Goal: Task Accomplishment & Management: Complete application form

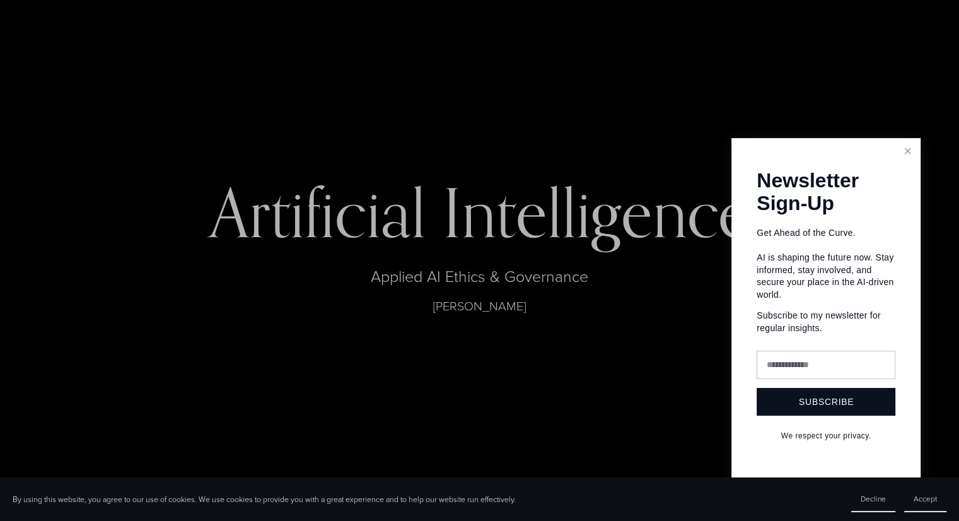
click at [854, 361] on input "text" at bounding box center [825, 364] width 139 height 28
type input "**********"
click at [852, 404] on span "Subscribe" at bounding box center [826, 402] width 55 height 10
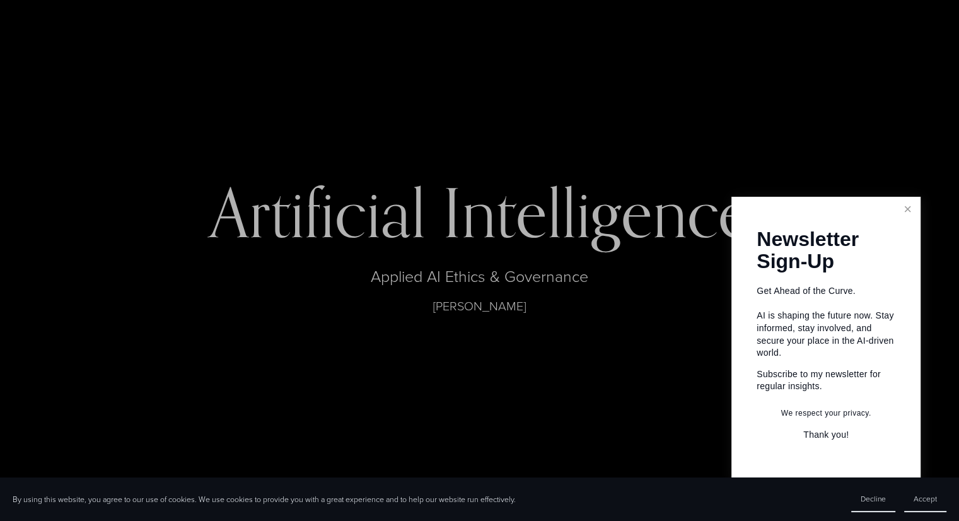
click at [839, 435] on p "Thank you!" at bounding box center [825, 435] width 139 height 13
click at [906, 214] on link "Close" at bounding box center [907, 210] width 22 height 22
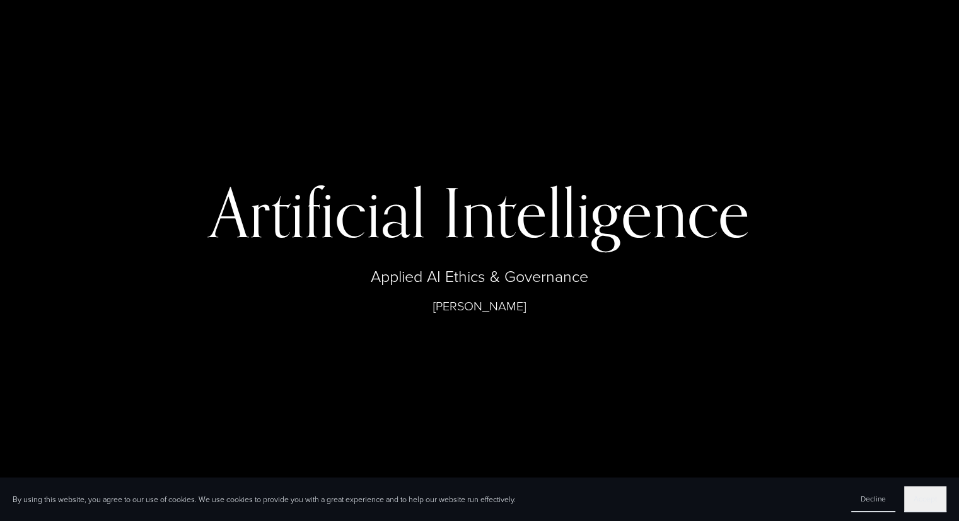
click at [930, 502] on span "Accept" at bounding box center [924, 498] width 23 height 11
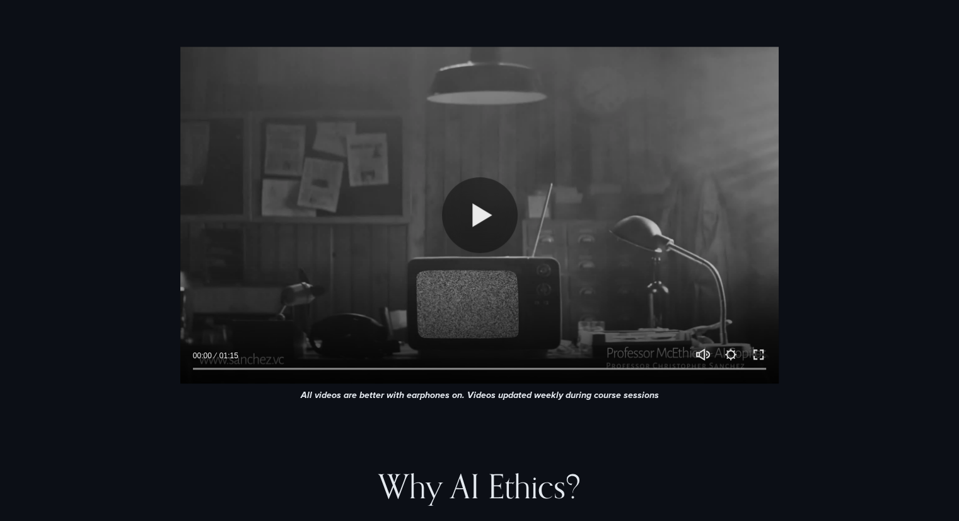
scroll to position [585, 0]
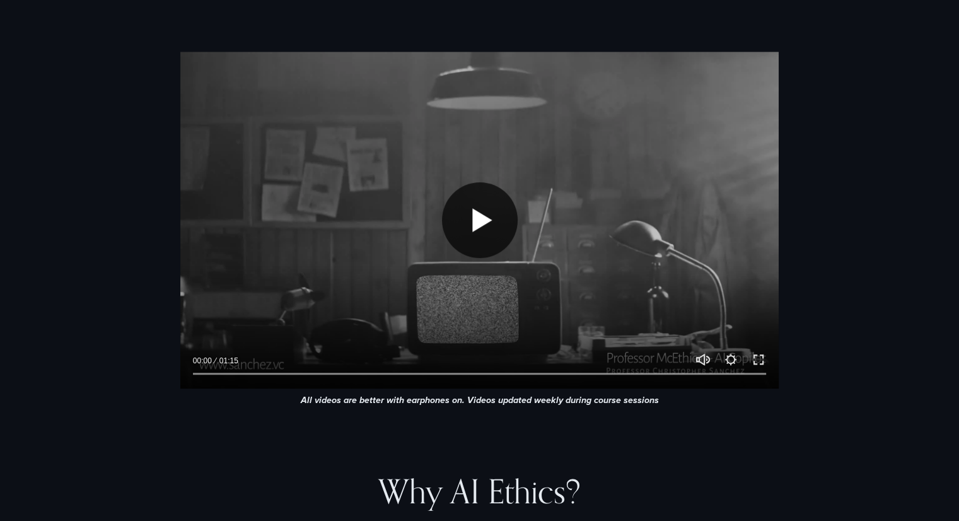
click at [486, 209] on button "Play" at bounding box center [480, 220] width 76 height 76
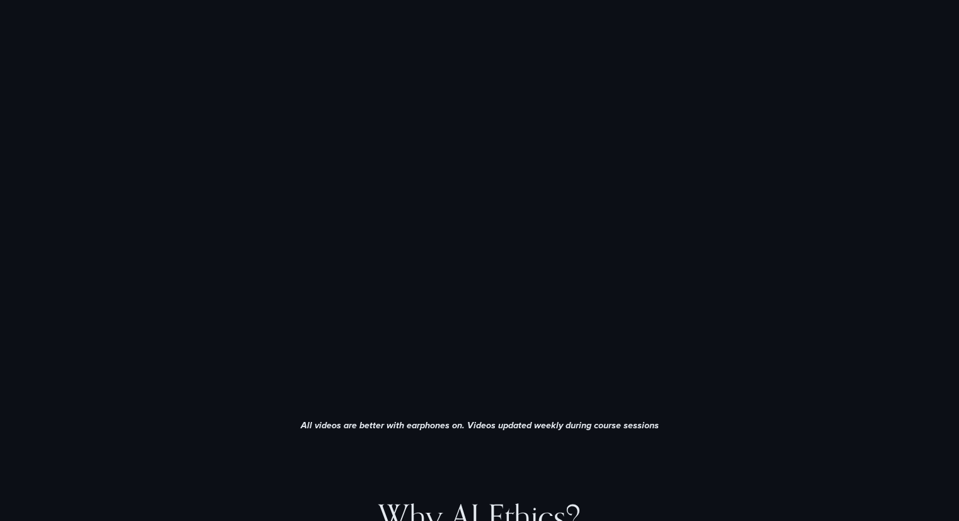
scroll to position [557, 0]
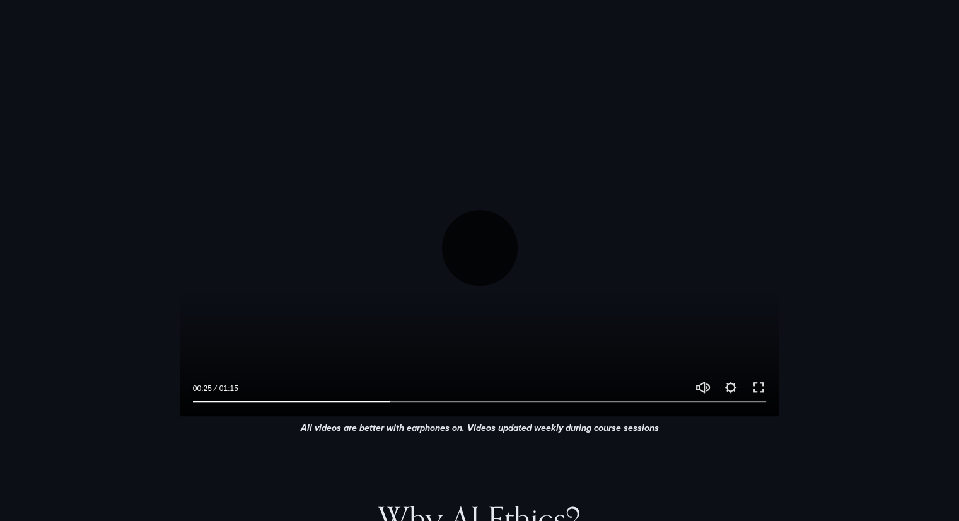
click at [466, 240] on button "Play" at bounding box center [480, 248] width 76 height 76
type input "*****"
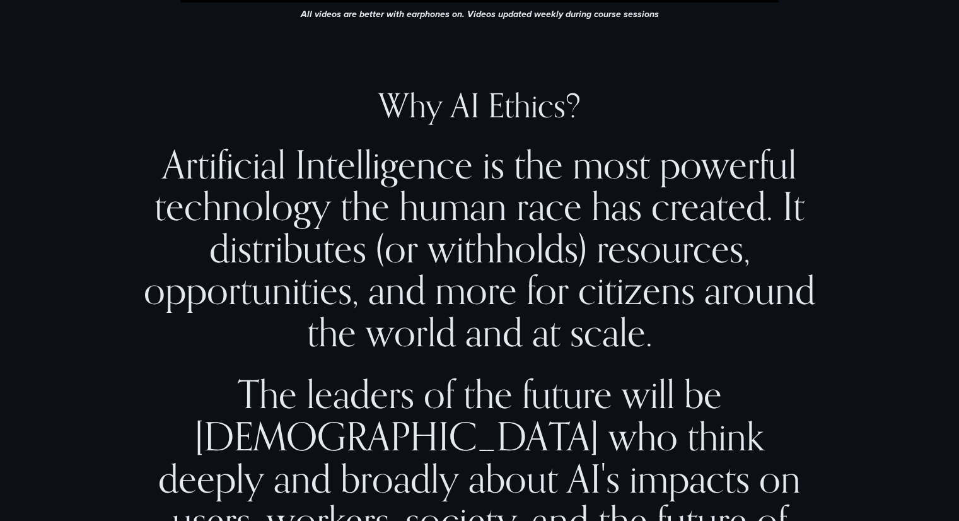
scroll to position [982, 0]
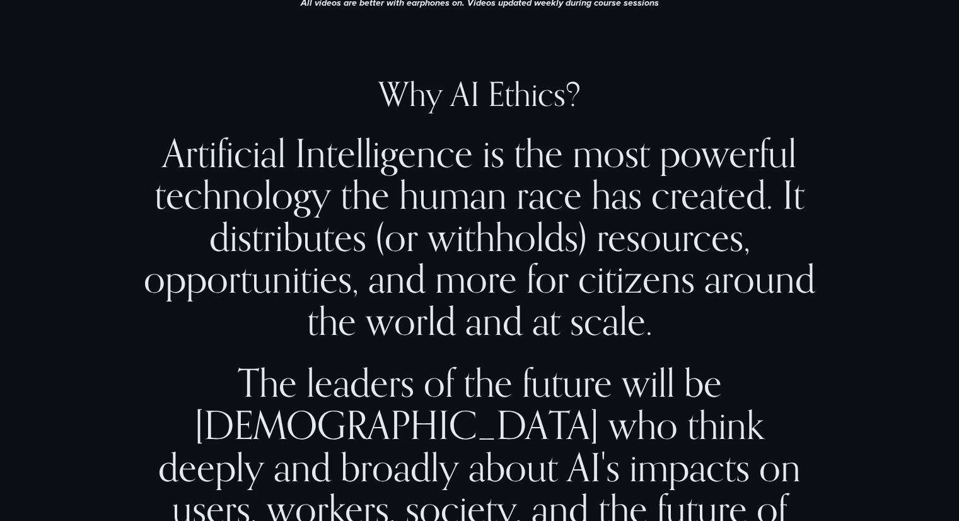
click at [492, 327] on h2 "Artificial Intelligence is the most powerful technology the human race has crea…" at bounding box center [479, 237] width 675 height 210
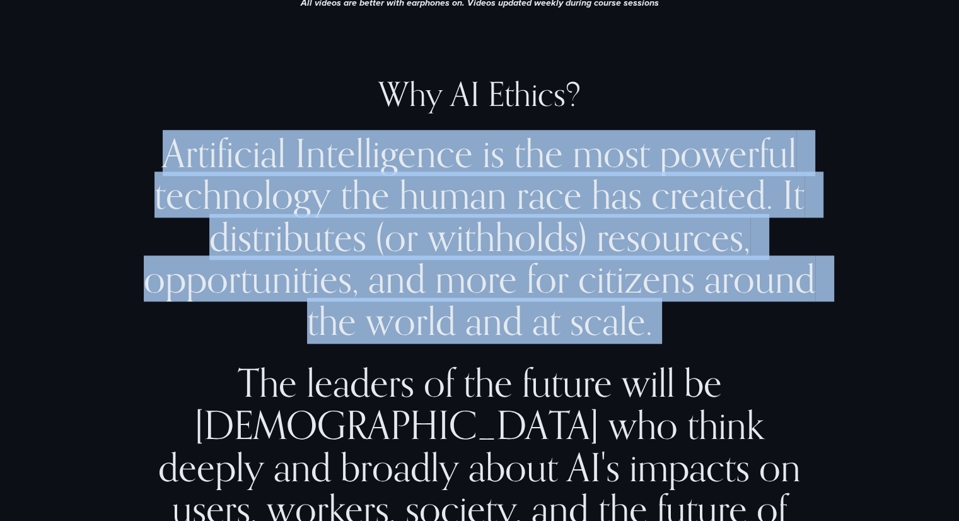
click at [492, 327] on h2 "Artificial Intelligence is the most powerful technology the human race has crea…" at bounding box center [479, 237] width 675 height 210
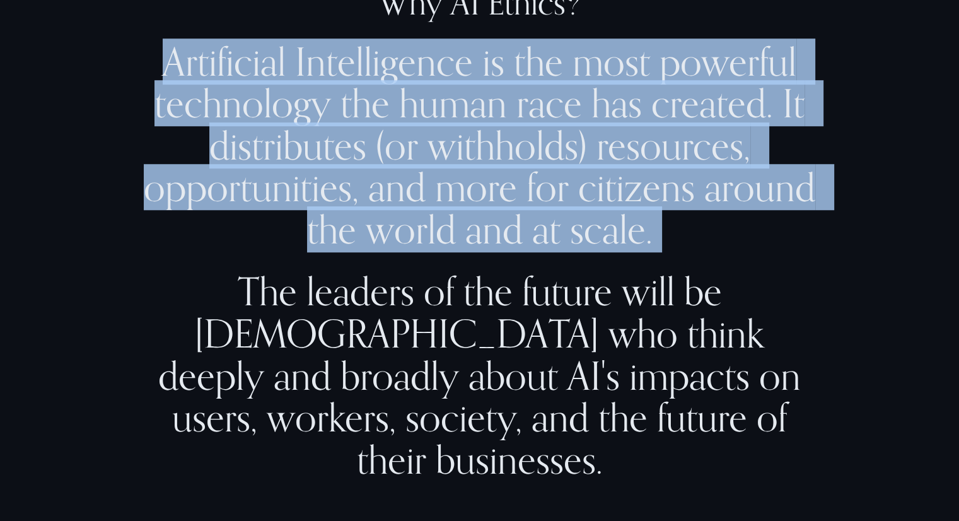
scroll to position [1074, 0]
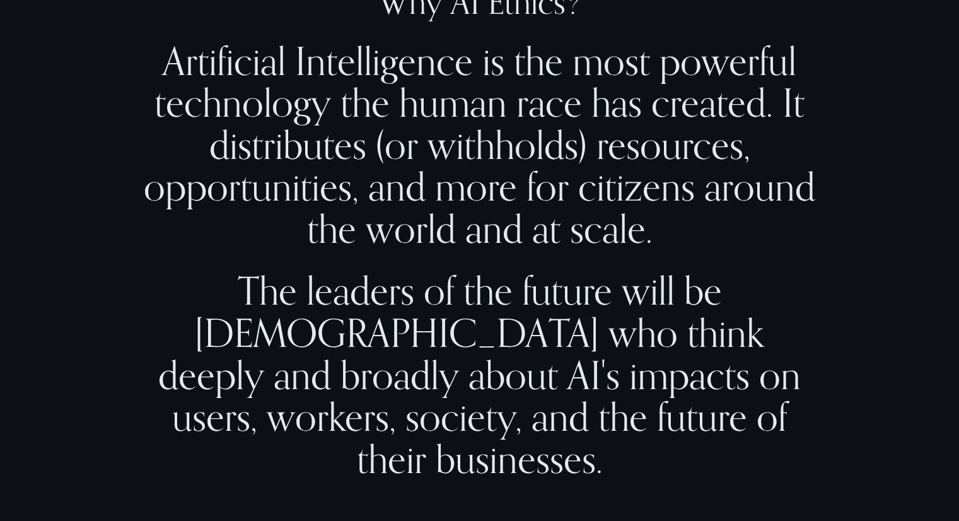
click at [492, 327] on h2 "The leaders of the future will be [DEMOGRAPHIC_DATA] who think deeply and broad…" at bounding box center [479, 375] width 675 height 210
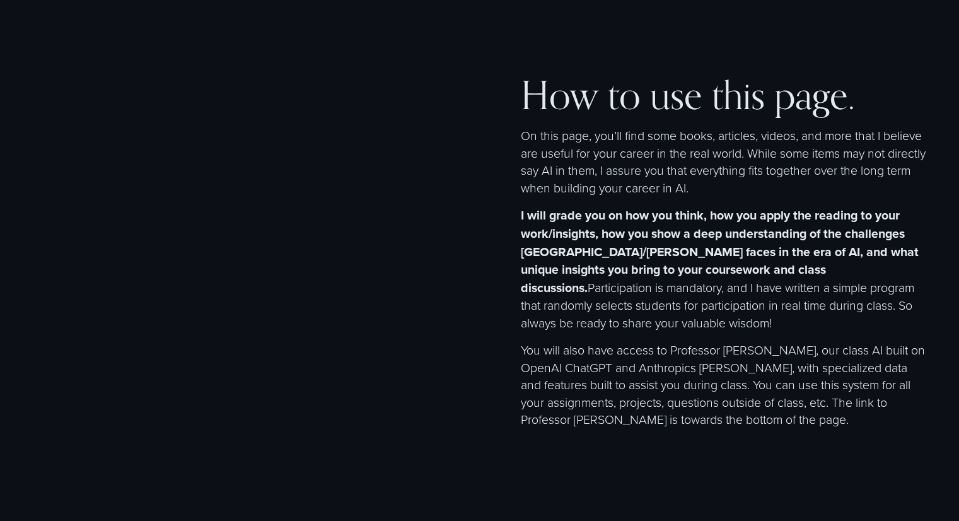
scroll to position [1759, 0]
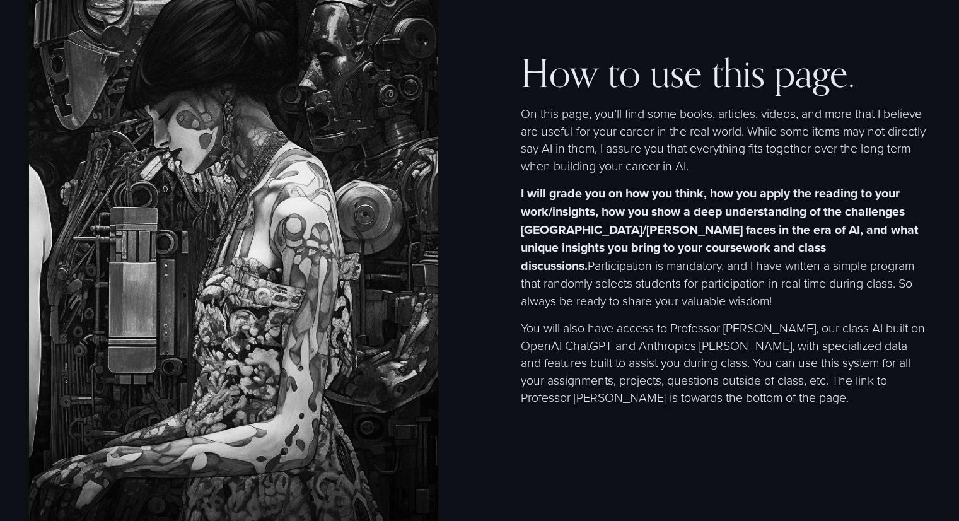
click at [637, 200] on strong "I will grade you on how you think, how you apply the reading to your work/insig…" at bounding box center [721, 229] width 401 height 90
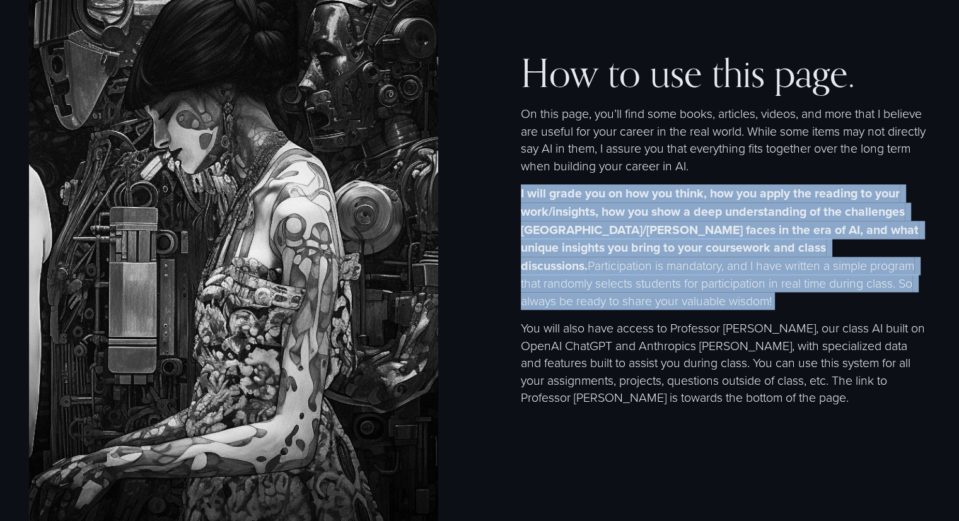
click at [637, 200] on strong "I will grade you on how you think, how you apply the reading to your work/insig…" at bounding box center [721, 229] width 401 height 90
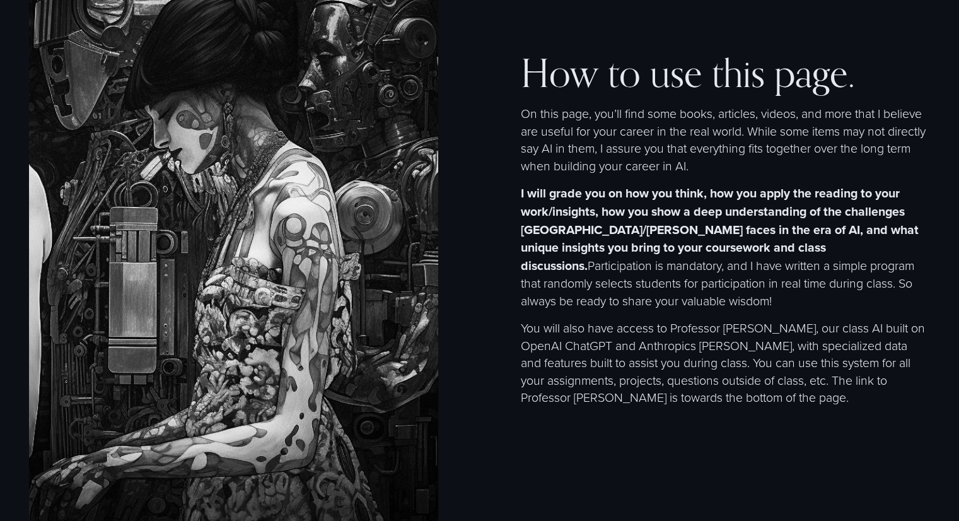
click at [637, 200] on strong "I will grade you on how you think, how you apply the reading to your work/insig…" at bounding box center [721, 229] width 401 height 90
click at [648, 217] on strong "I will grade you on how you think, how you apply the reading to your work/insig…" at bounding box center [721, 229] width 401 height 90
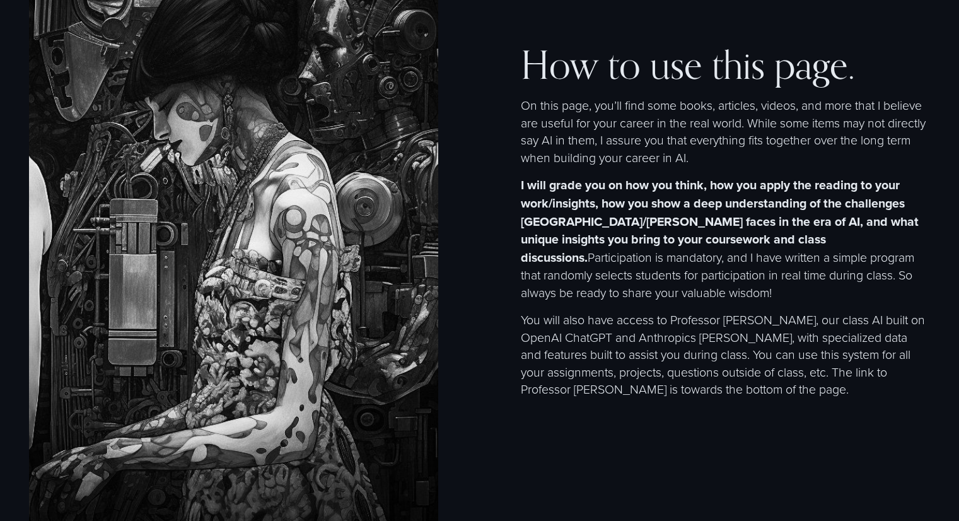
scroll to position [1770, 0]
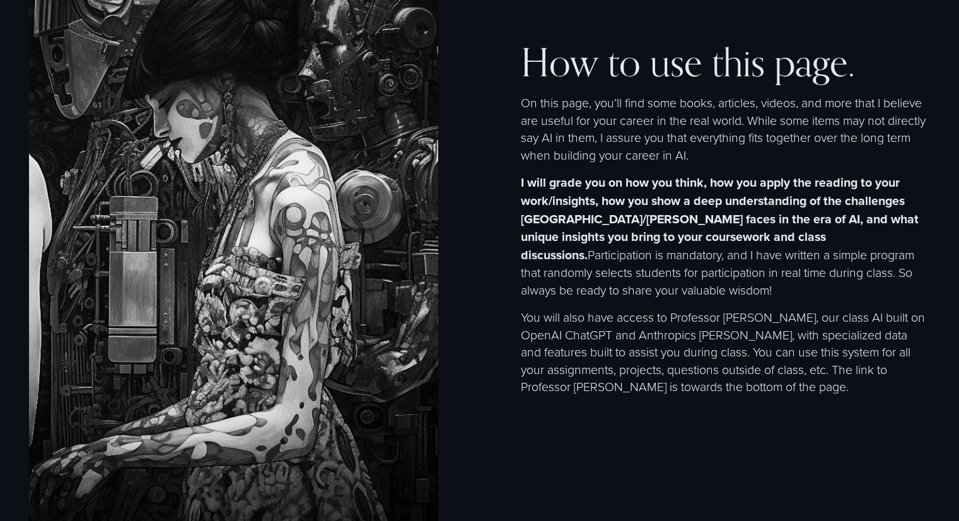
click at [564, 240] on strong "I will grade you on how you think, how you apply the reading to your work/insig…" at bounding box center [721, 218] width 401 height 90
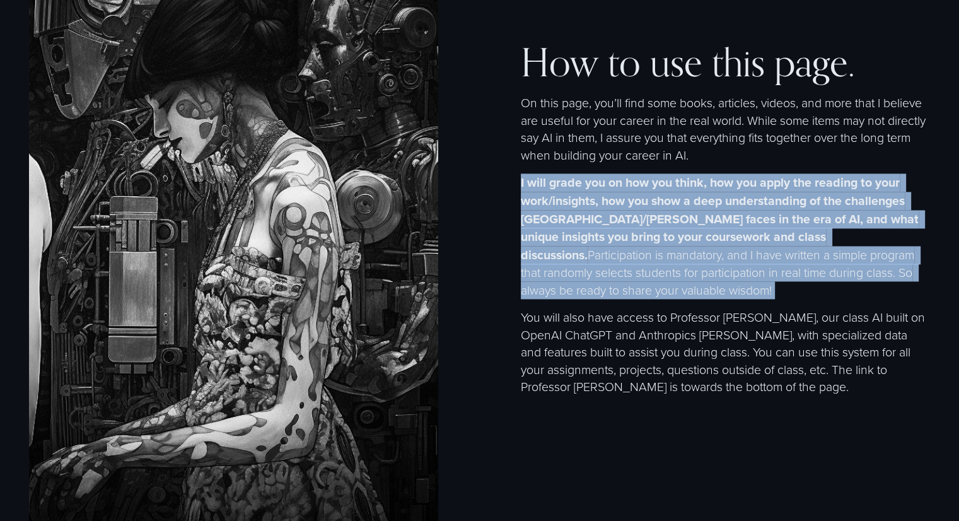
click at [564, 240] on strong "I will grade you on how you think, how you apply the reading to your work/insig…" at bounding box center [721, 218] width 401 height 90
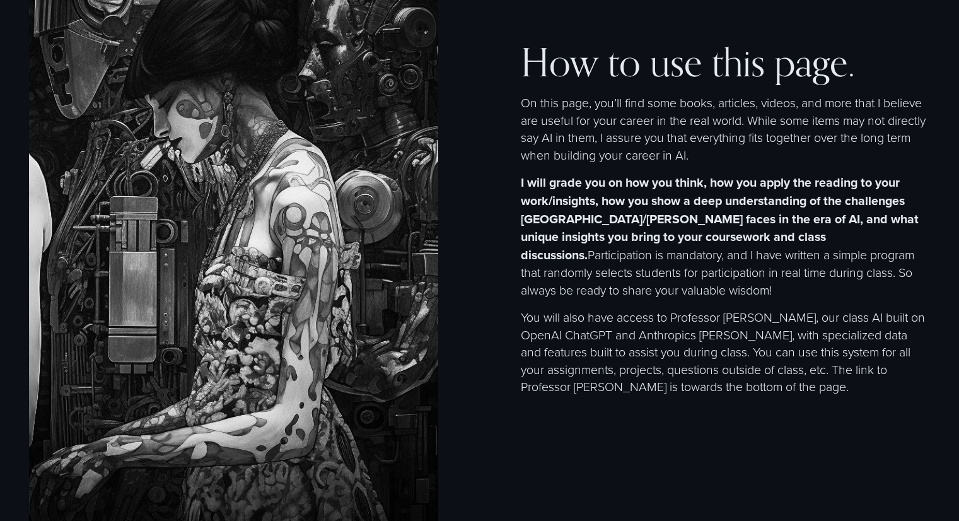
click at [564, 316] on p "You will also have access to Professor [PERSON_NAME], our class AI built on Ope…" at bounding box center [725, 351] width 409 height 87
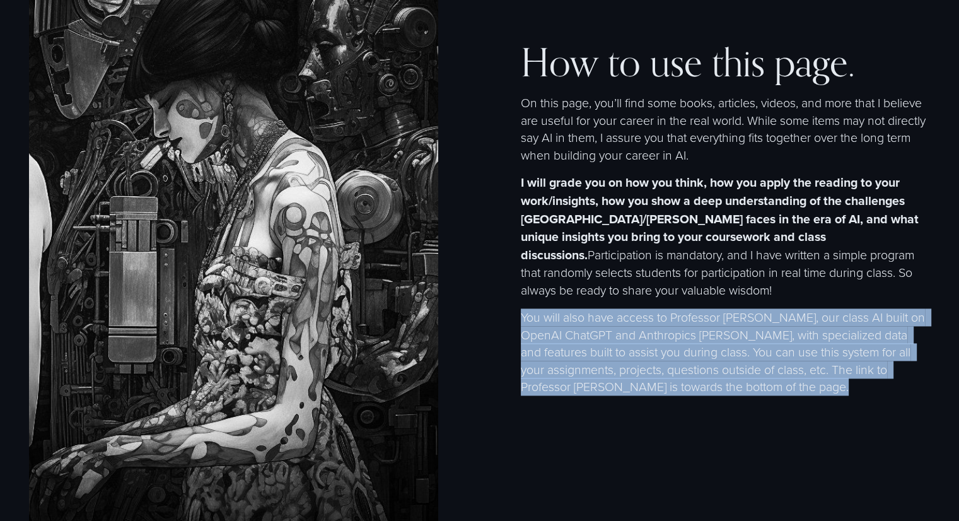
click at [564, 316] on p "You will also have access to Professor [PERSON_NAME], our class AI built on Ope…" at bounding box center [725, 351] width 409 height 87
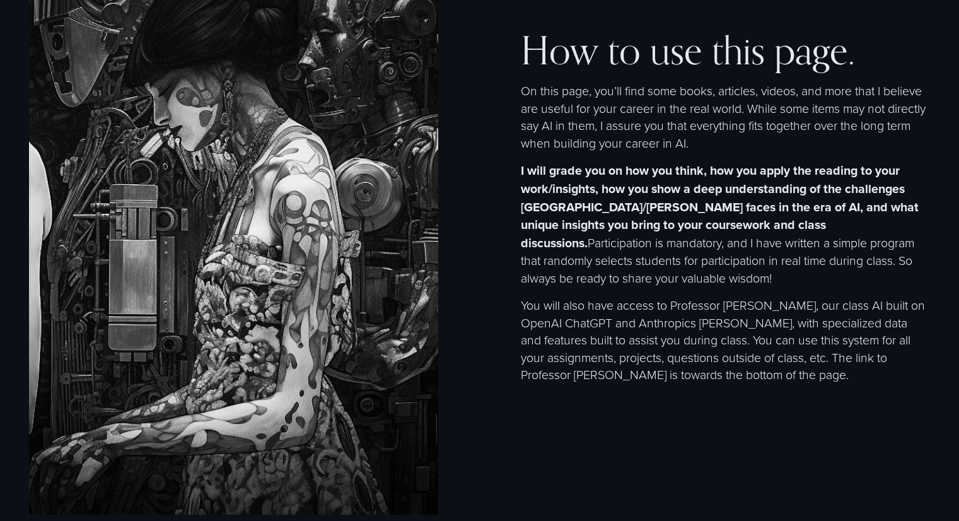
scroll to position [1783, 0]
click at [566, 315] on p "You will also have access to Professor [PERSON_NAME], our class AI built on Ope…" at bounding box center [725, 339] width 409 height 87
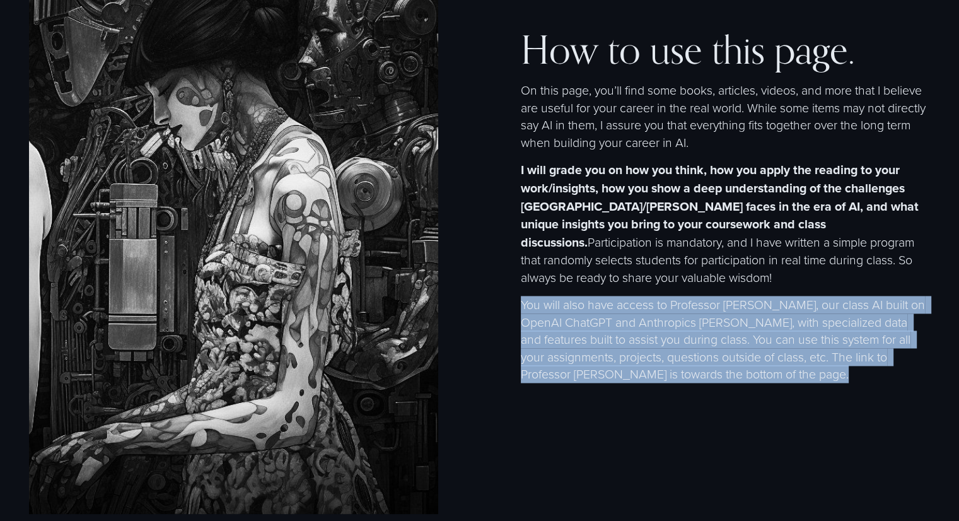
click at [566, 315] on p "You will also have access to Professor [PERSON_NAME], our class AI built on Ope…" at bounding box center [725, 339] width 409 height 87
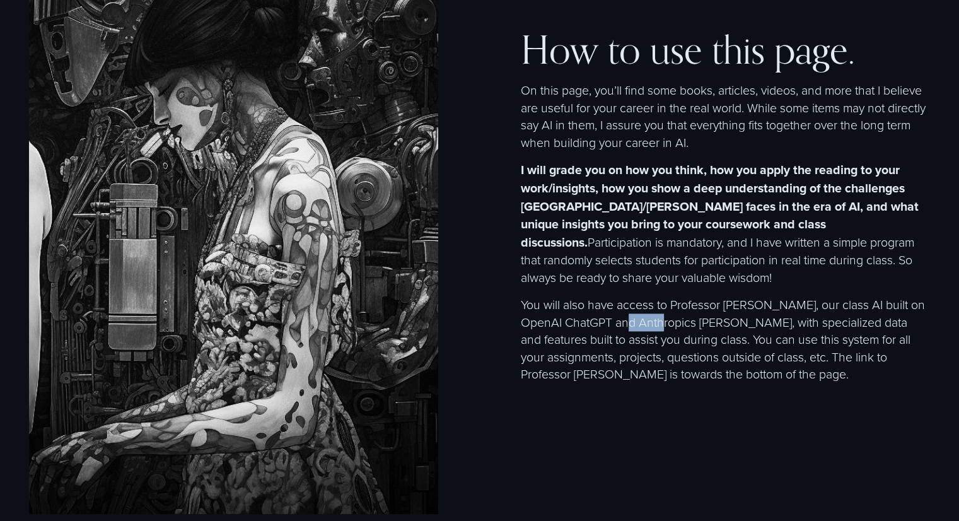
drag, startPoint x: 656, startPoint y: 327, endPoint x: 686, endPoint y: 323, distance: 30.5
click at [686, 323] on p "You will also have access to Professor [PERSON_NAME], our class AI built on Ope…" at bounding box center [725, 339] width 409 height 87
click at [818, 351] on p "You will also have access to Professor [PERSON_NAME], our class AI built on Ope…" at bounding box center [725, 339] width 409 height 87
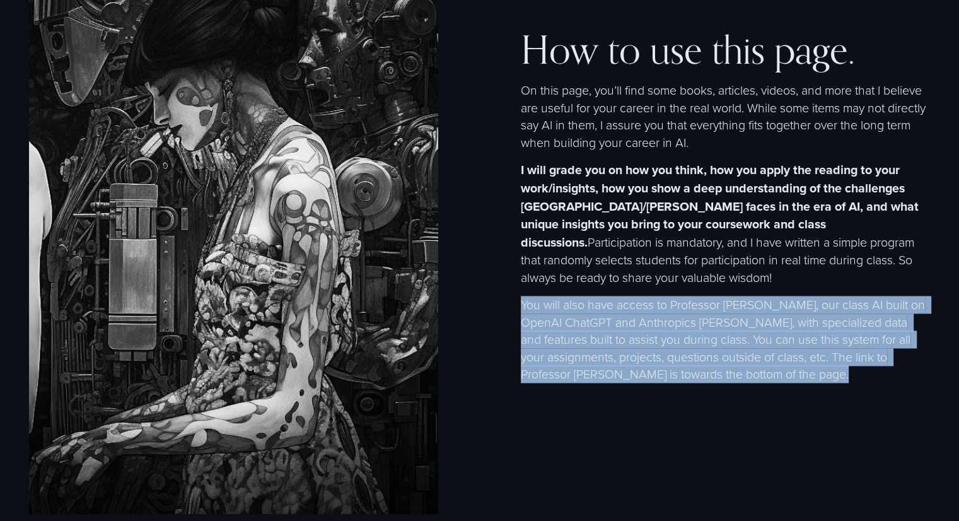
click at [818, 351] on p "You will also have access to Professor [PERSON_NAME], our class AI built on Ope…" at bounding box center [725, 339] width 409 height 87
click at [722, 356] on p "You will also have access to Professor [PERSON_NAME], our class AI built on Ope…" at bounding box center [725, 339] width 409 height 87
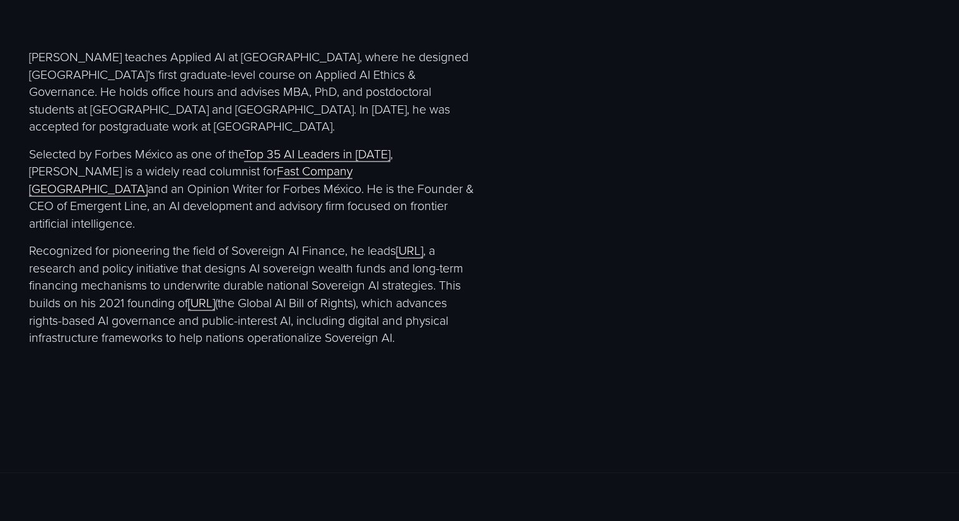
scroll to position [2503, 0]
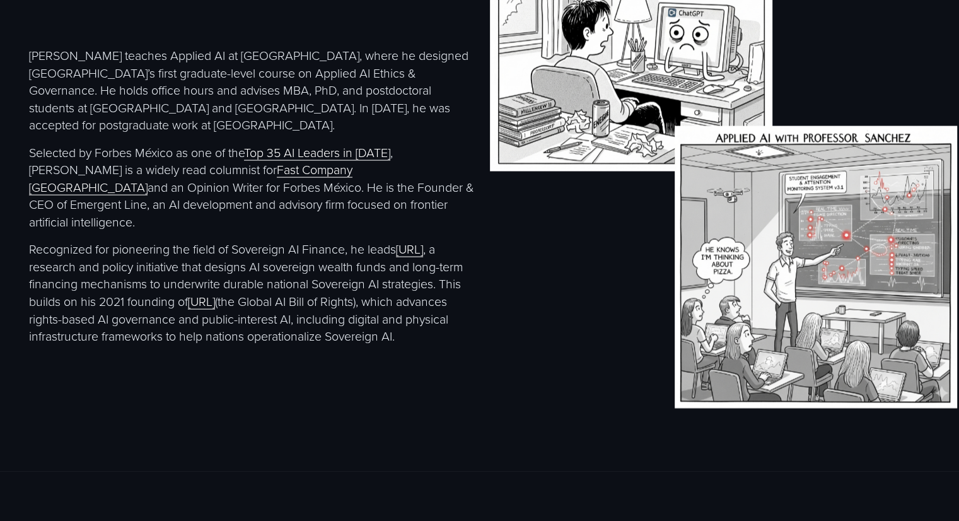
click at [224, 164] on p "Selected by Forbes México as one of the Top 35 AI Leaders in 2024 , Christopher…" at bounding box center [252, 187] width 447 height 87
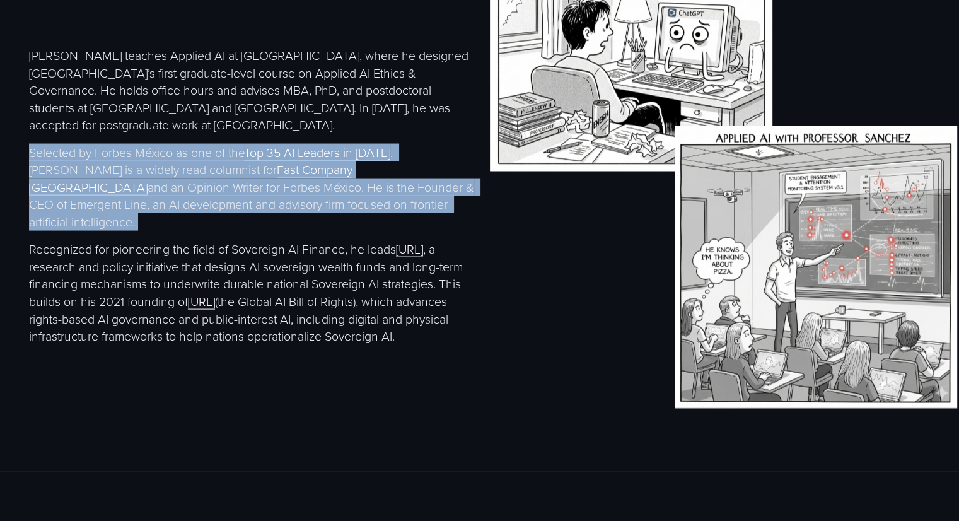
click at [224, 164] on p "Selected by Forbes México as one of the Top 35 AI Leaders in 2024 , Christopher…" at bounding box center [252, 187] width 447 height 87
click at [366, 197] on p "Selected by Forbes México as one of the Top 35 AI Leaders in 2024 , Christopher…" at bounding box center [252, 187] width 447 height 87
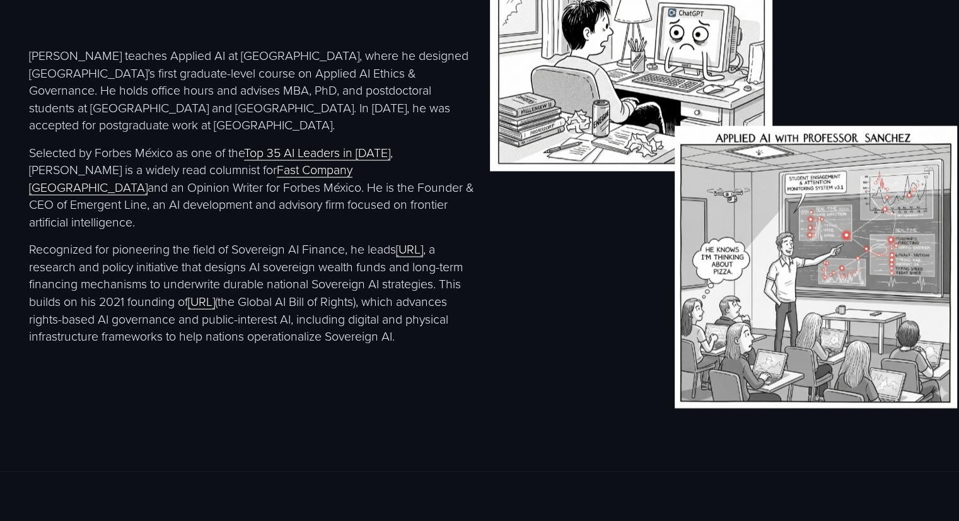
click at [387, 214] on p "Selected by Forbes México as one of the Top 35 AI Leaders in 2024 , Christopher…" at bounding box center [252, 187] width 447 height 87
click at [232, 252] on p "Recognized for pioneering the field of Sovereign AI Finance, he leads SovFin.ai…" at bounding box center [252, 292] width 447 height 104
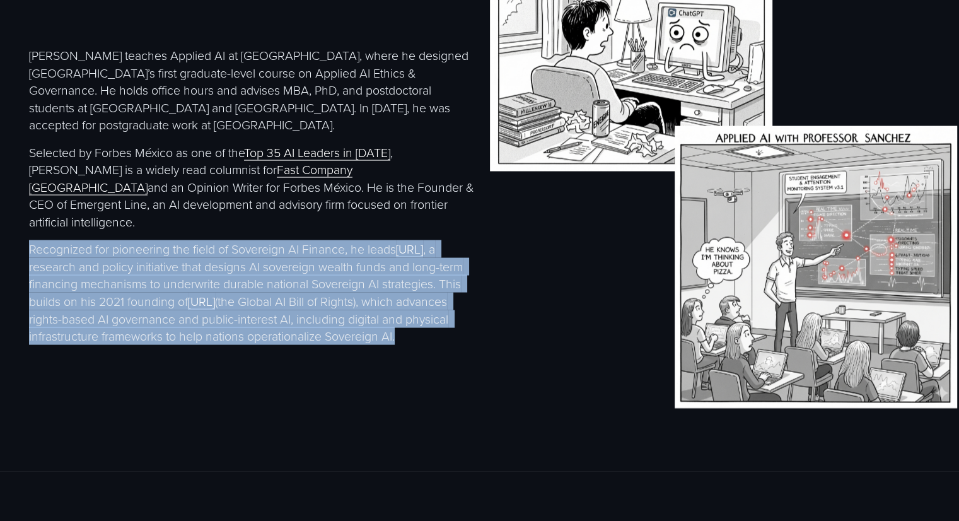
click at [232, 252] on p "Recognized for pioneering the field of Sovereign AI Finance, he leads SovFin.ai…" at bounding box center [252, 292] width 447 height 104
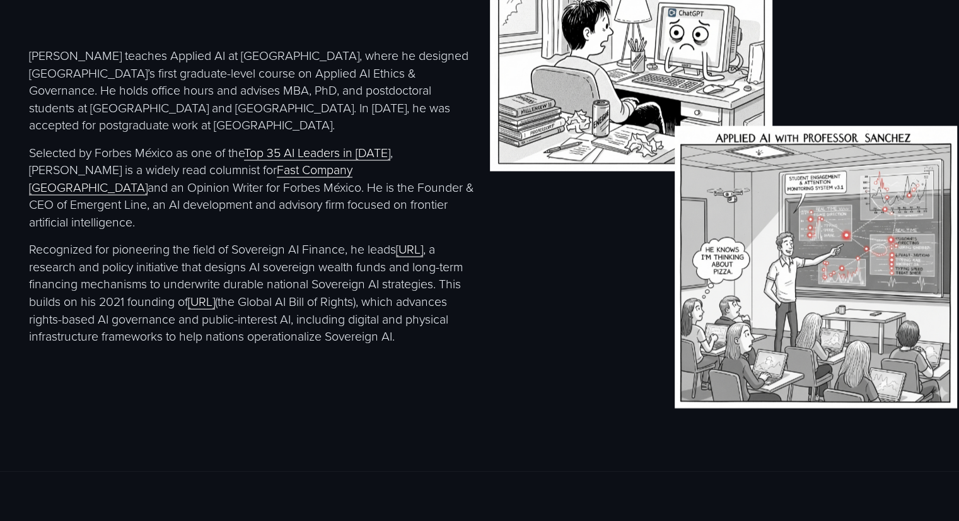
click at [156, 263] on p "Recognized for pioneering the field of Sovereign AI Finance, he leads SovFin.ai…" at bounding box center [252, 292] width 447 height 104
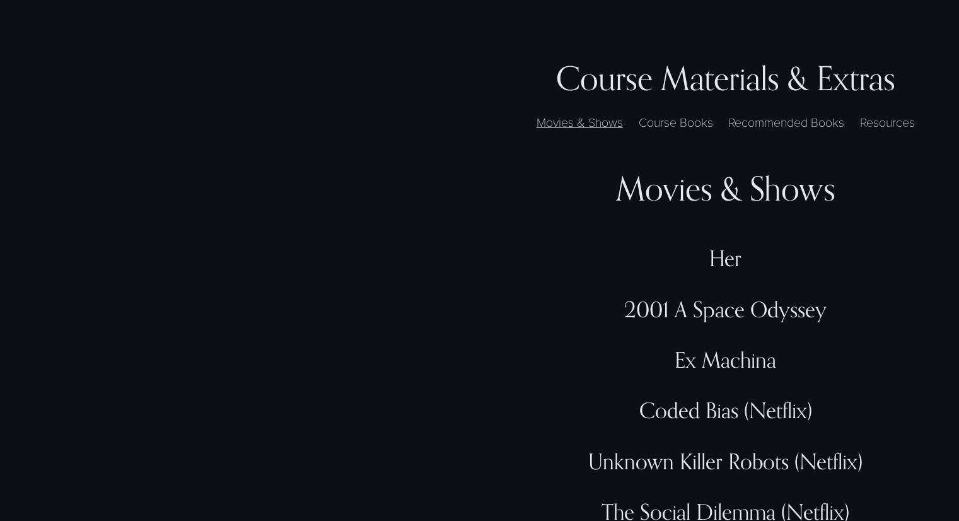
scroll to position [3361, 0]
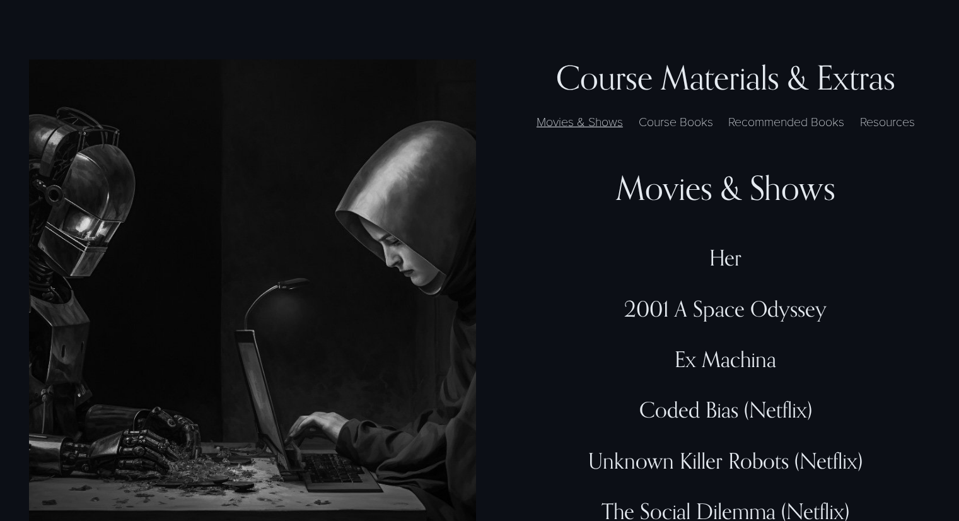
click at [704, 96] on h3 "Course Materials & Extras" at bounding box center [725, 77] width 409 height 37
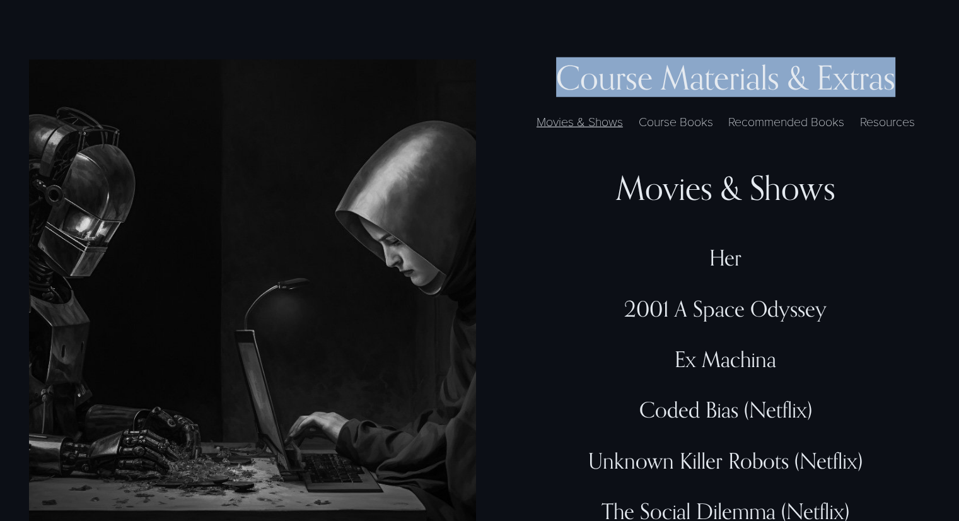
click at [704, 96] on h3 "Course Materials & Extras" at bounding box center [725, 77] width 409 height 37
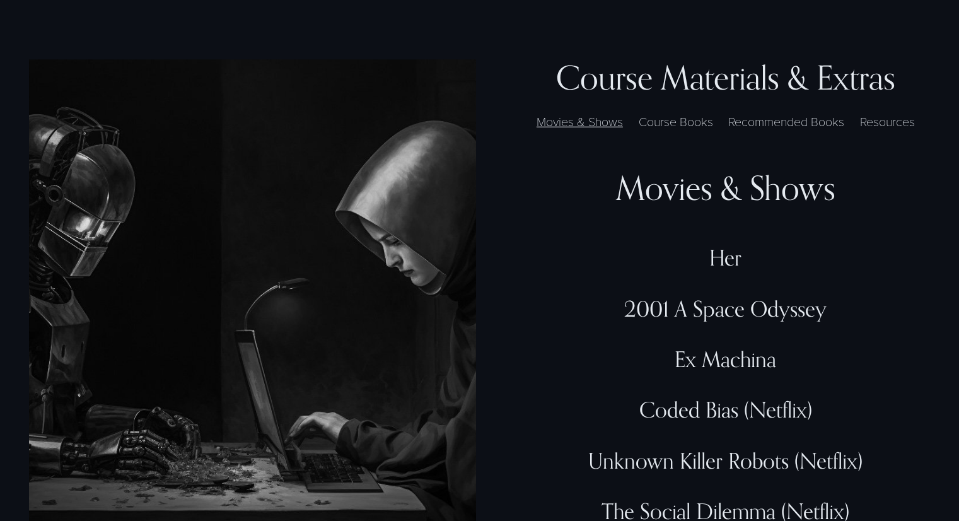
click at [726, 270] on div "Her" at bounding box center [725, 258] width 409 height 26
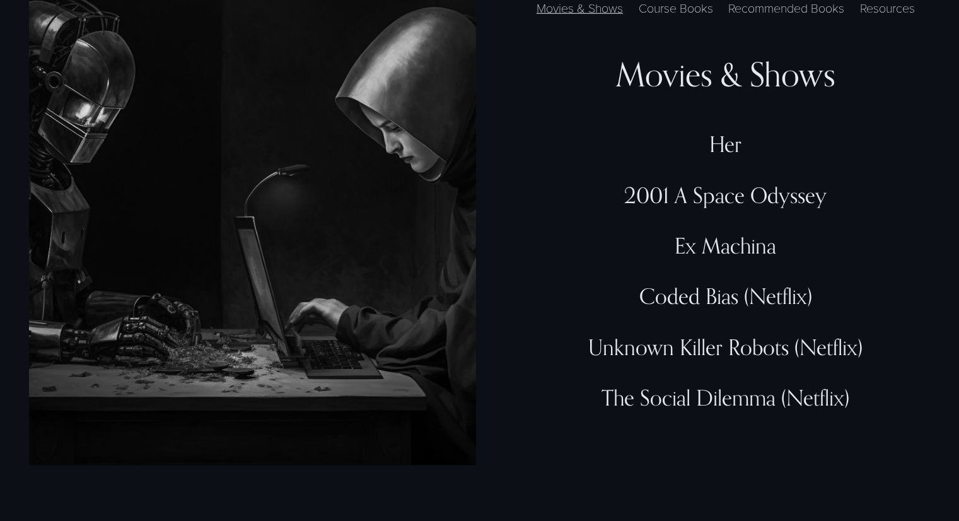
scroll to position [3477, 0]
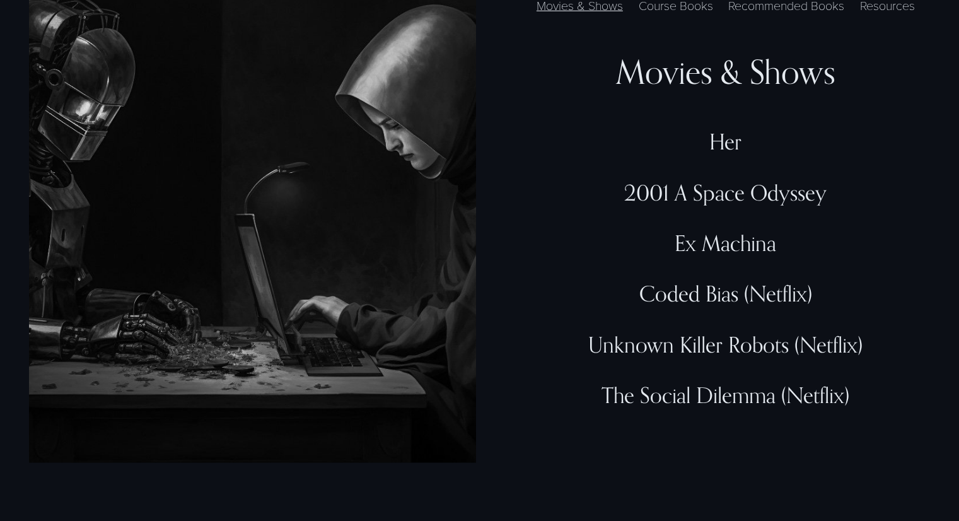
click at [725, 256] on div "Ex Machina" at bounding box center [725, 243] width 409 height 26
click at [721, 281] on div "Ex Machina" at bounding box center [725, 255] width 409 height 50
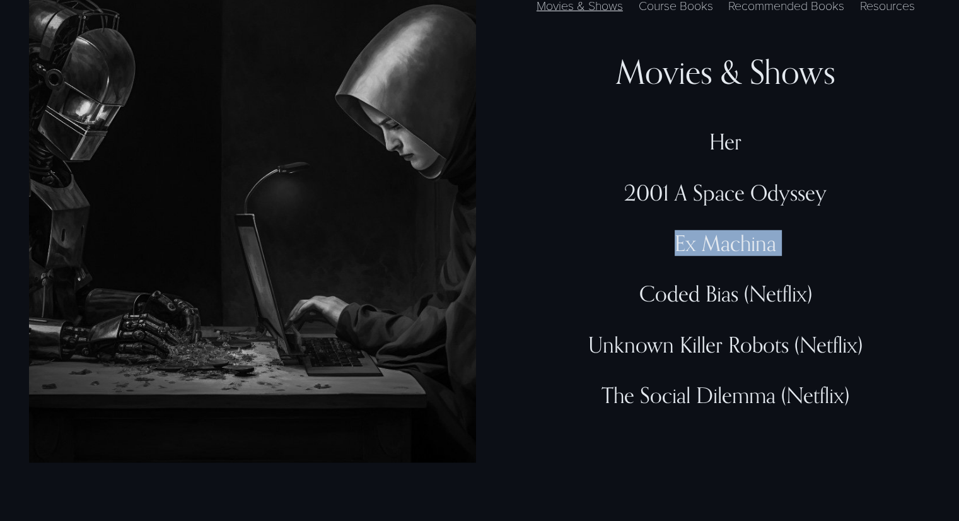
click at [721, 281] on div "Ex Machina" at bounding box center [725, 255] width 409 height 50
click at [721, 301] on div "Coded Bias (Netflix)" at bounding box center [725, 294] width 409 height 26
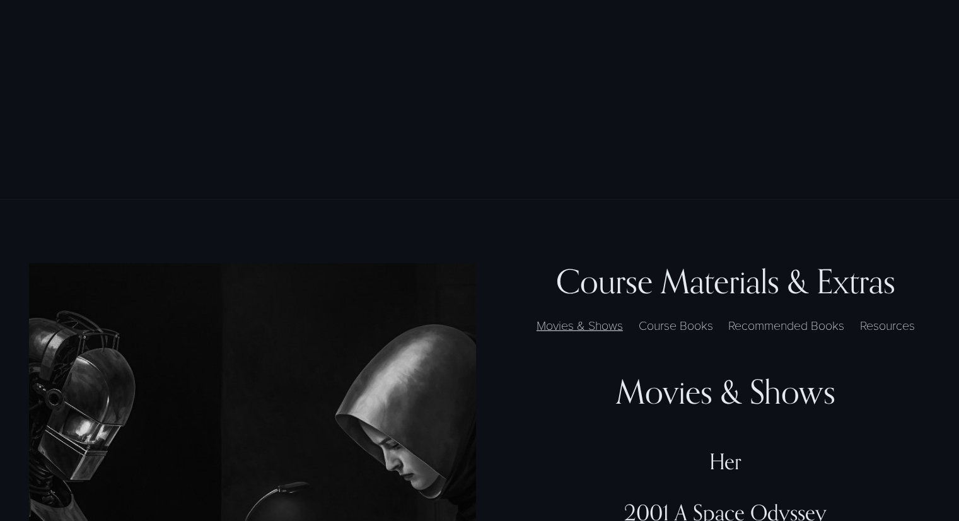
scroll to position [3129, 0]
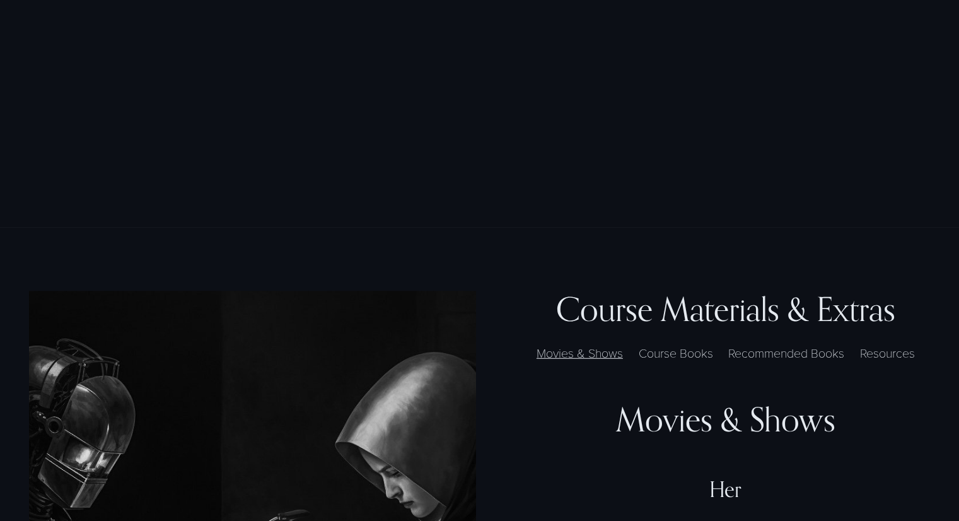
click at [663, 362] on label "Course Books" at bounding box center [675, 353] width 87 height 18
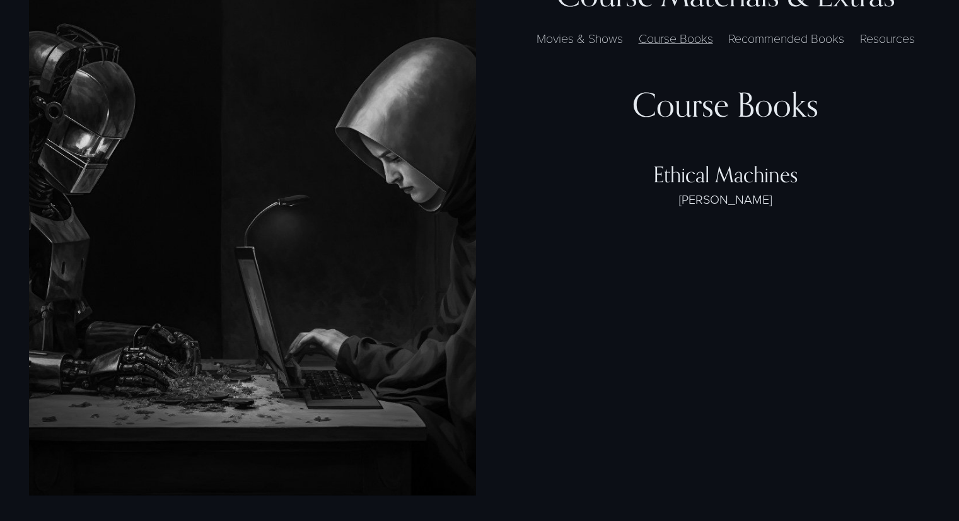
scroll to position [3446, 0]
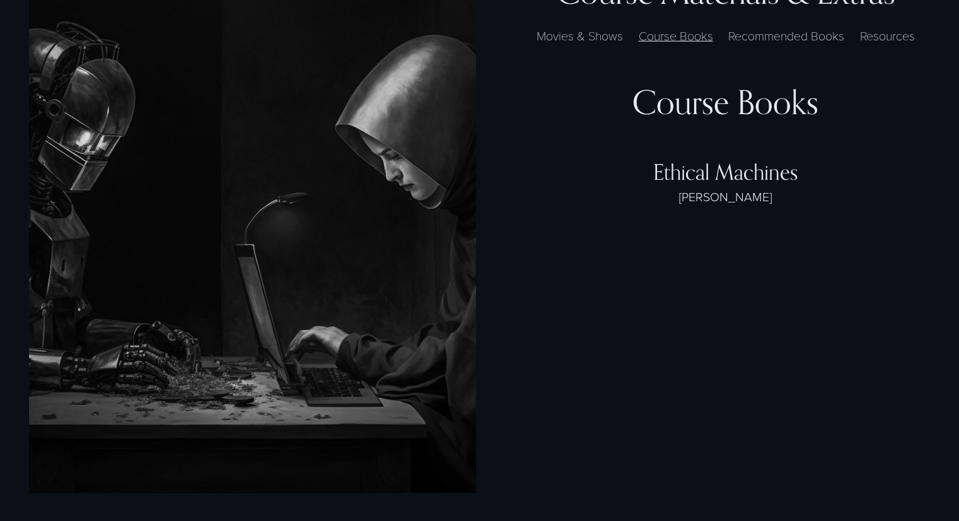
click at [738, 184] on div "Ethical Machines" at bounding box center [725, 172] width 409 height 26
click at [765, 45] on label "Recommended Books" at bounding box center [786, 35] width 129 height 18
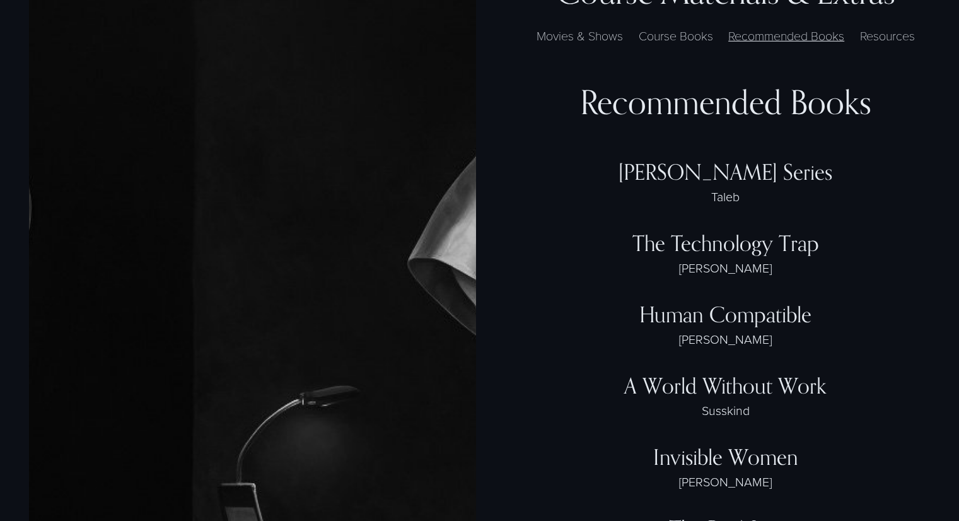
click at [878, 45] on label "Resources" at bounding box center [887, 35] width 67 height 18
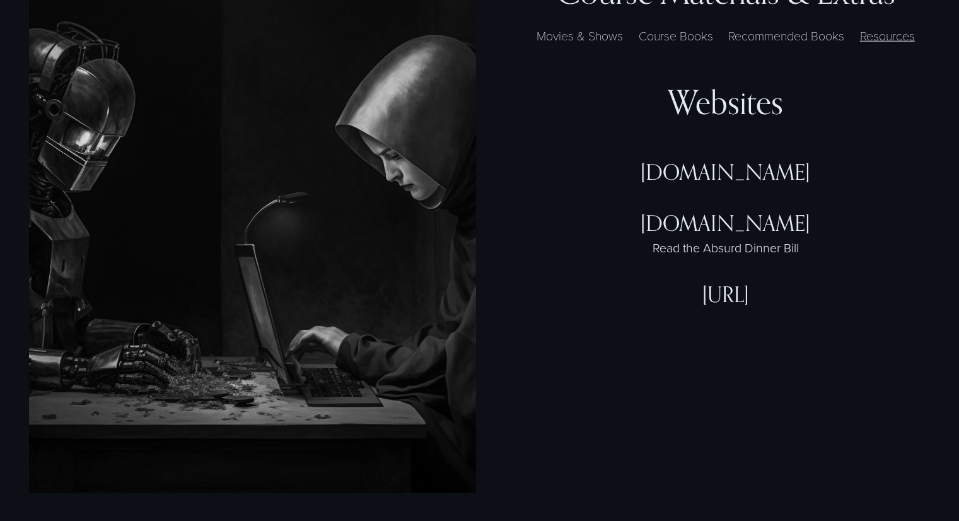
click at [773, 185] on div "[DOMAIN_NAME]" at bounding box center [725, 172] width 409 height 26
click at [739, 236] on div "[DOMAIN_NAME]" at bounding box center [725, 223] width 409 height 26
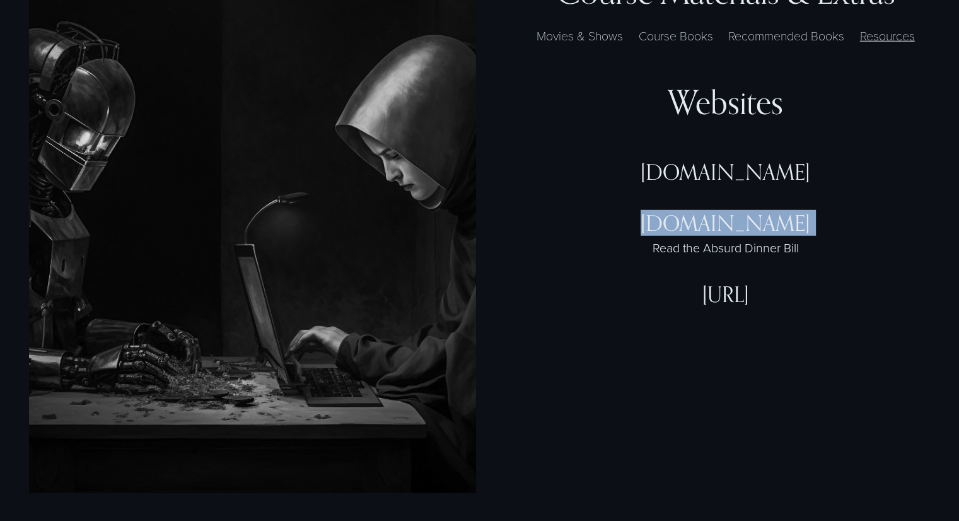
click at [739, 236] on div "[DOMAIN_NAME]" at bounding box center [725, 223] width 409 height 26
click at [740, 257] on div "Read the Absurd Dinner Bill" at bounding box center [725, 248] width 409 height 18
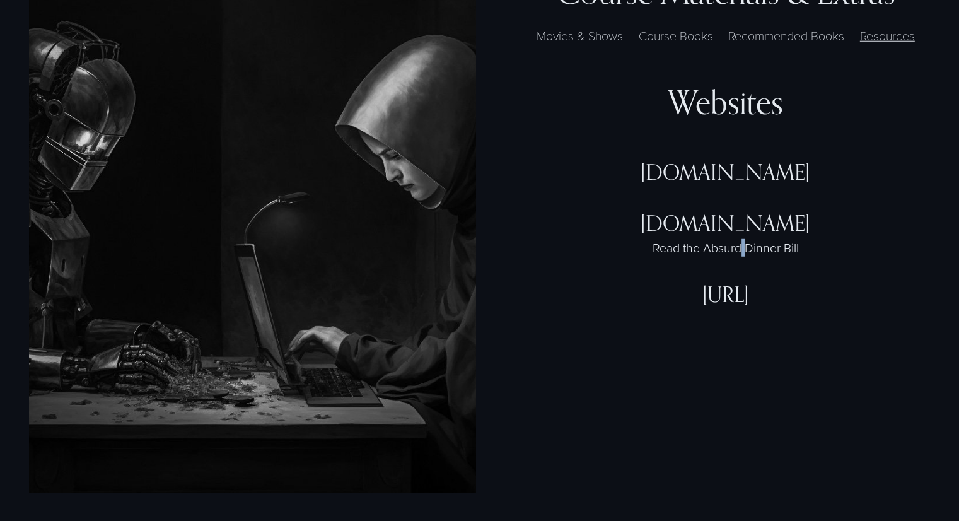
click at [740, 257] on div "Read the Absurd Dinner Bill" at bounding box center [725, 248] width 409 height 18
click at [744, 281] on div "TheDataOath.org Read the Absurd Dinner Bill" at bounding box center [725, 245] width 409 height 71
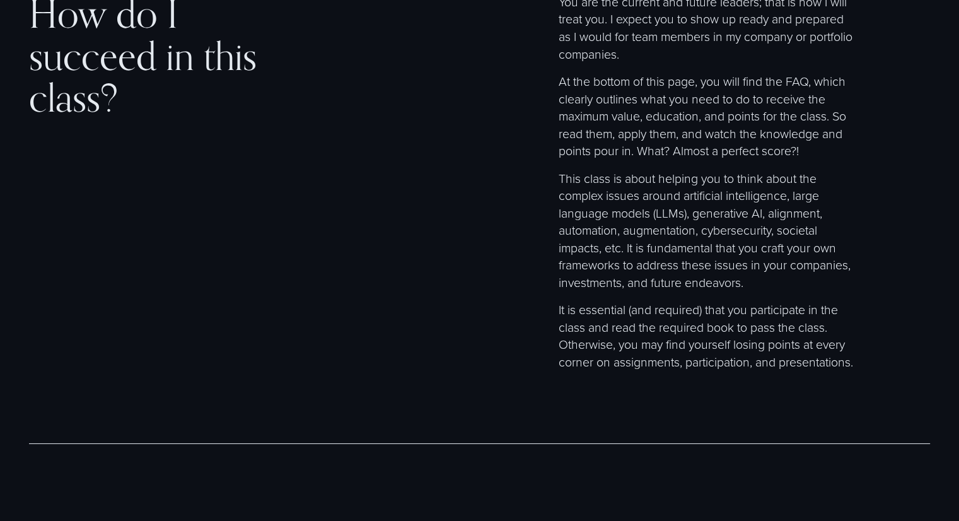
scroll to position [4064, 0]
click at [706, 112] on p "At the bottom of this page, you will find the FAQ, which clearly outlines what …" at bounding box center [707, 114] width 296 height 87
click at [686, 131] on p "At the bottom of this page, you will find the FAQ, which clearly outlines what …" at bounding box center [707, 114] width 296 height 87
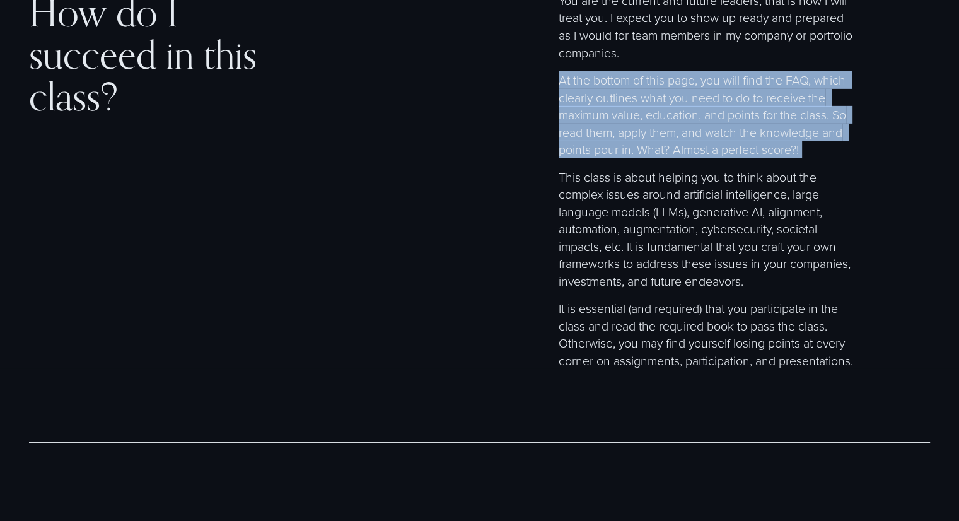
click at [686, 131] on p "At the bottom of this page, you will find the FAQ, which clearly outlines what …" at bounding box center [707, 114] width 296 height 87
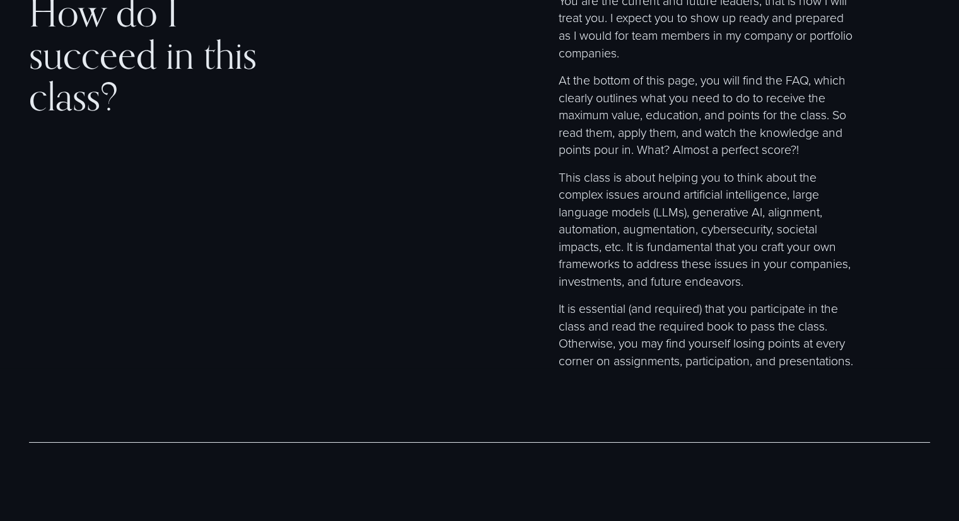
click at [651, 158] on p "At the bottom of this page, you will find the FAQ, which clearly outlines what …" at bounding box center [707, 114] width 296 height 87
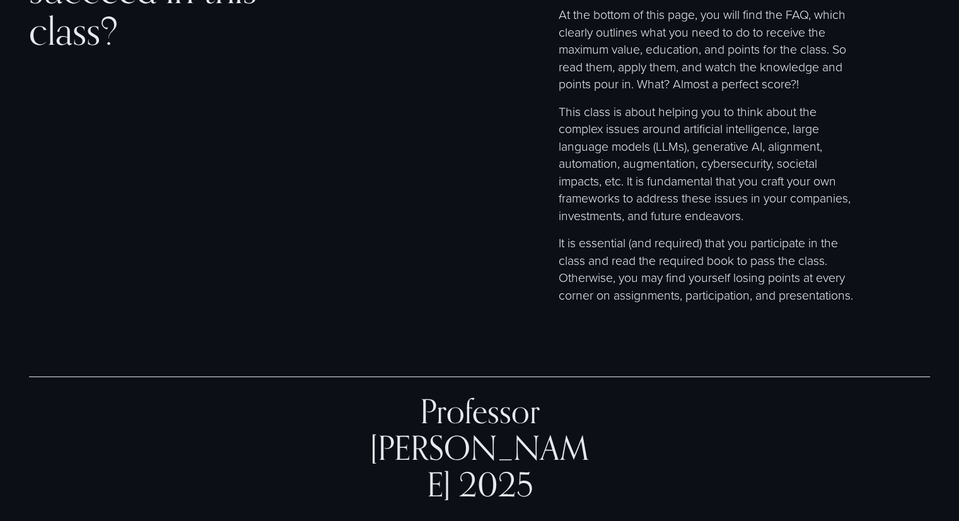
scroll to position [4130, 0]
click at [654, 212] on p "This class is about helping you to think about the complex issues around artifi…" at bounding box center [707, 163] width 296 height 122
click at [649, 217] on p "This class is about helping you to think about the complex issues around artifi…" at bounding box center [707, 163] width 296 height 122
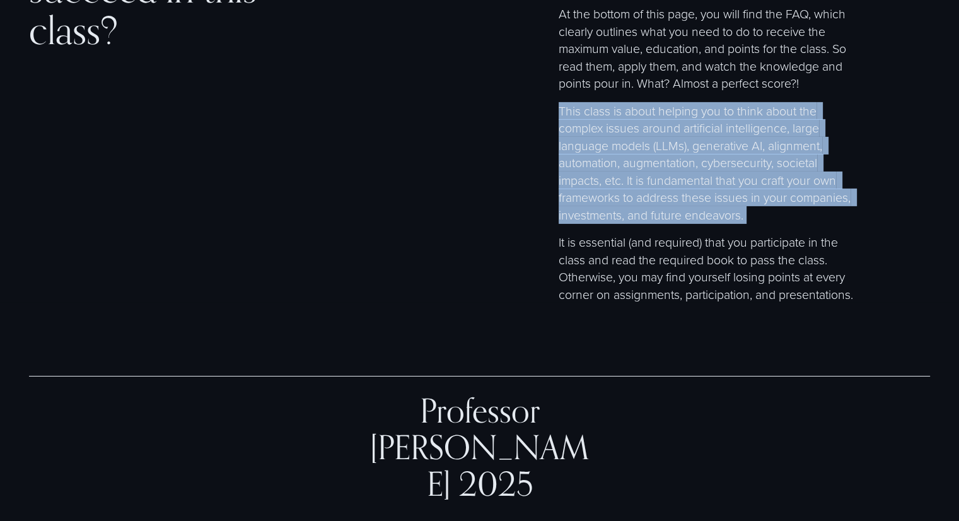
click at [649, 217] on p "This class is about helping you to think about the complex issues around artifi…" at bounding box center [707, 163] width 296 height 122
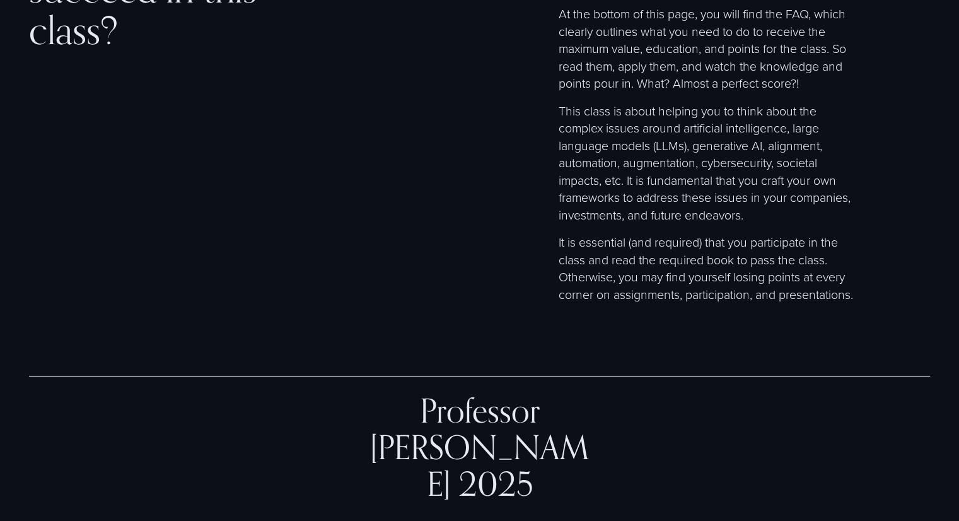
click at [657, 224] on p "This class is about helping you to think about the complex issues around artifi…" at bounding box center [707, 163] width 296 height 122
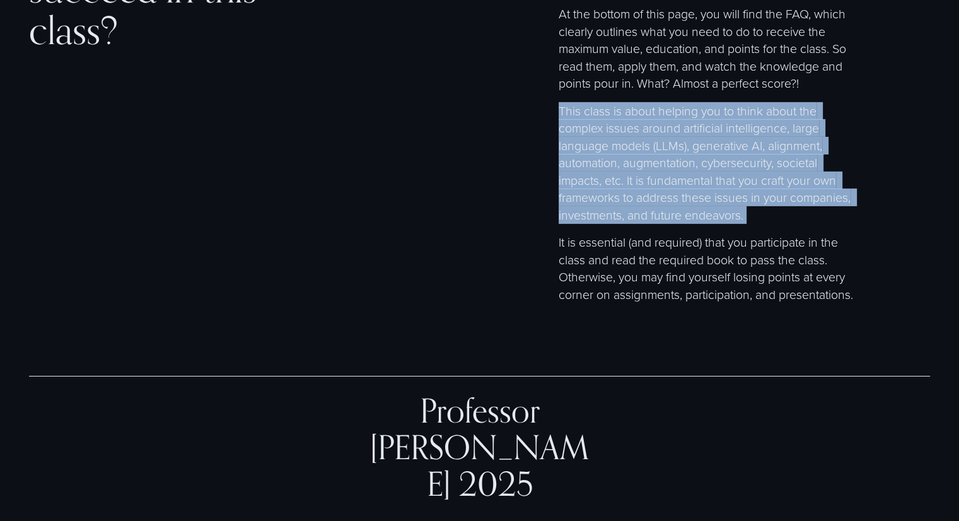
click at [657, 224] on p "This class is about helping you to think about the complex issues around artifi…" at bounding box center [707, 163] width 296 height 122
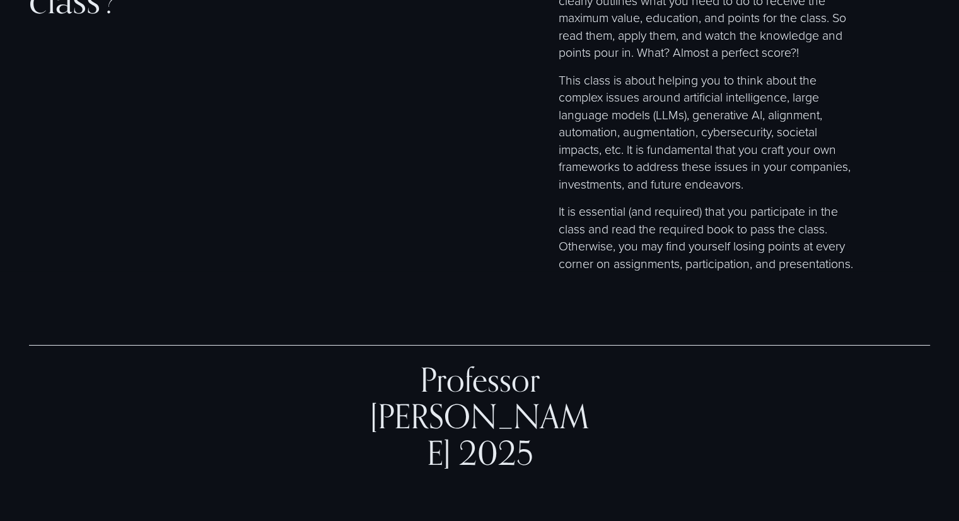
scroll to position [4167, 0]
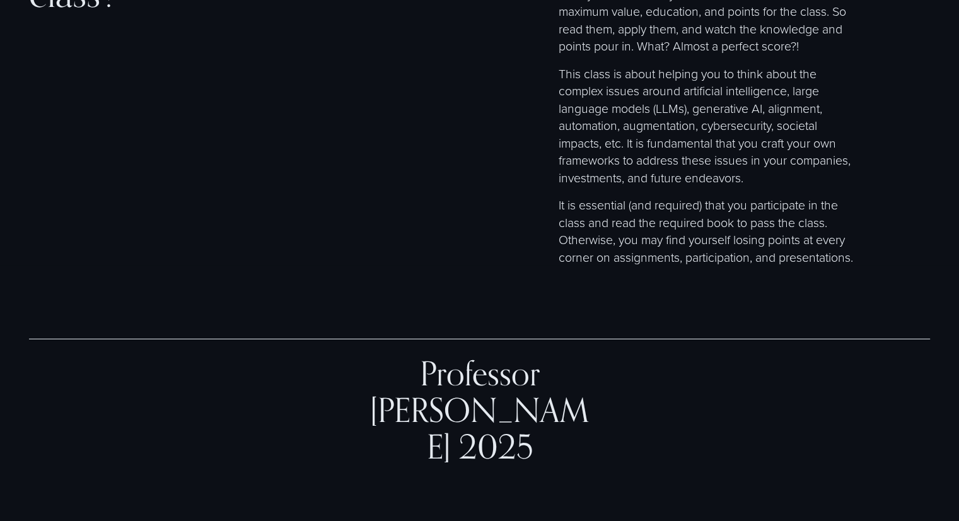
click at [628, 223] on p "It is essential (and required) that you participate in the class and read the r…" at bounding box center [707, 230] width 296 height 69
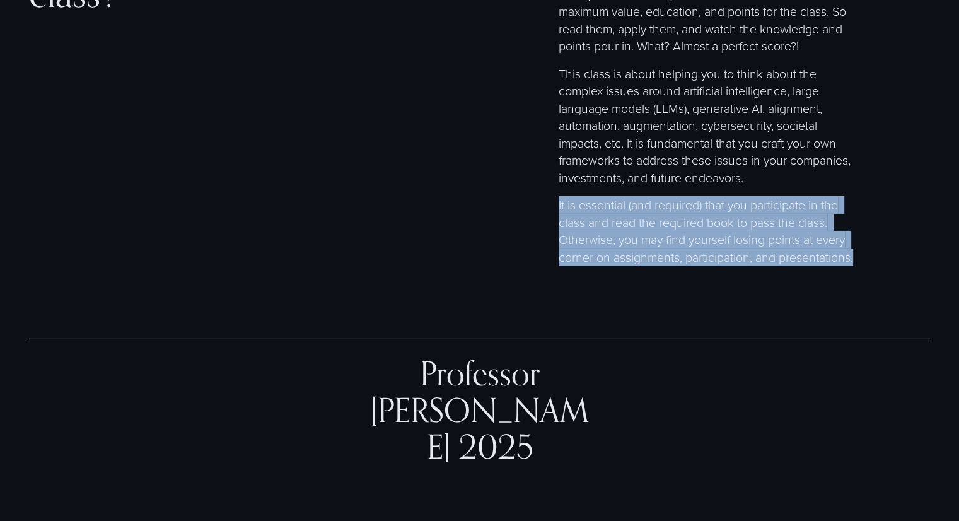
click at [628, 223] on p "It is essential (and required) that you participate in the class and read the r…" at bounding box center [707, 230] width 296 height 69
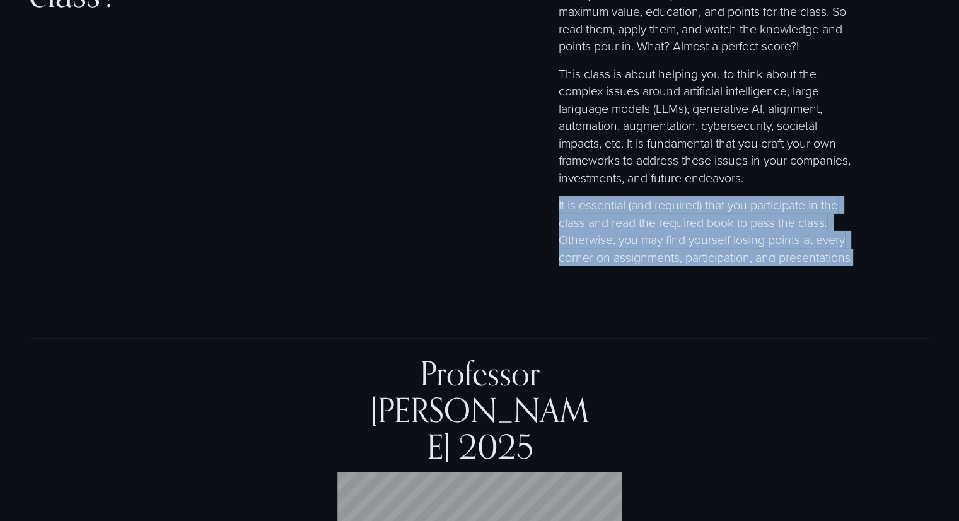
click at [628, 223] on p "It is essential (and required) that you participate in the class and read the r…" at bounding box center [707, 230] width 296 height 69
click at [635, 255] on p "It is essential (and required) that you participate in the class and read the r…" at bounding box center [707, 230] width 296 height 69
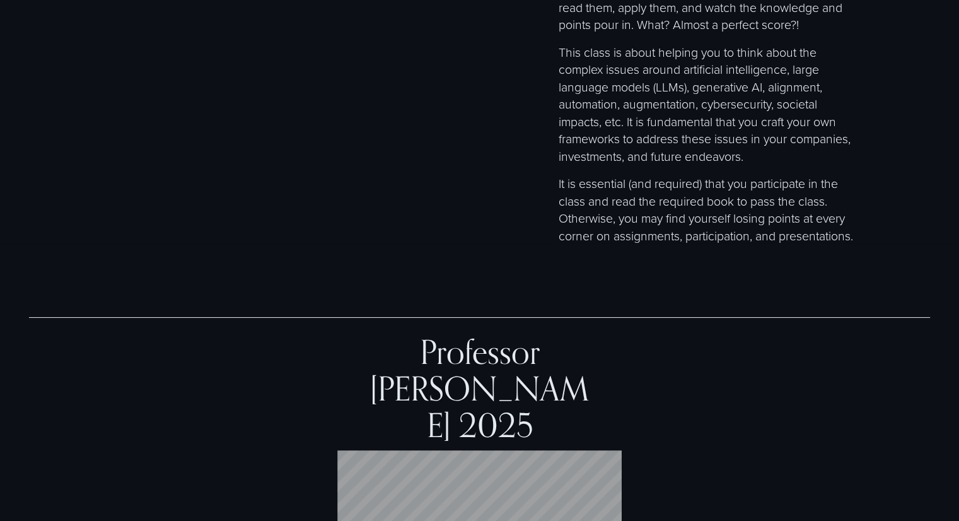
scroll to position [4190, 0]
click at [605, 233] on p "It is essential (and required) that you participate in the class and read the r…" at bounding box center [707, 207] width 296 height 69
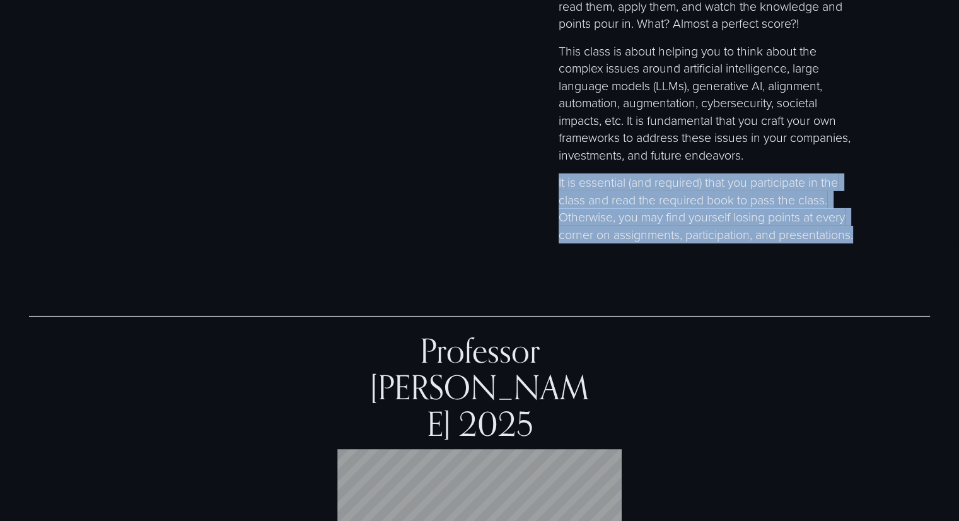
click at [605, 233] on p "It is essential (and required) that you participate in the class and read the r…" at bounding box center [707, 207] width 296 height 69
click at [610, 243] on p "It is essential (and required) that you participate in the class and read the r…" at bounding box center [707, 207] width 296 height 69
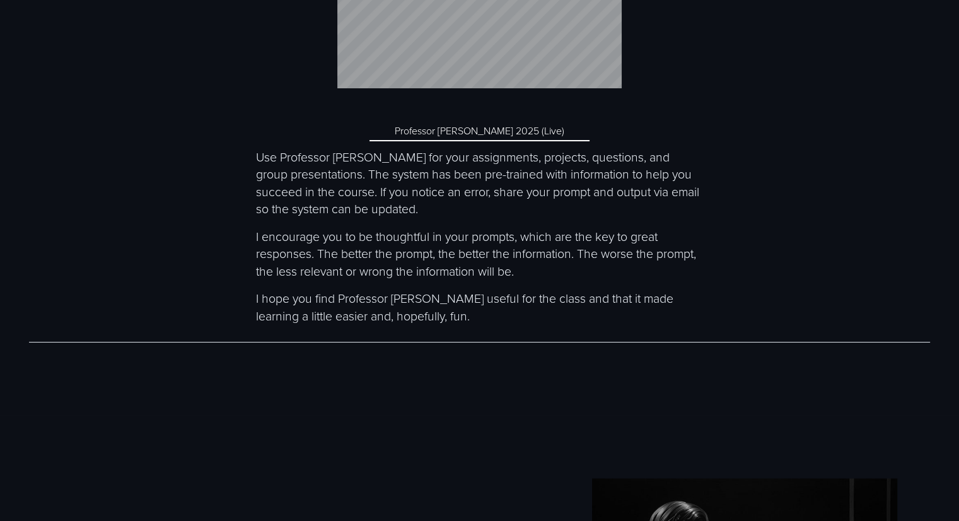
scroll to position [4833, 0]
click at [361, 215] on p "Use Professor [PERSON_NAME] for your assignments, projects, questions, and grou…" at bounding box center [479, 182] width 447 height 69
click at [363, 217] on p "Use Professor [PERSON_NAME] for your assignments, projects, questions, and grou…" at bounding box center [479, 182] width 447 height 69
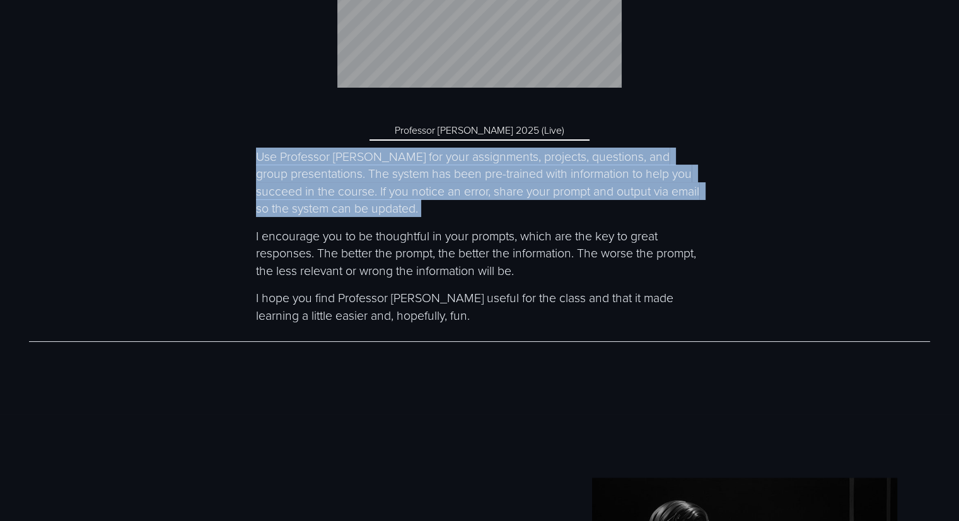
click at [363, 217] on p "Use Professor [PERSON_NAME] for your assignments, projects, questions, and grou…" at bounding box center [479, 182] width 447 height 69
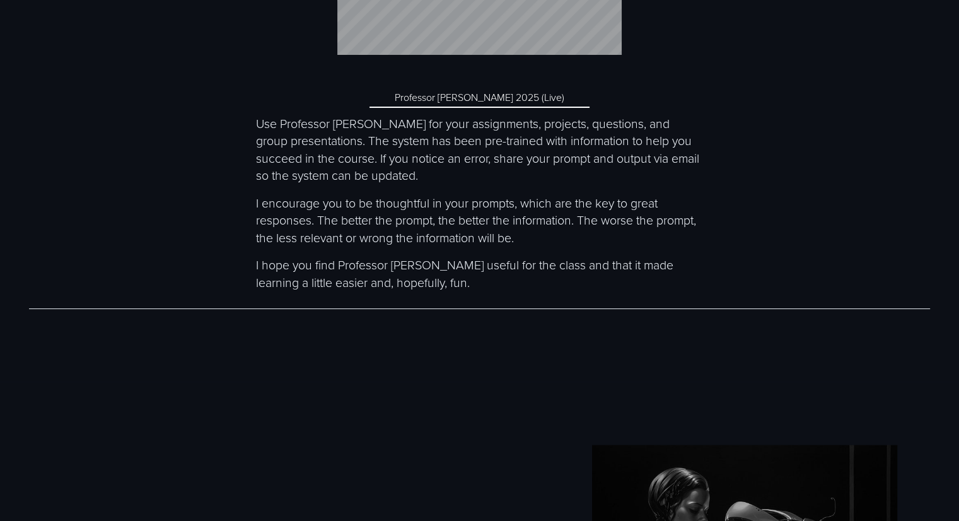
scroll to position [4868, 0]
click at [382, 238] on p "I encourage you to be thoughtful in your prompts, which are the key to great re…" at bounding box center [479, 218] width 447 height 52
click at [364, 313] on div at bounding box center [479, 306] width 901 height 13
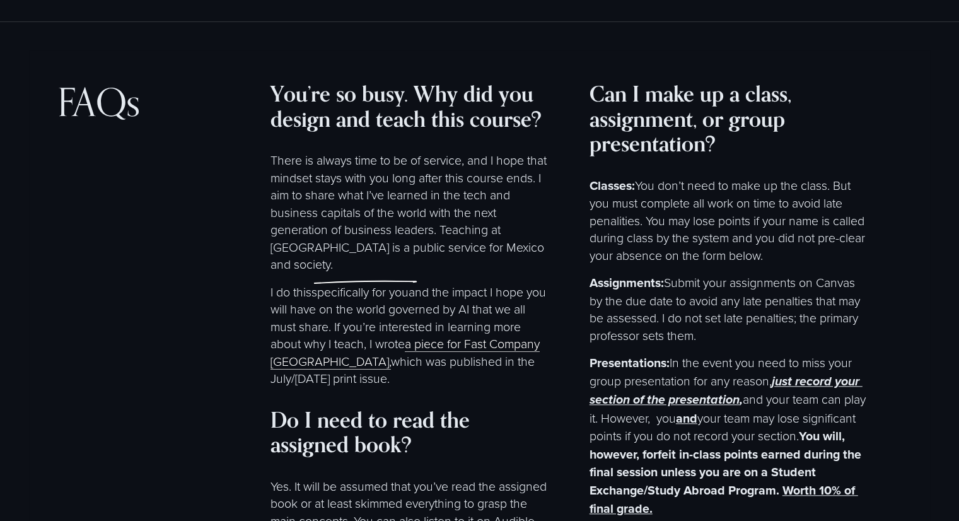
scroll to position [5771, 0]
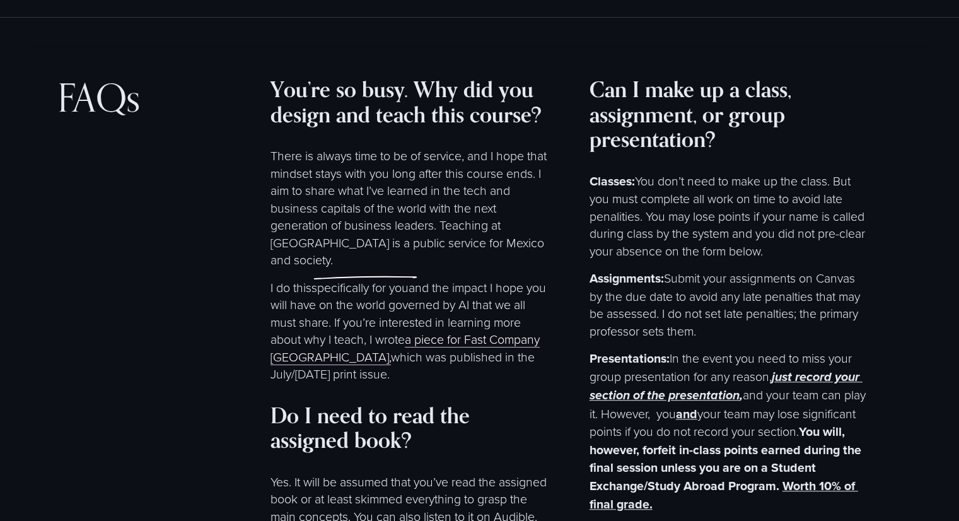
click at [330, 214] on p "There is always time to be of service, and I hope that mindset stays with you l…" at bounding box center [408, 208] width 277 height 122
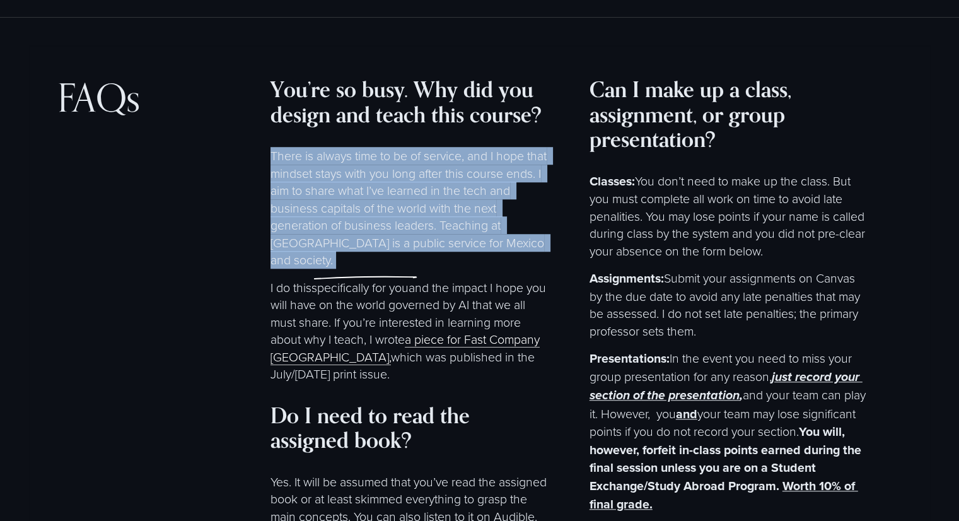
click at [330, 214] on p "There is always time to be of service, and I hope that mindset stays with you l…" at bounding box center [408, 208] width 277 height 122
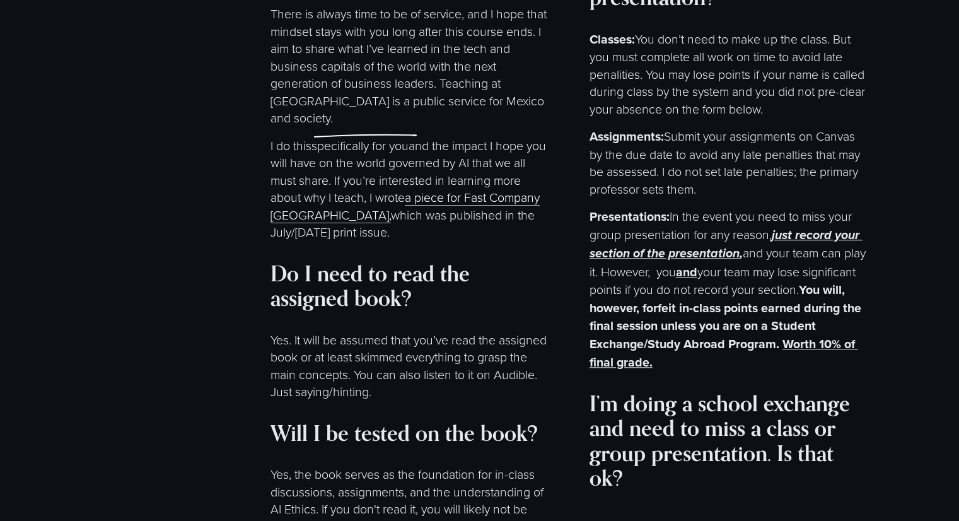
scroll to position [5918, 0]
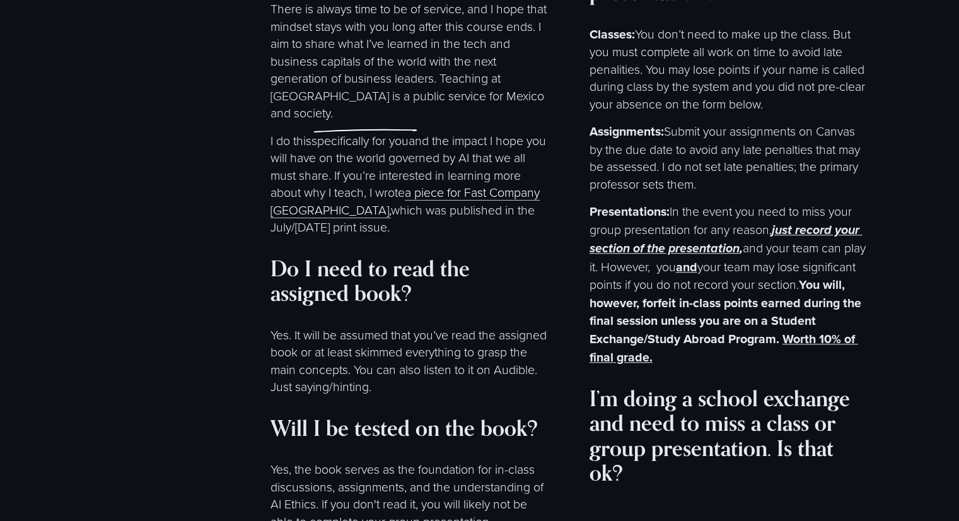
drag, startPoint x: 455, startPoint y: 213, endPoint x: 384, endPoint y: 193, distance: 74.0
click at [384, 193] on p "I do this specifically for you and the impact I hope you will have on the world…" at bounding box center [408, 184] width 277 height 104
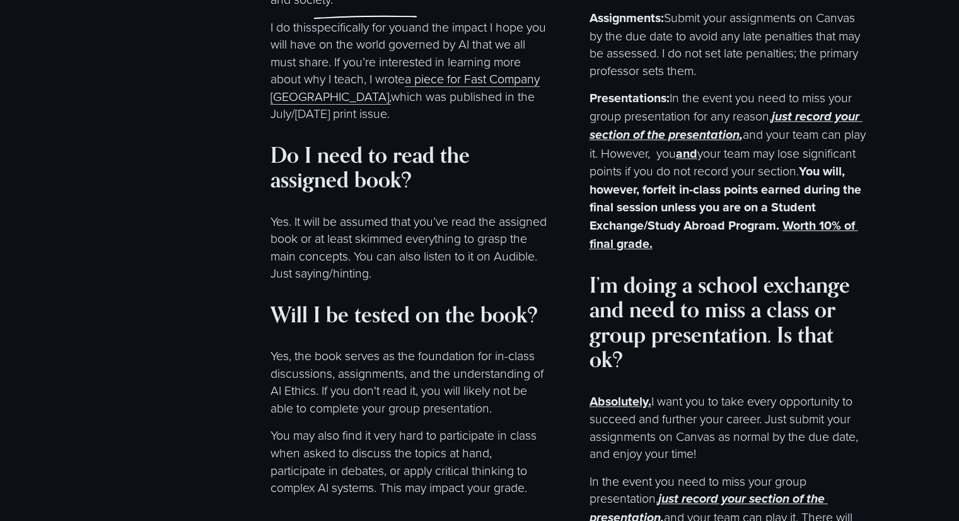
scroll to position [6034, 0]
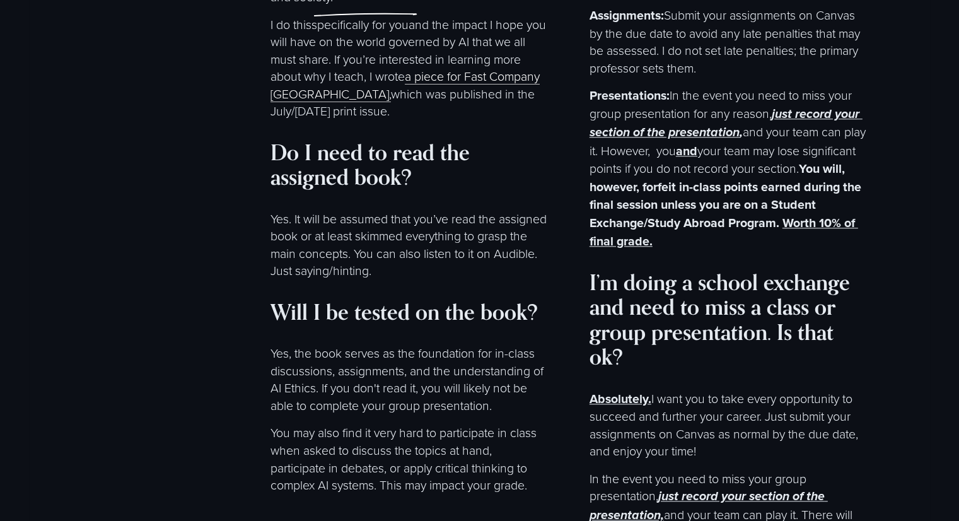
click at [306, 279] on p "Yes. It will be assumed that you’ve read the assigned book or at least skimmed …" at bounding box center [408, 244] width 277 height 69
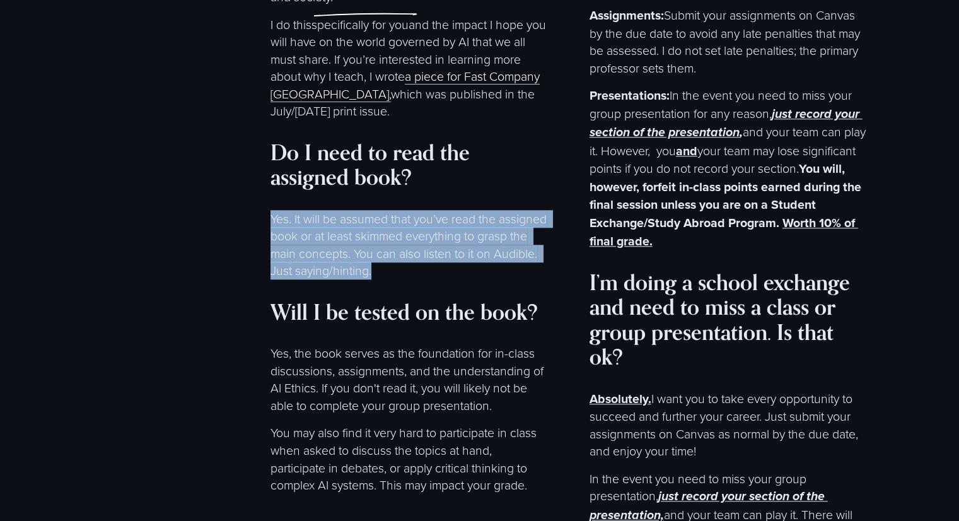
click at [306, 279] on p "Yes. It will be assumed that you’ve read the assigned book or at least skimmed …" at bounding box center [408, 244] width 277 height 69
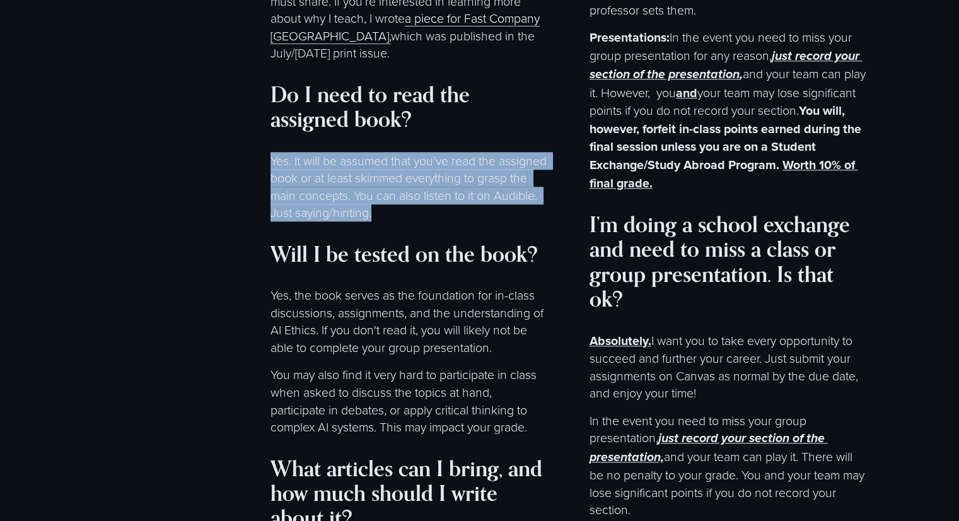
scroll to position [6105, 0]
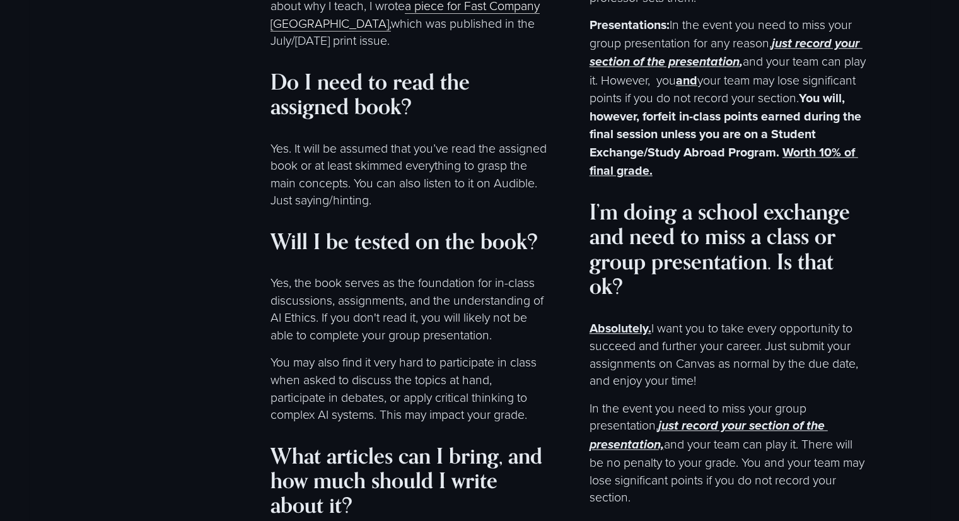
click at [343, 315] on p "Yes, the book serves as the foundation for in-class discussions, assignments, a…" at bounding box center [408, 308] width 277 height 69
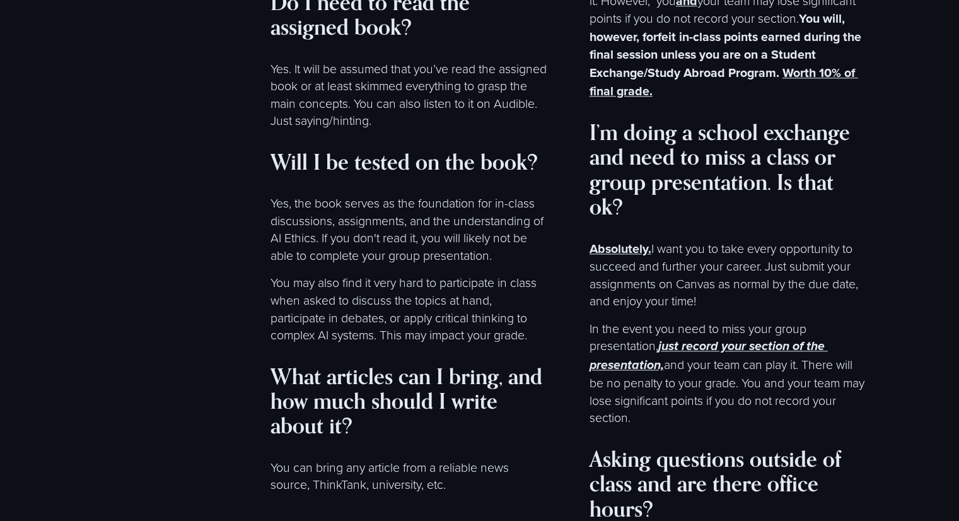
scroll to position [6197, 0]
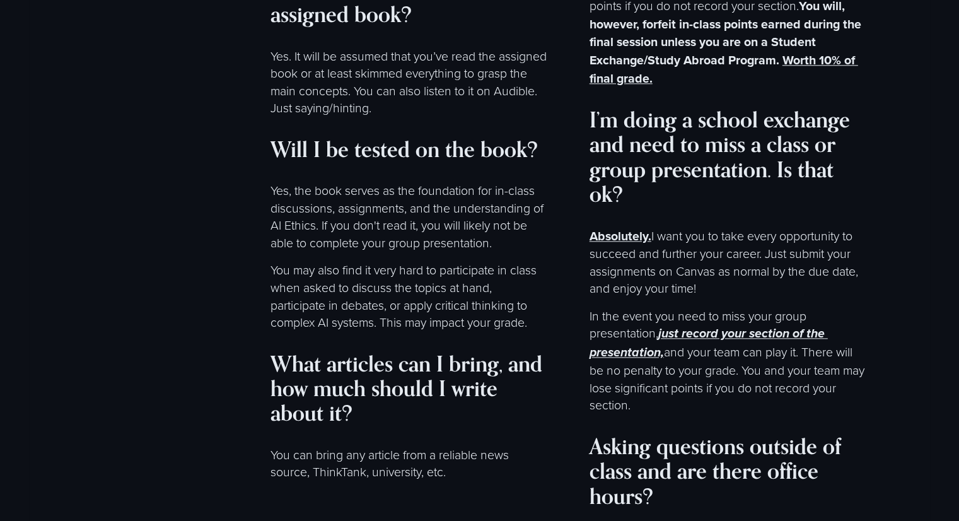
click at [383, 235] on p "Yes, the book serves as the foundation for in-class discussions, assignments, a…" at bounding box center [408, 216] width 277 height 69
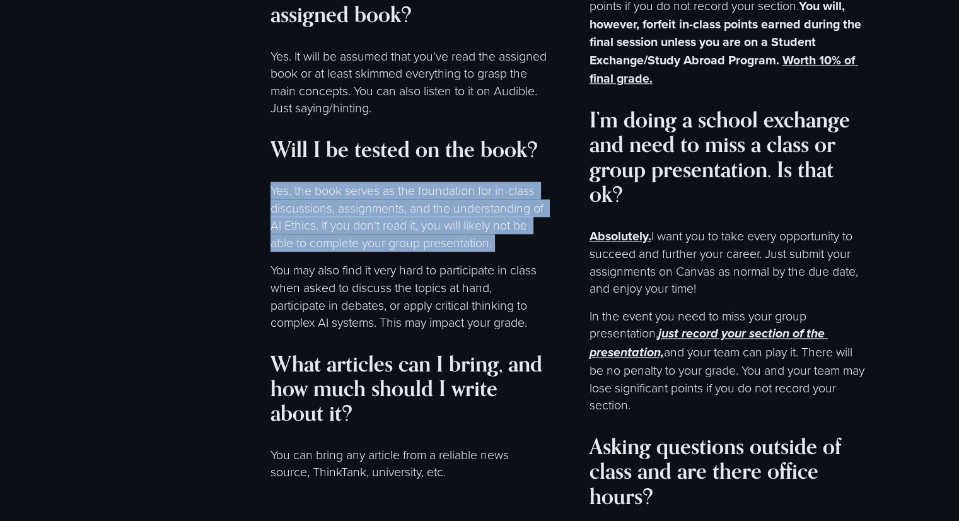
click at [383, 235] on p "Yes, the book serves as the foundation for in-class discussions, assignments, a…" at bounding box center [408, 216] width 277 height 69
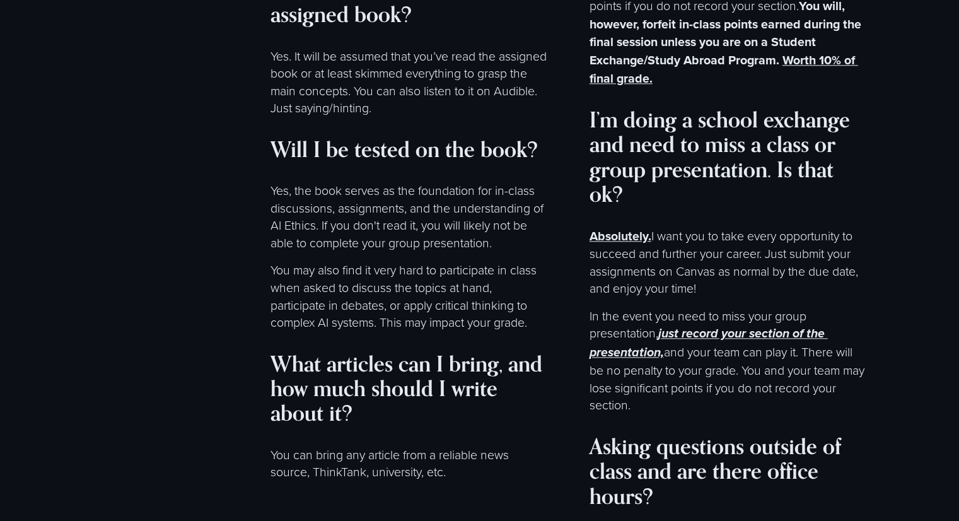
click at [388, 251] on p "Yes, the book serves as the foundation for in-class discussions, assignments, a…" at bounding box center [408, 216] width 277 height 69
click at [371, 251] on p "Yes, the book serves as the foundation for in-class discussions, assignments, a…" at bounding box center [408, 216] width 277 height 69
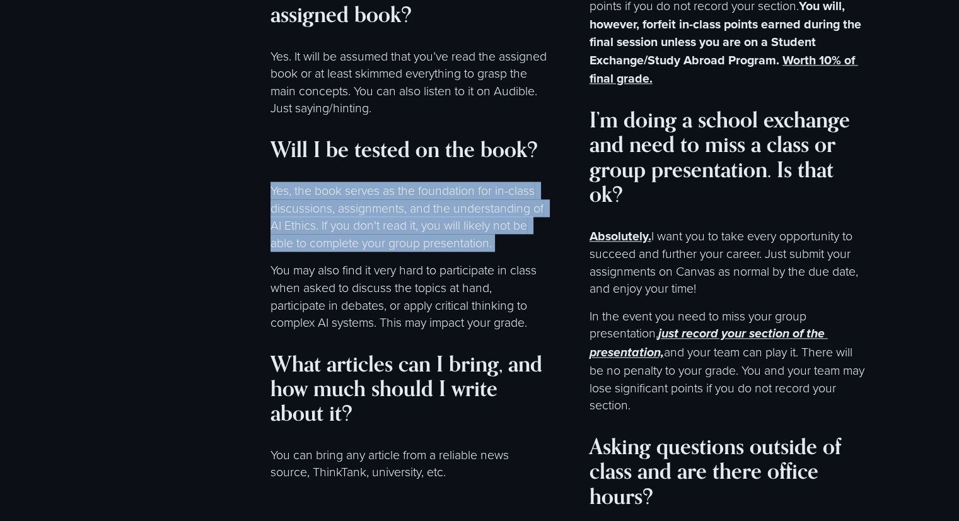
click at [371, 251] on p "Yes, the book serves as the foundation for in-class discussions, assignments, a…" at bounding box center [408, 216] width 277 height 69
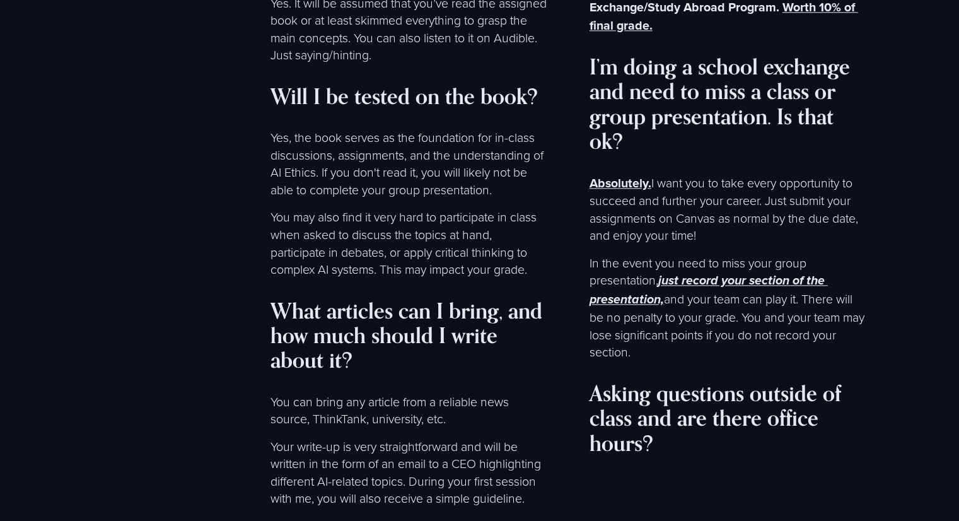
click at [373, 243] on p "You may also find it very hard to participate in class when asked to discuss th…" at bounding box center [408, 242] width 277 height 69
click at [363, 260] on p "You may also find it very hard to participate in class when asked to discuss th…" at bounding box center [408, 242] width 277 height 69
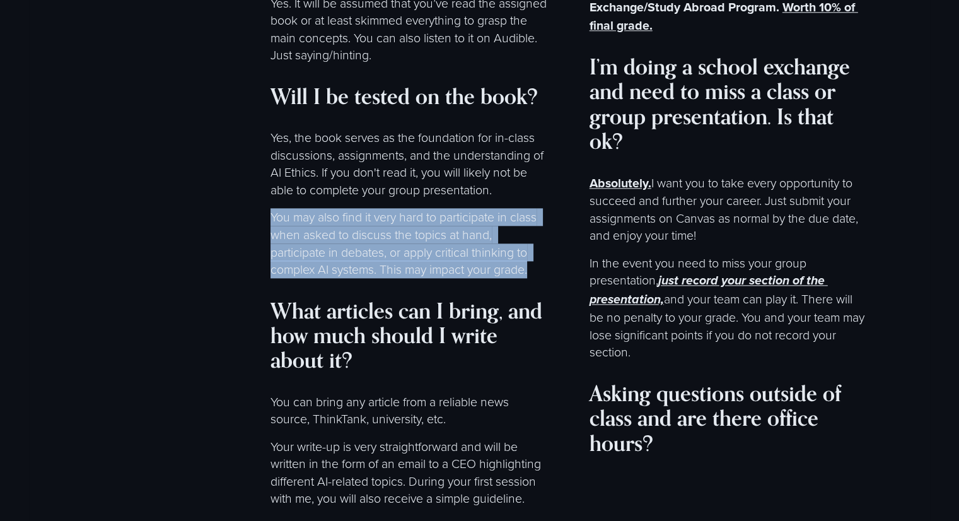
click at [363, 260] on p "You may also find it very hard to participate in class when asked to discuss th…" at bounding box center [408, 242] width 277 height 69
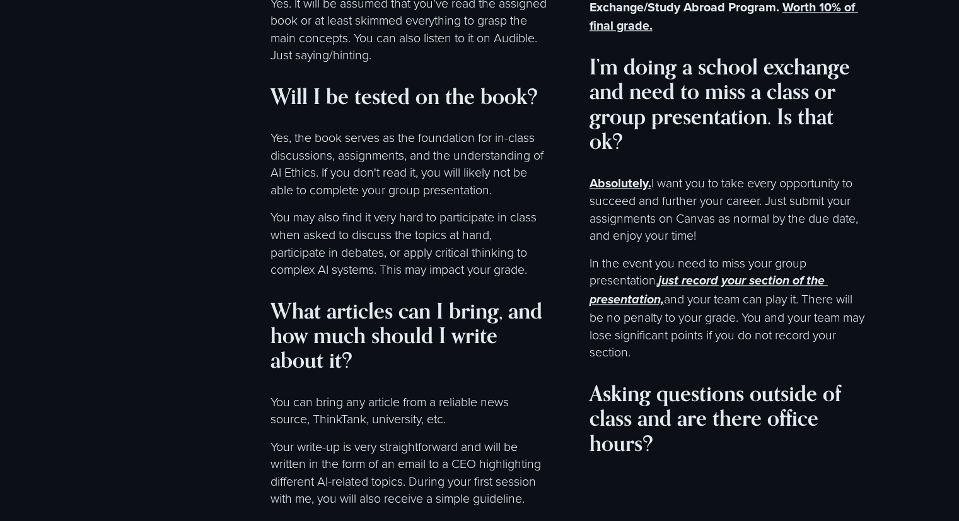
click at [364, 275] on p "You may also find it very hard to participate in class when asked to discuss th…" at bounding box center [408, 242] width 277 height 69
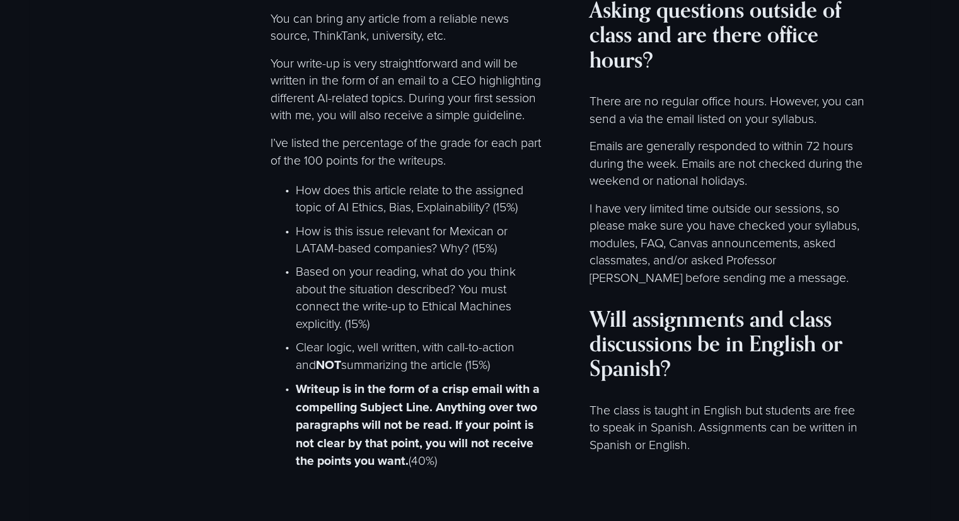
scroll to position [6636, 0]
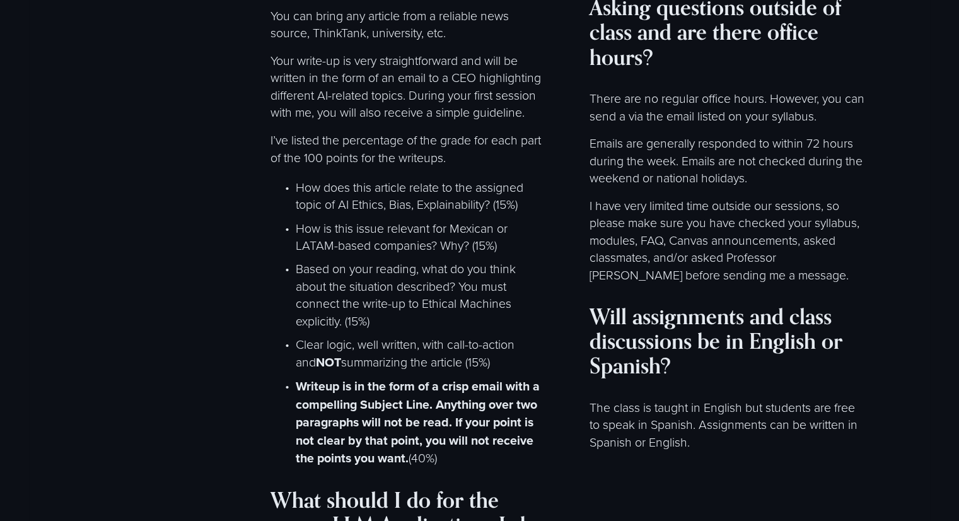
click at [388, 290] on p "Based on your reading, what do you think about the situation described? You mus…" at bounding box center [422, 294] width 252 height 69
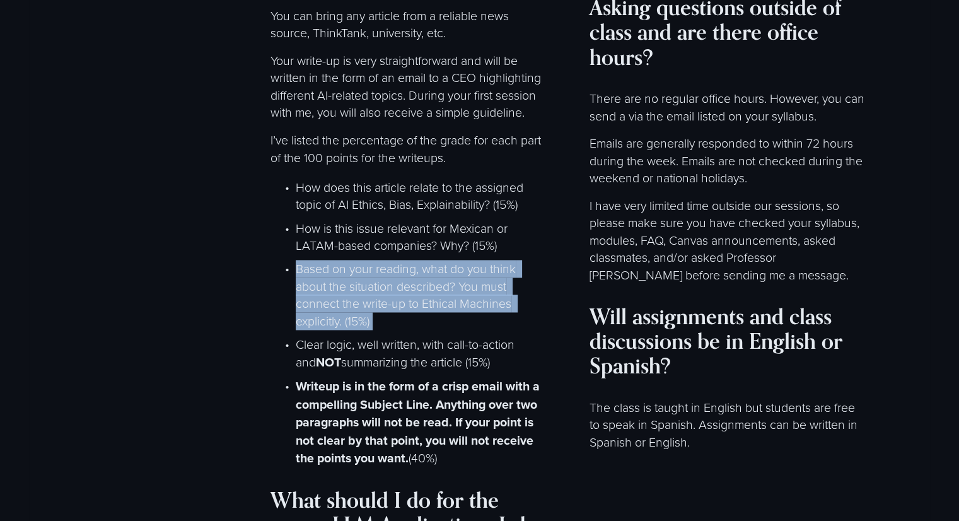
click at [388, 290] on p "Based on your reading, what do you think about the situation described? You mus…" at bounding box center [422, 294] width 252 height 69
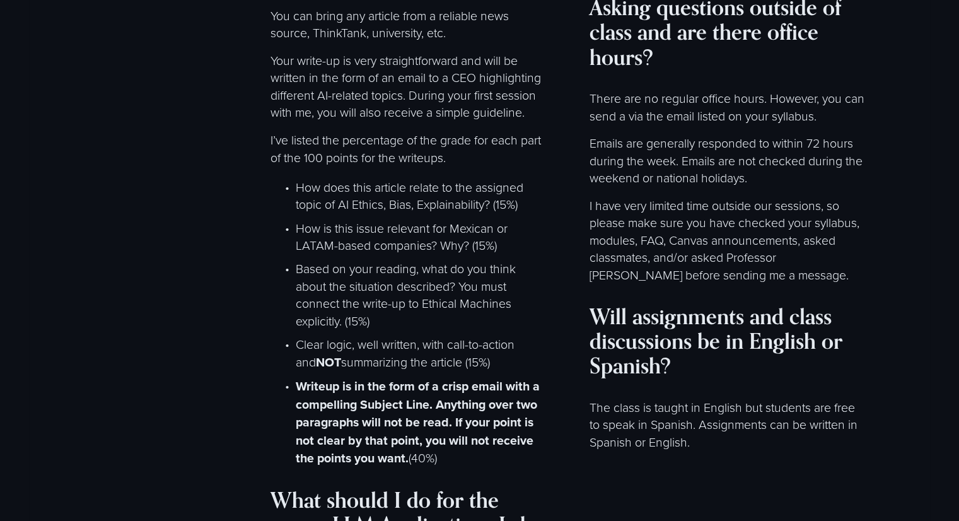
click at [389, 308] on p "Based on your reading, what do you think about the situation described? You mus…" at bounding box center [422, 294] width 252 height 69
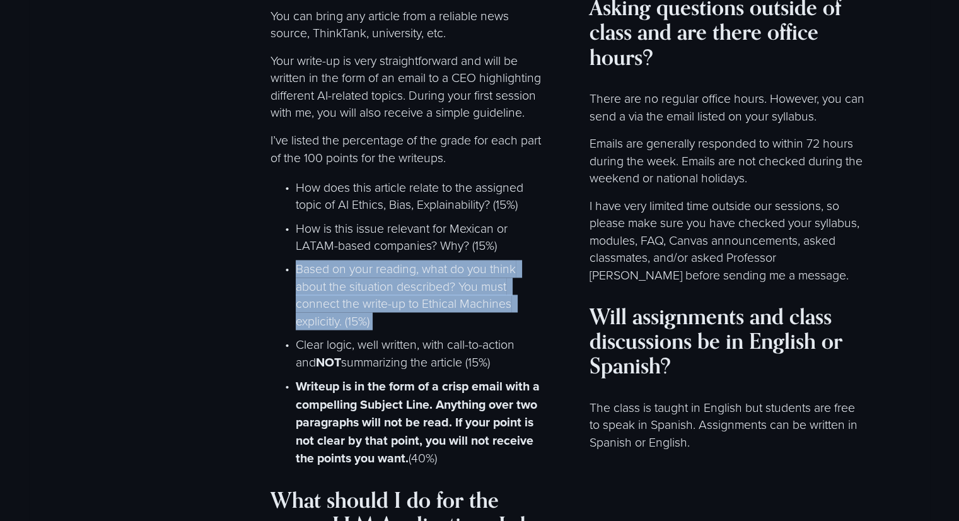
click at [389, 308] on p "Based on your reading, what do you think about the situation described? You mus…" at bounding box center [422, 294] width 252 height 69
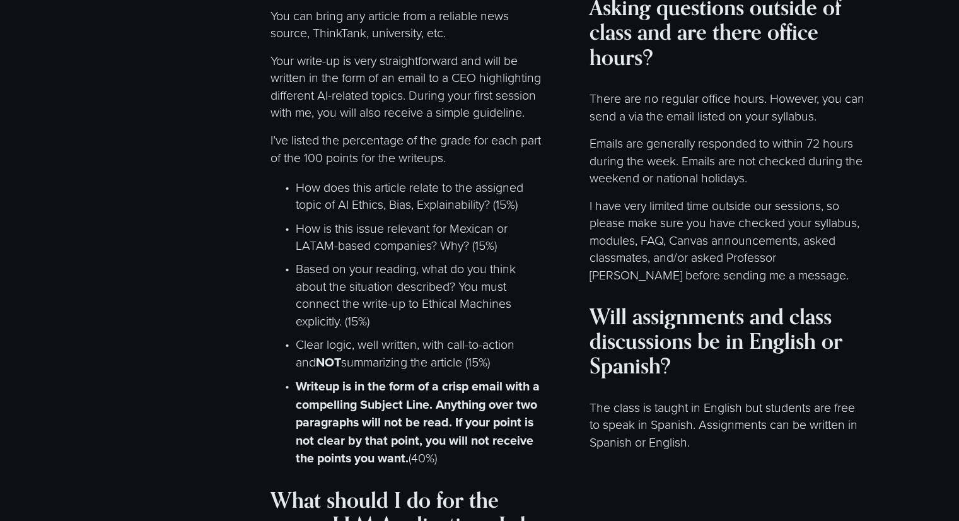
click at [360, 306] on p "Based on your reading, what do you think about the situation described? You mus…" at bounding box center [422, 294] width 252 height 69
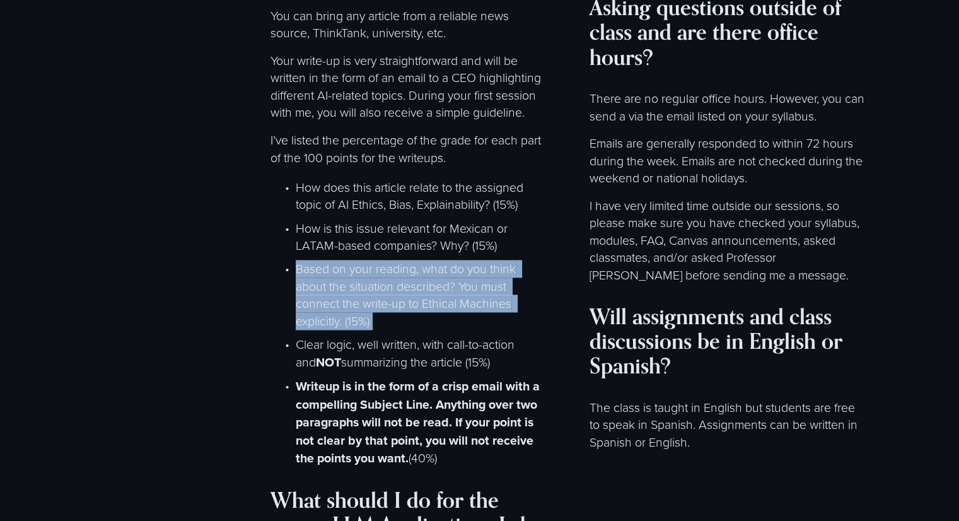
click at [360, 306] on p "Based on your reading, what do you think about the situation described? You mus…" at bounding box center [422, 294] width 252 height 69
click at [373, 291] on p "Based on your reading, what do you think about the situation described? You mus…" at bounding box center [422, 294] width 252 height 69
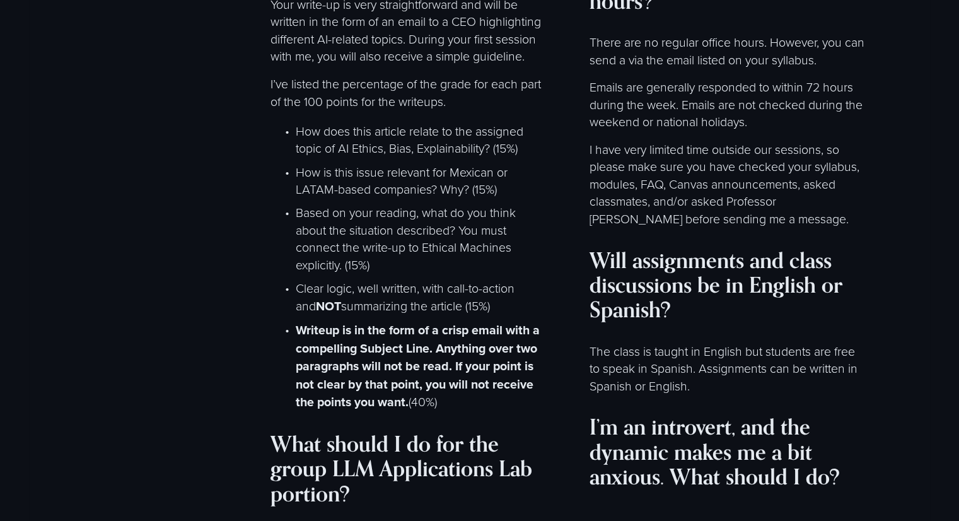
scroll to position [6694, 0]
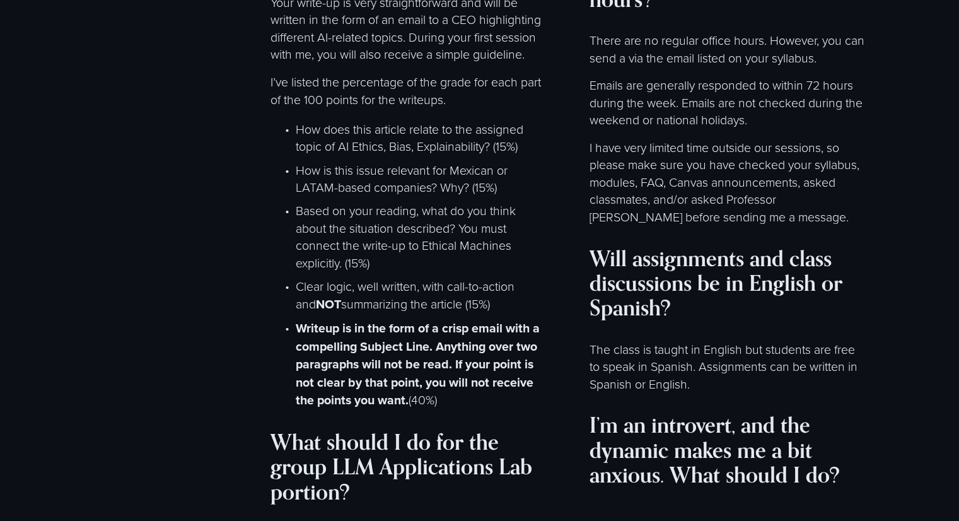
click at [366, 305] on p "Clear logic, well written, with call-to-action and NOT summarizing the article …" at bounding box center [422, 294] width 252 height 35
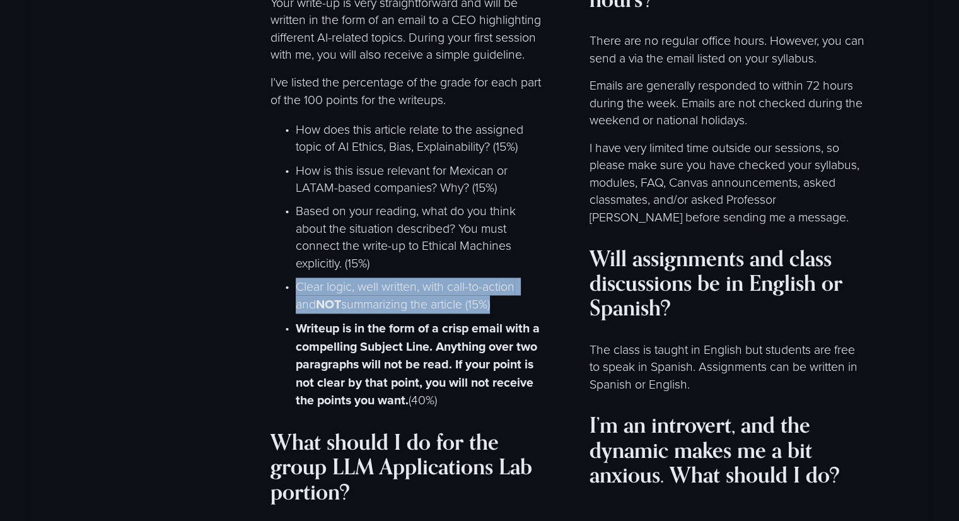
click at [366, 305] on p "Clear logic, well written, with call-to-action and NOT summarizing the article …" at bounding box center [422, 294] width 252 height 35
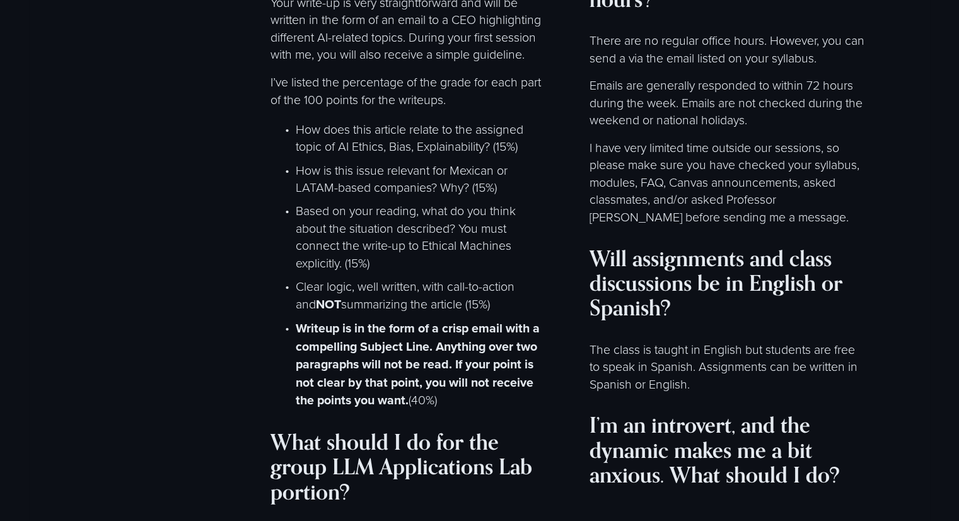
click at [373, 313] on p "Clear logic, well written, with call-to-action and NOT summarizing the article …" at bounding box center [422, 294] width 252 height 35
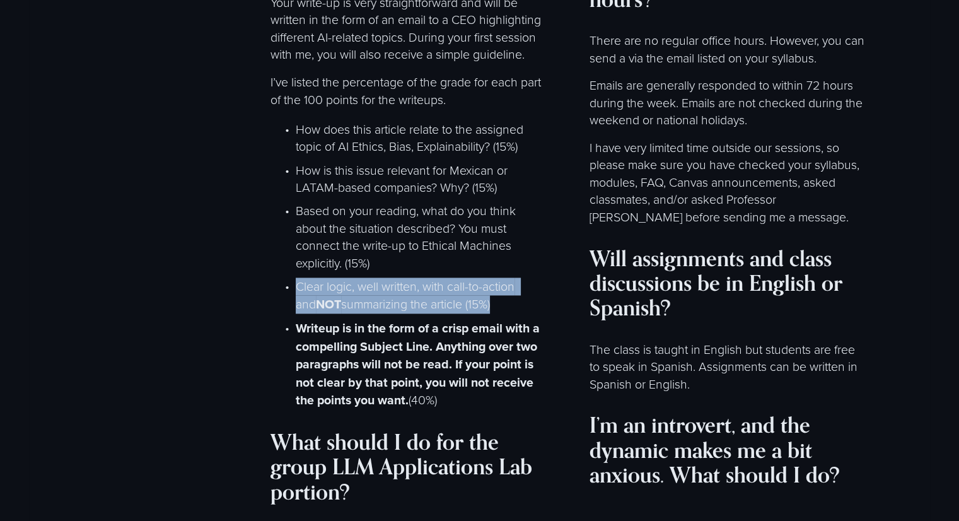
click at [373, 313] on p "Clear logic, well written, with call-to-action and NOT summarizing the article …" at bounding box center [422, 294] width 252 height 35
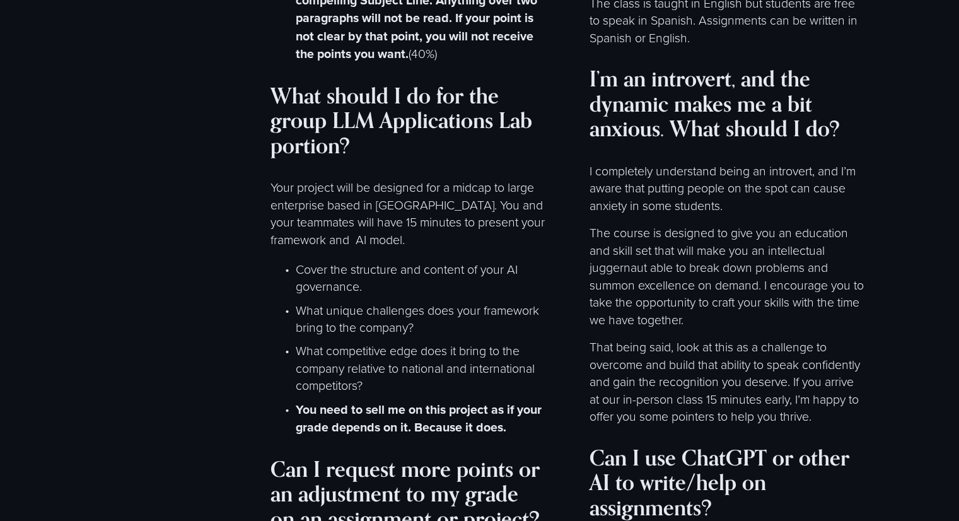
scroll to position [7039, 0]
click at [446, 218] on p "Your project will be designed for a midcap to large enterprise based in [GEOGRA…" at bounding box center [408, 212] width 277 height 69
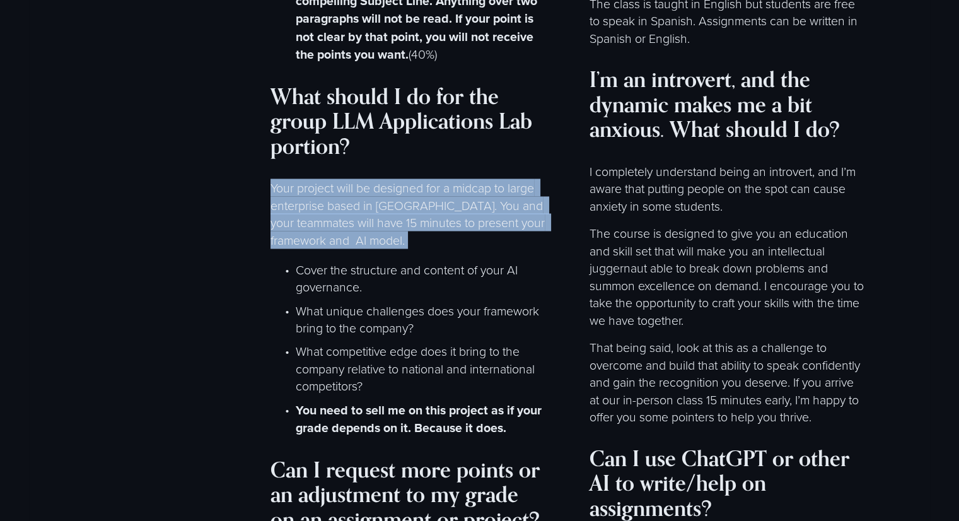
click at [446, 218] on p "Your project will be designed for a midcap to large enterprise based in [GEOGRA…" at bounding box center [408, 212] width 277 height 69
click at [428, 232] on p "Your project will be designed for a midcap to large enterprise based in [GEOGRA…" at bounding box center [408, 212] width 277 height 69
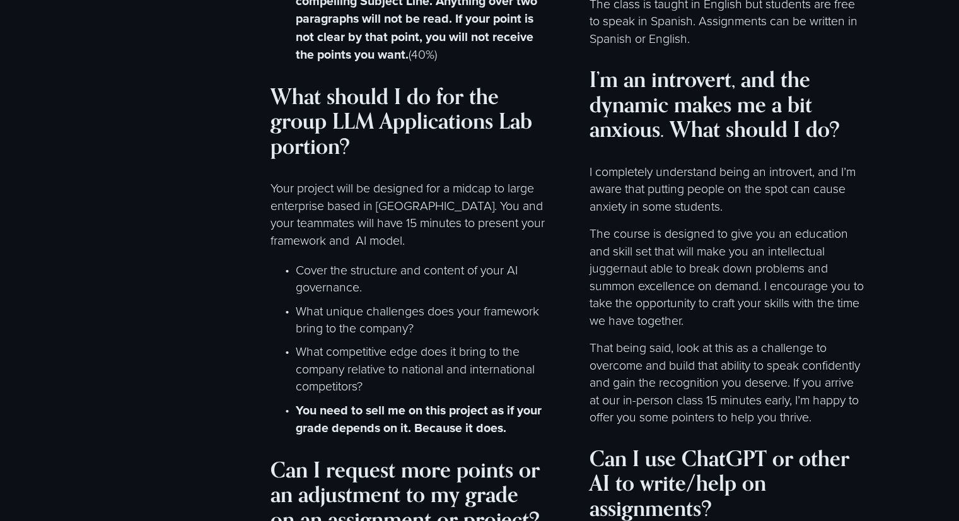
click at [391, 240] on p "Your project will be designed for a midcap to large enterprise based in [GEOGRA…" at bounding box center [408, 212] width 277 height 69
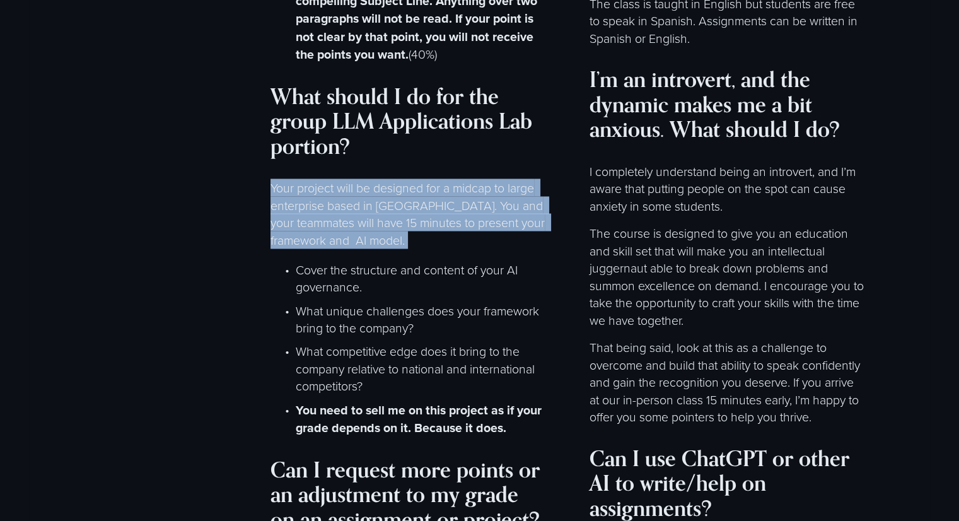
click at [391, 240] on p "Your project will be designed for a midcap to large enterprise based in [GEOGRA…" at bounding box center [408, 212] width 277 height 69
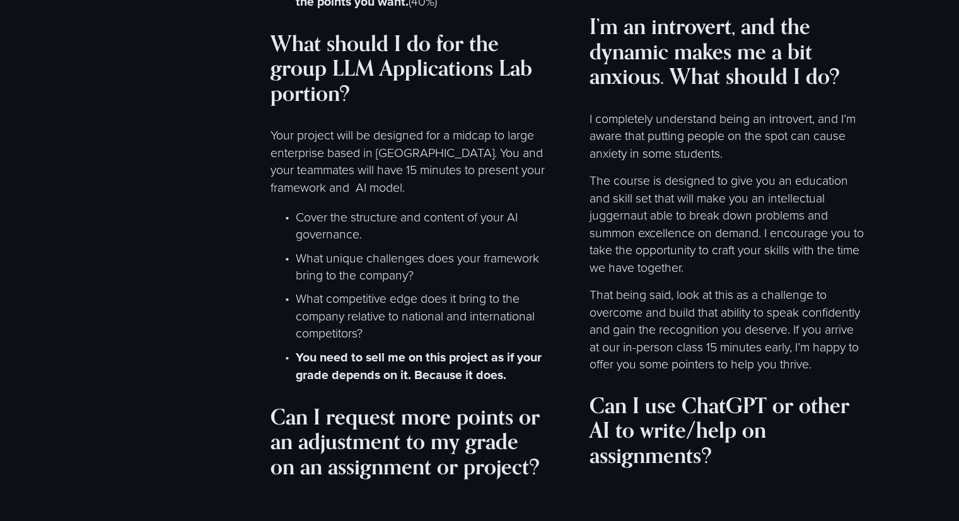
scroll to position [7095, 0]
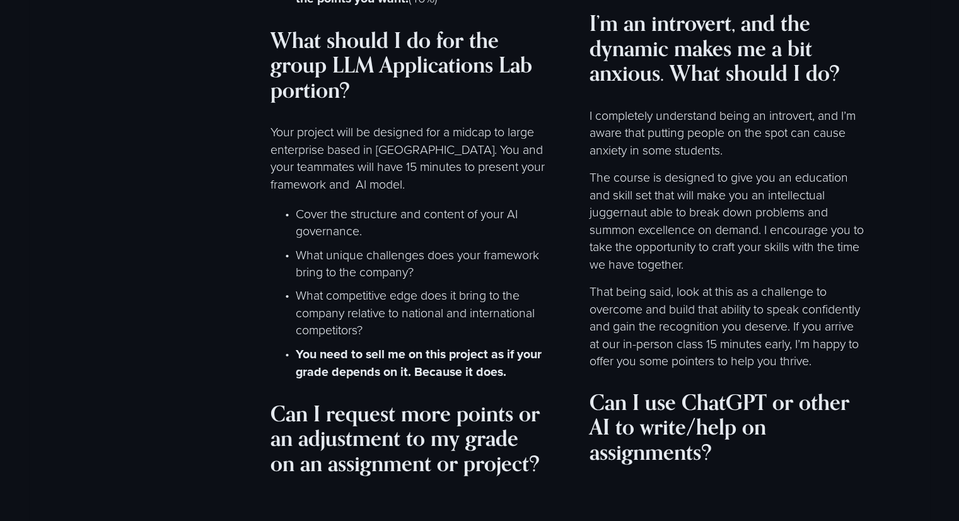
click at [347, 192] on p "Your project will be designed for a midcap to large enterprise based in [GEOGRA…" at bounding box center [408, 156] width 277 height 69
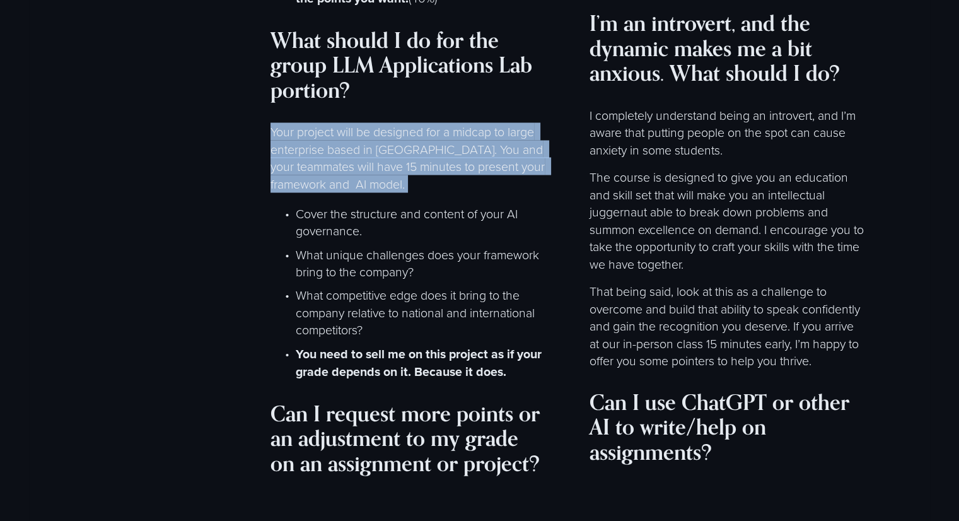
click at [347, 192] on p "Your project will be designed for a midcap to large enterprise based in [GEOGRA…" at bounding box center [408, 156] width 277 height 69
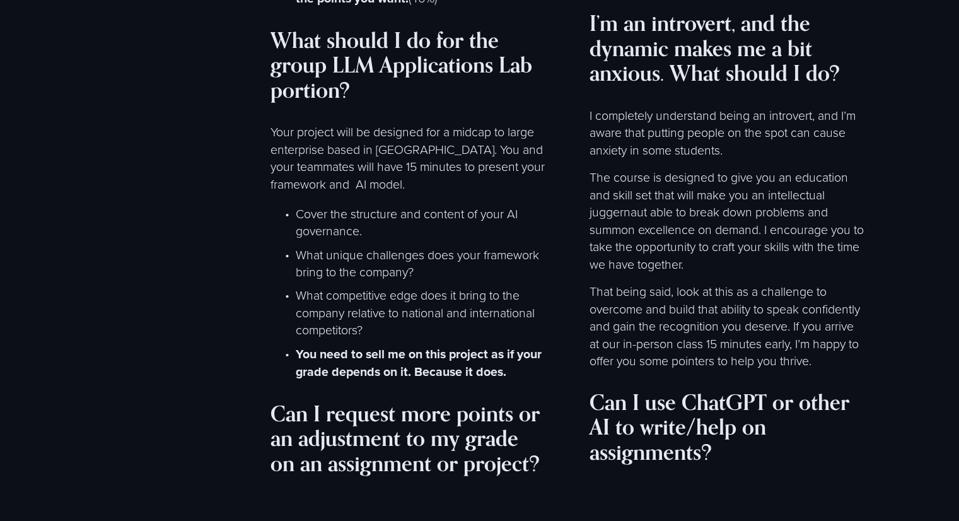
click at [345, 228] on p "Cover the structure and content of your AI governance." at bounding box center [422, 221] width 252 height 35
click at [363, 239] on p "Cover the structure and content of your AI governance." at bounding box center [422, 221] width 252 height 35
click at [345, 233] on p "Cover the structure and content of your AI governance." at bounding box center [422, 221] width 252 height 35
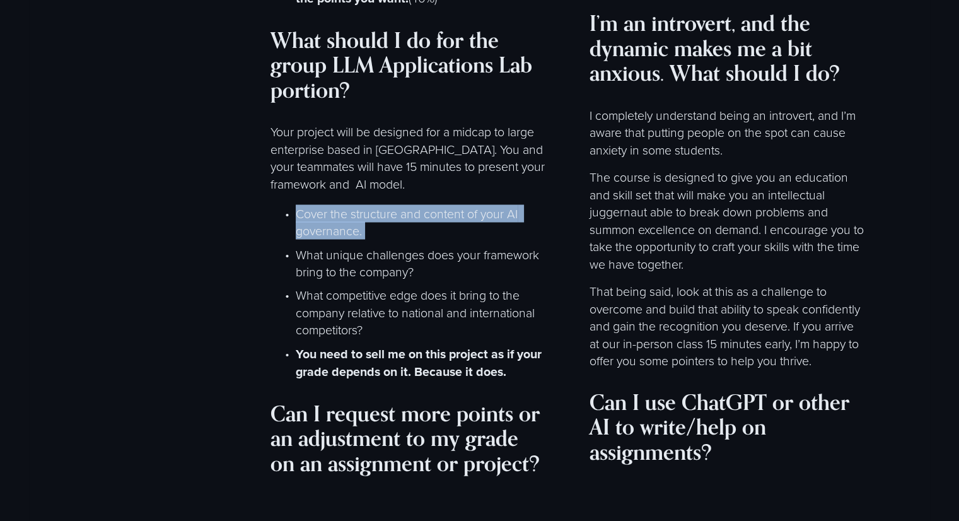
click at [345, 233] on p "Cover the structure and content of your AI governance." at bounding box center [422, 221] width 252 height 35
click at [349, 239] on p "Cover the structure and content of your AI governance." at bounding box center [422, 221] width 252 height 35
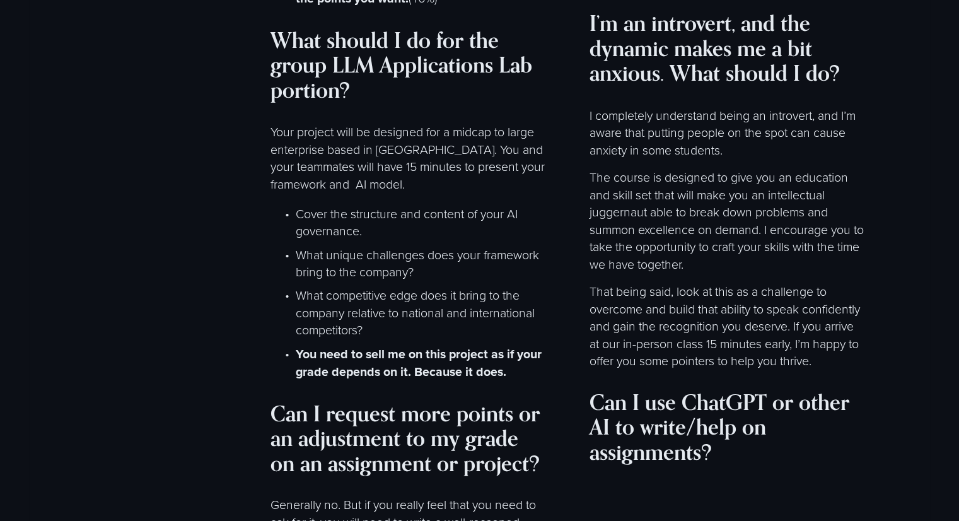
scroll to position [7110, 0]
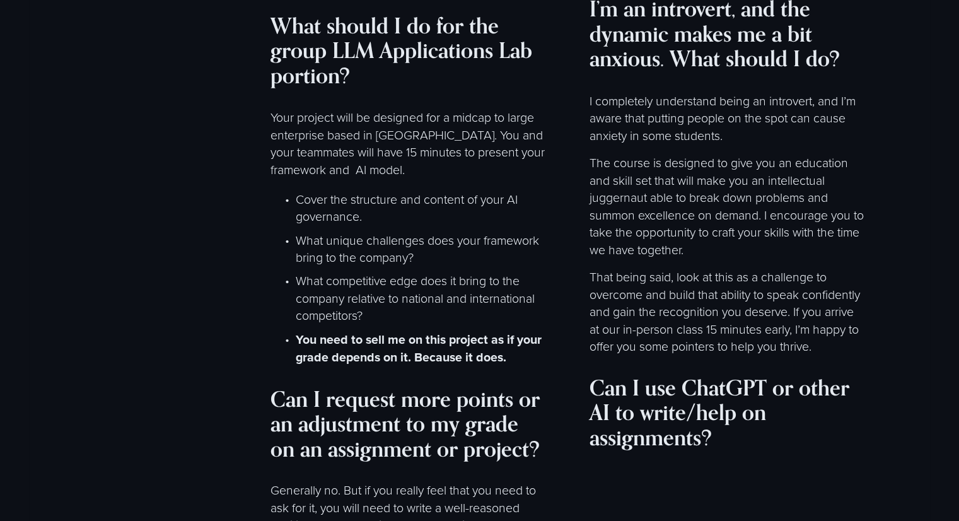
click at [342, 219] on p "Cover the structure and content of your AI governance." at bounding box center [422, 207] width 252 height 35
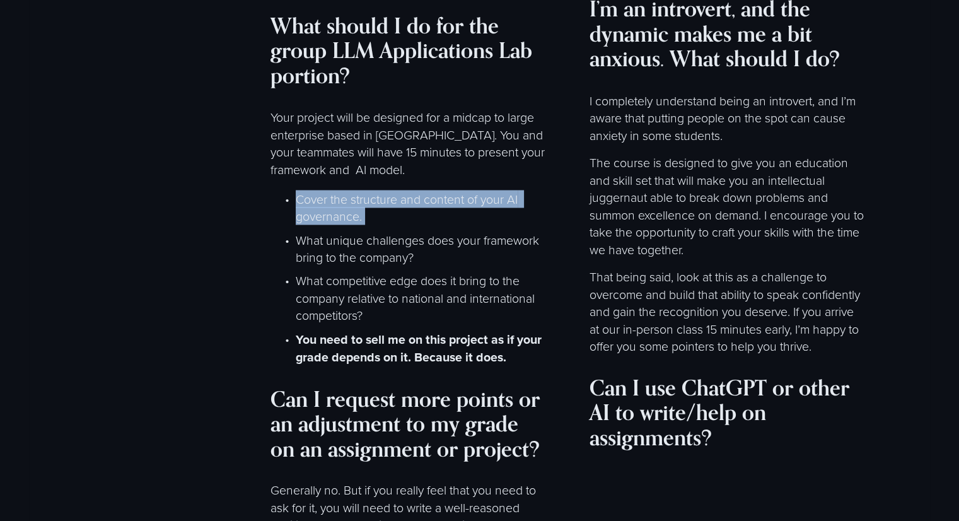
click at [342, 219] on p "Cover the structure and content of your AI governance." at bounding box center [422, 207] width 252 height 35
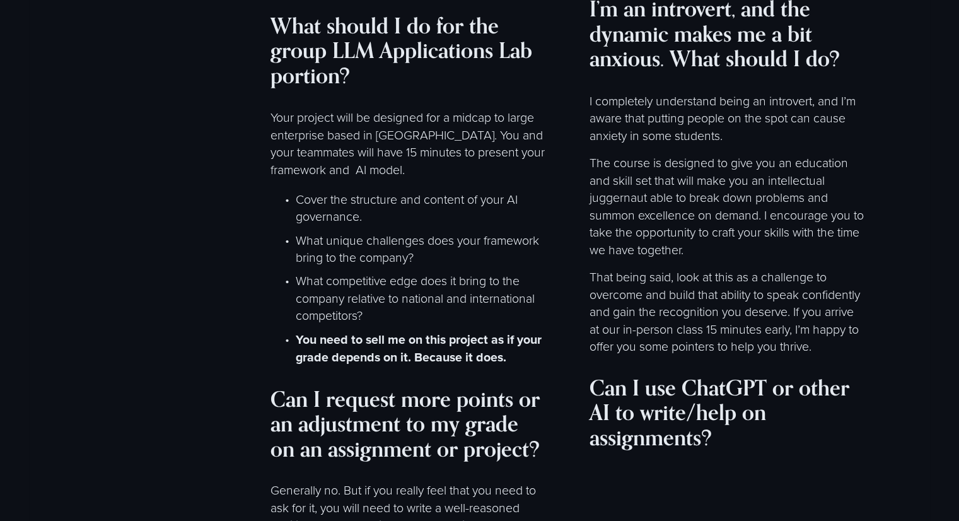
click at [374, 177] on p "Your project will be designed for a midcap to large enterprise based in [GEOGRA…" at bounding box center [408, 142] width 277 height 69
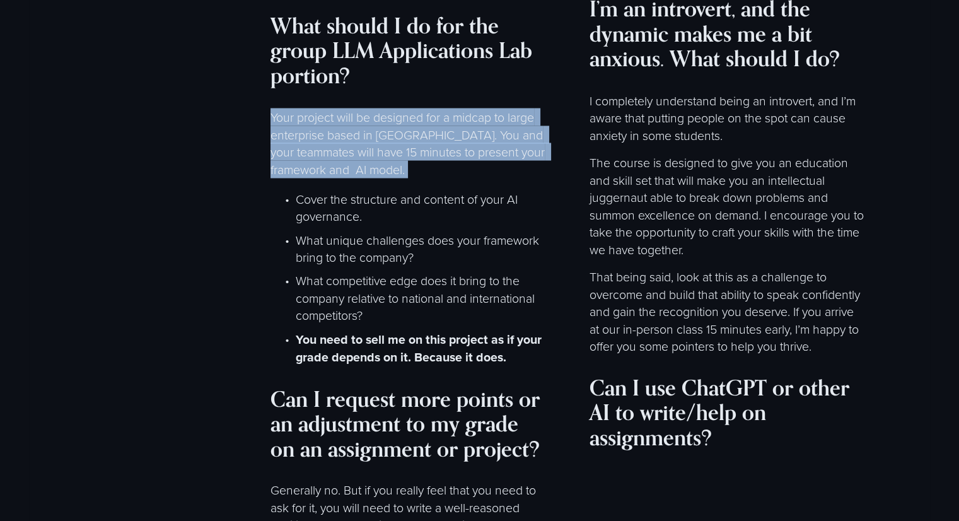
click at [374, 177] on p "Your project will be designed for a midcap to large enterprise based in [GEOGRA…" at bounding box center [408, 142] width 277 height 69
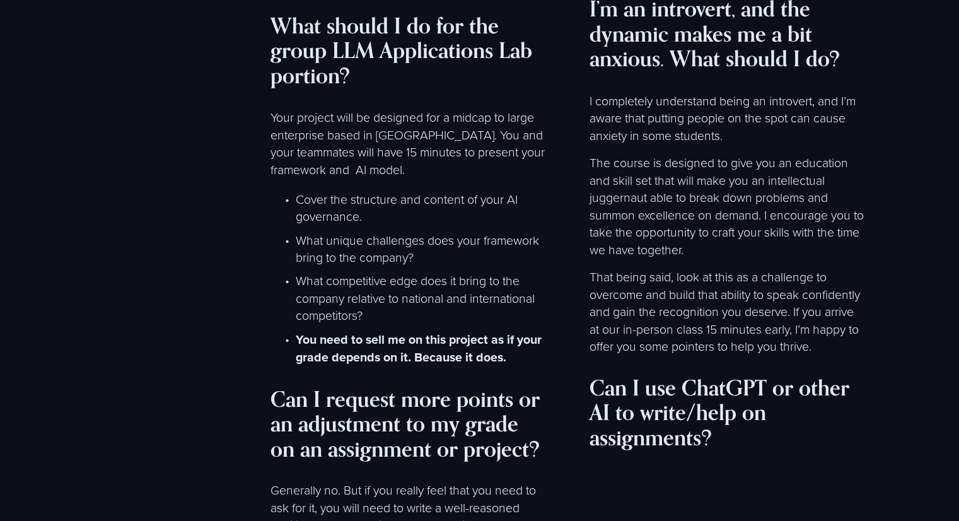
click at [386, 134] on p "Your project will be designed for a midcap to large enterprise based in [GEOGRA…" at bounding box center [408, 142] width 277 height 69
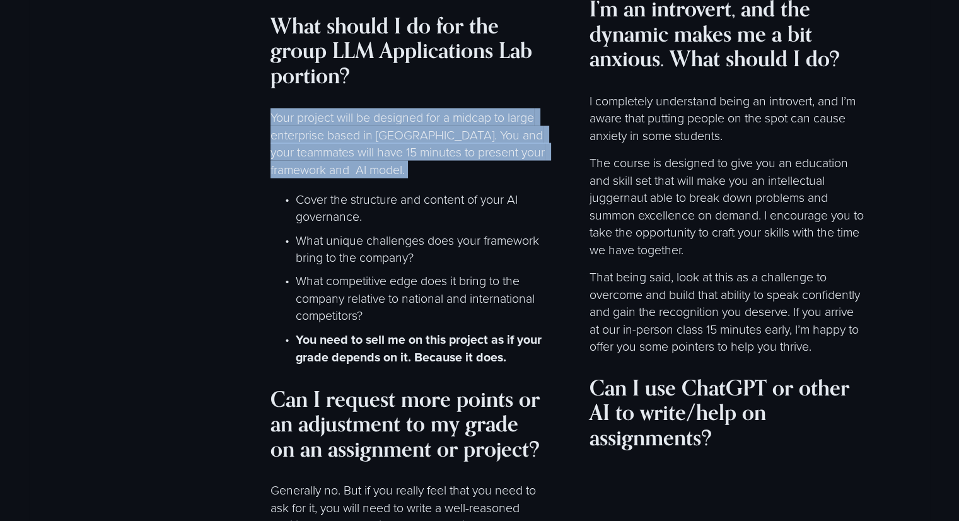
click at [386, 134] on p "Your project will be designed for a midcap to large enterprise based in [GEOGRA…" at bounding box center [408, 142] width 277 height 69
click at [379, 142] on p "Your project will be designed for a midcap to large enterprise based in [GEOGRA…" at bounding box center [408, 142] width 277 height 69
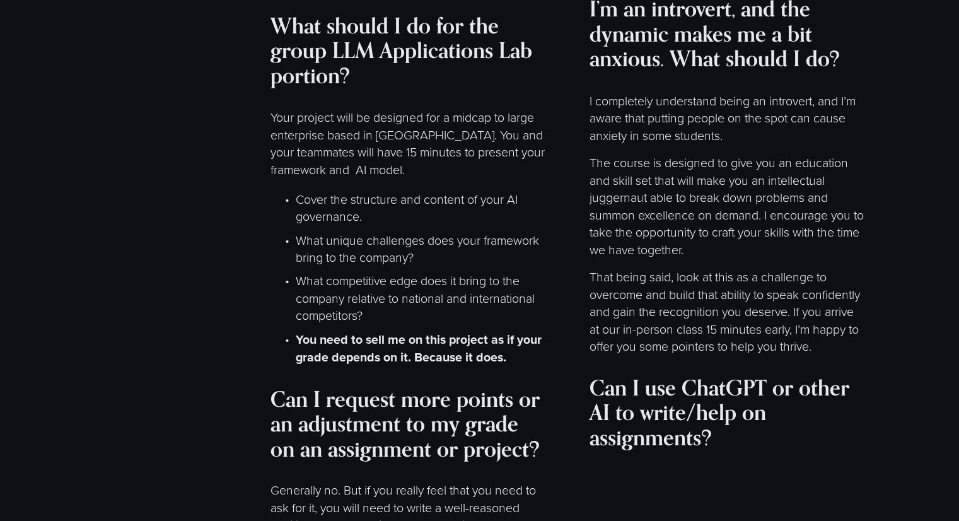
click at [361, 166] on p "Your project will be designed for a midcap to large enterprise based in [GEOGRA…" at bounding box center [408, 142] width 277 height 69
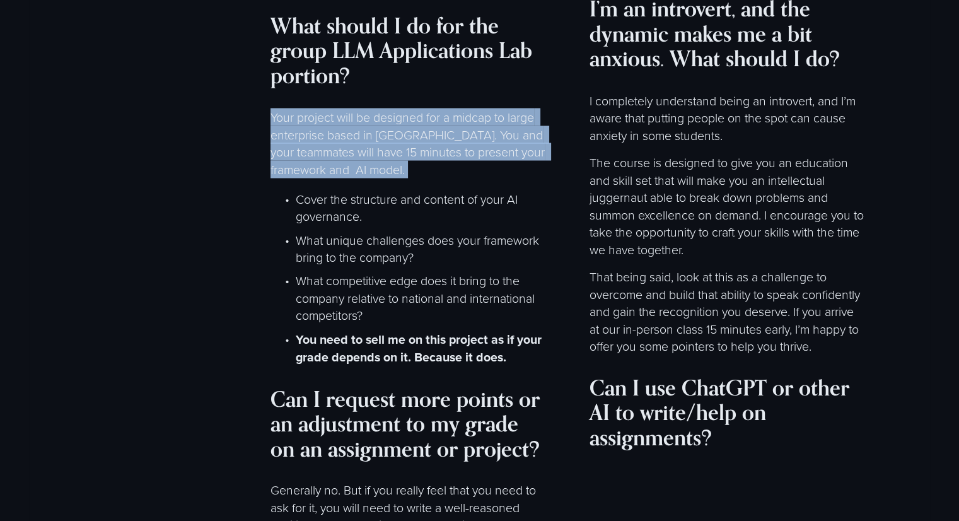
click at [361, 166] on p "Your project will be designed for a midcap to large enterprise based in [GEOGRA…" at bounding box center [408, 142] width 277 height 69
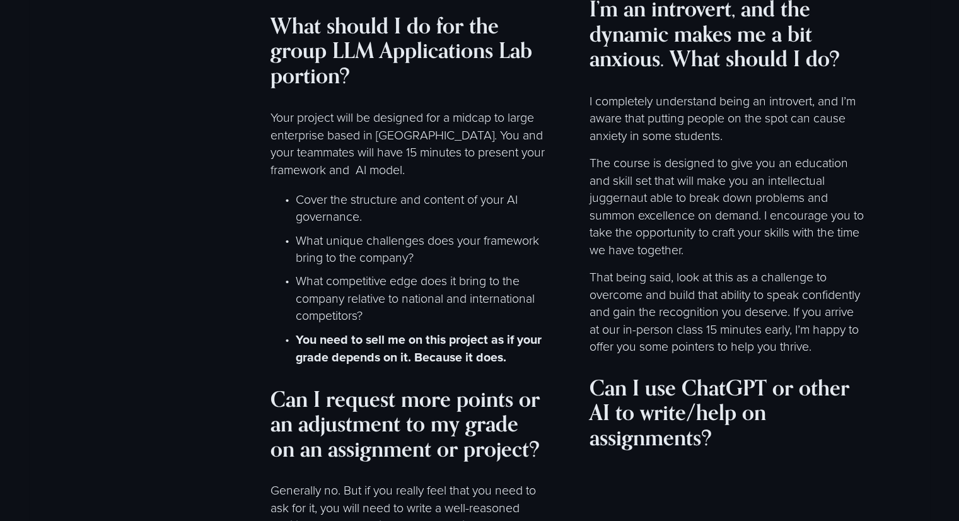
click at [386, 177] on p "Your project will be designed for a midcap to large enterprise based in [GEOGRA…" at bounding box center [408, 142] width 277 height 69
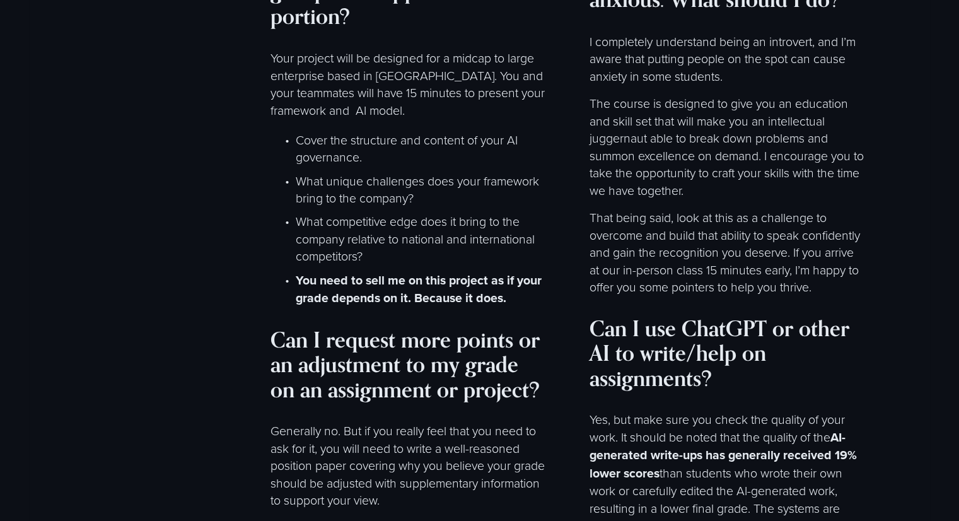
scroll to position [7170, 0]
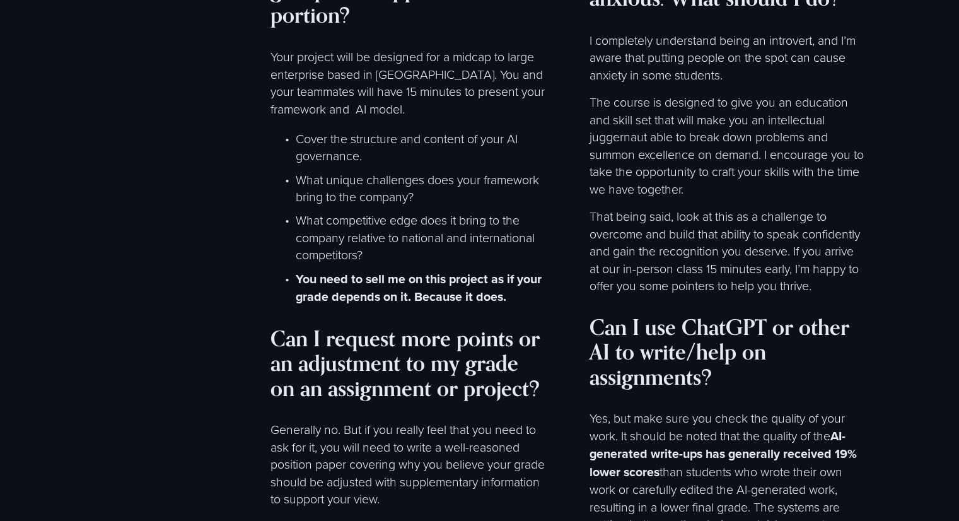
click at [404, 200] on p "What unique challenges does your framework bring to the company?" at bounding box center [422, 187] width 252 height 35
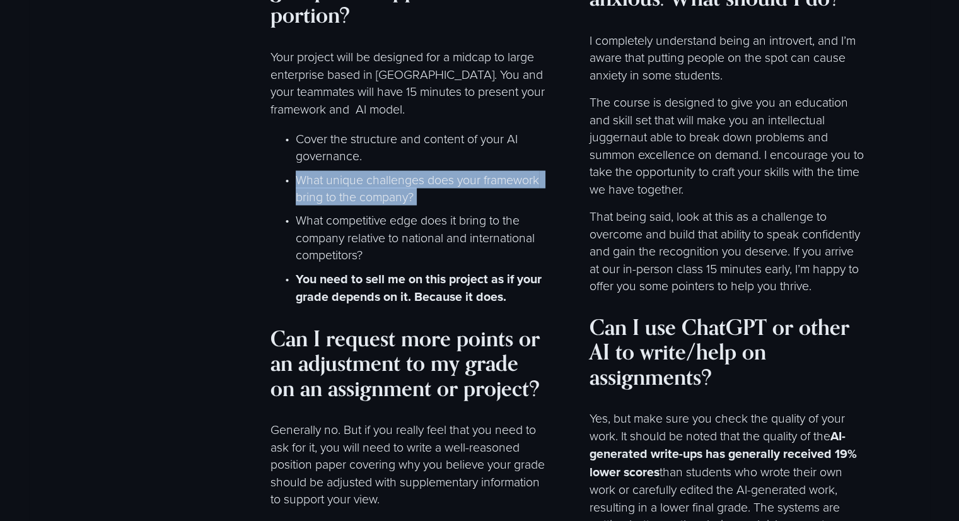
click at [404, 200] on p "What unique challenges does your framework bring to the company?" at bounding box center [422, 187] width 252 height 35
click at [396, 205] on p "What unique challenges does your framework bring to the company?" at bounding box center [422, 187] width 252 height 35
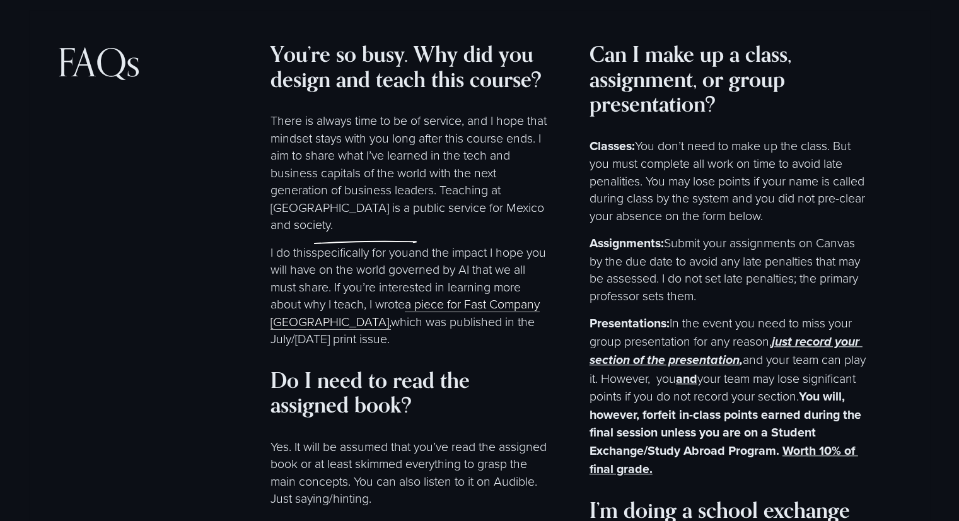
scroll to position [5809, 0]
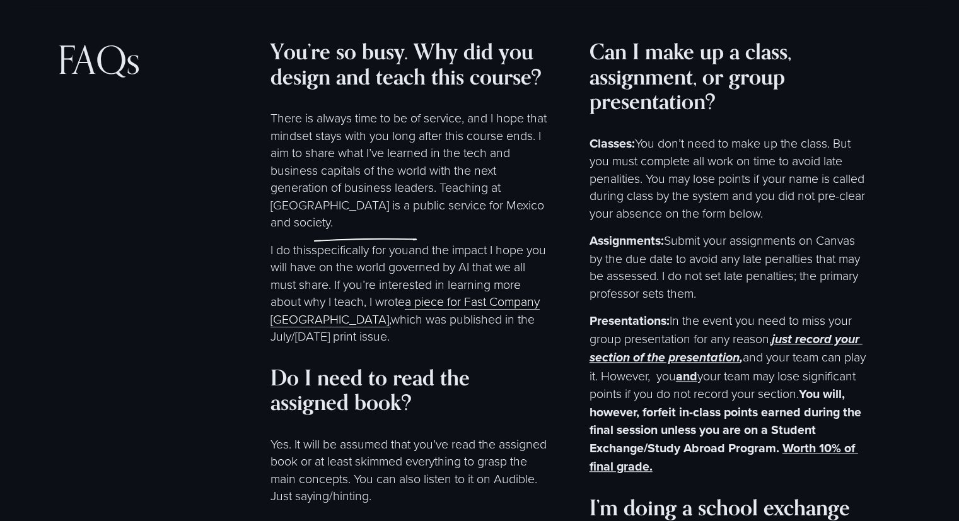
click at [661, 222] on p "Classes: You don’t need to make up the class. But you must complete all work on…" at bounding box center [727, 178] width 277 height 88
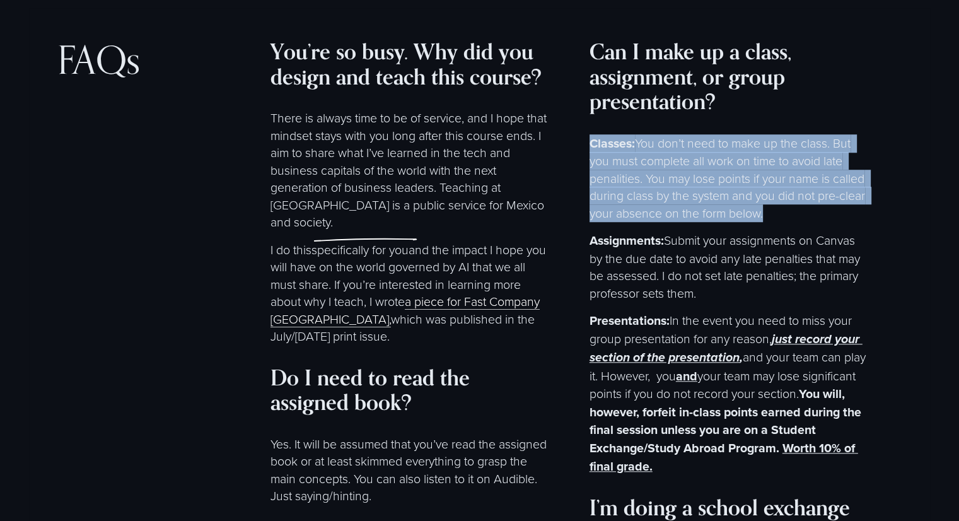
click at [661, 222] on p "Classes: You don’t need to make up the class. But you must complete all work on…" at bounding box center [727, 178] width 277 height 88
click at [666, 222] on p "Classes: You don’t need to make up the class. But you must complete all work on…" at bounding box center [727, 178] width 277 height 88
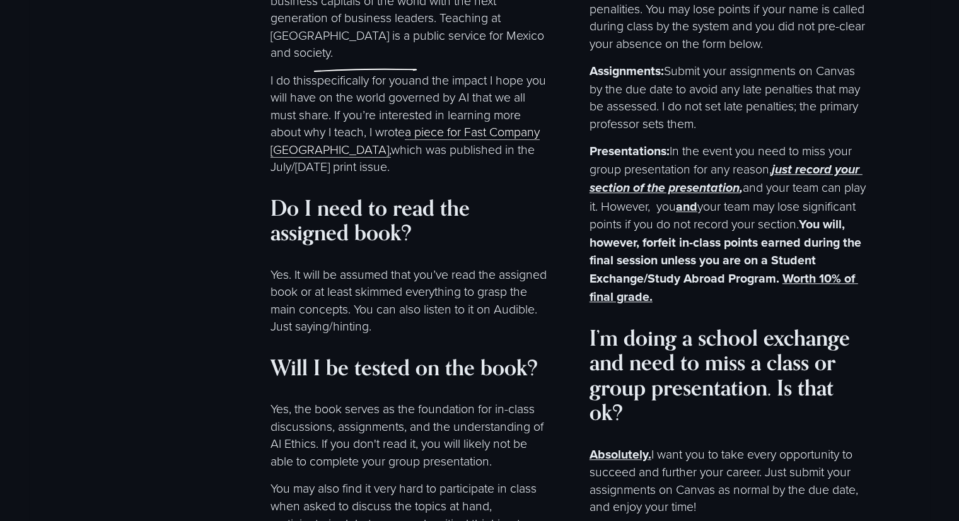
scroll to position [5980, 0]
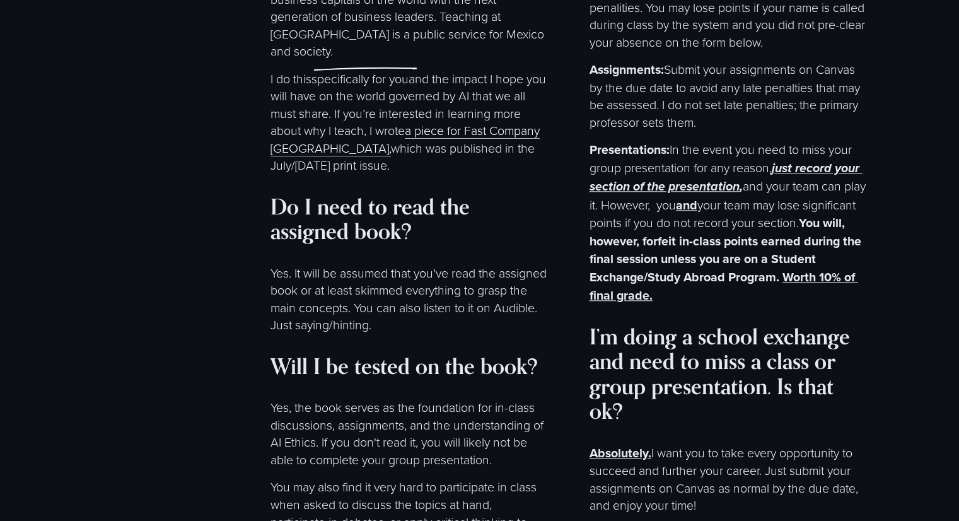
click at [825, 286] on strong "You will, however, forfeit in-class points earned during the final session unle…" at bounding box center [726, 250] width 275 height 72
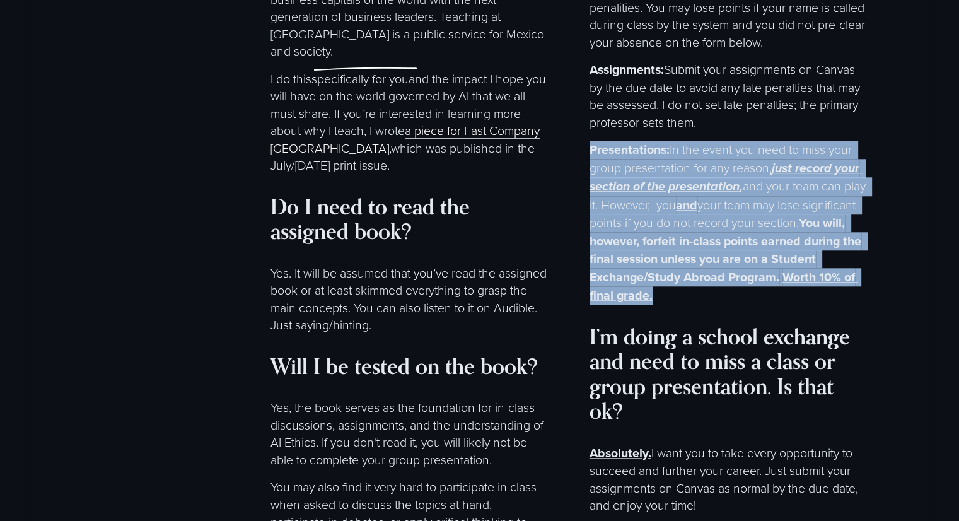
click at [825, 286] on strong "You will, however, forfeit in-class points earned during the final session unle…" at bounding box center [726, 250] width 275 height 72
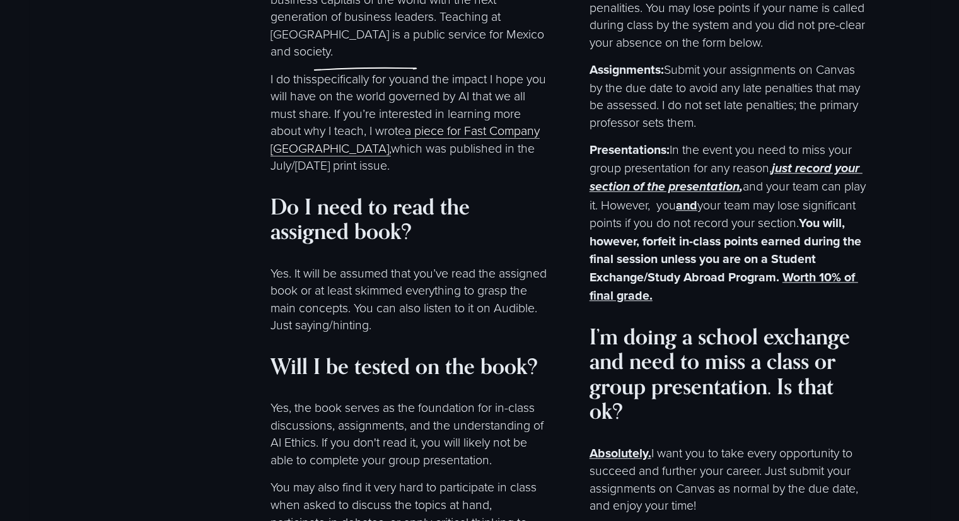
click at [502, 244] on h4 "Do I need to read the assigned book?" at bounding box center [408, 219] width 277 height 50
click at [782, 286] on strong "You will, however, forfeit in-class points earned during the final session unle…" at bounding box center [726, 250] width 275 height 72
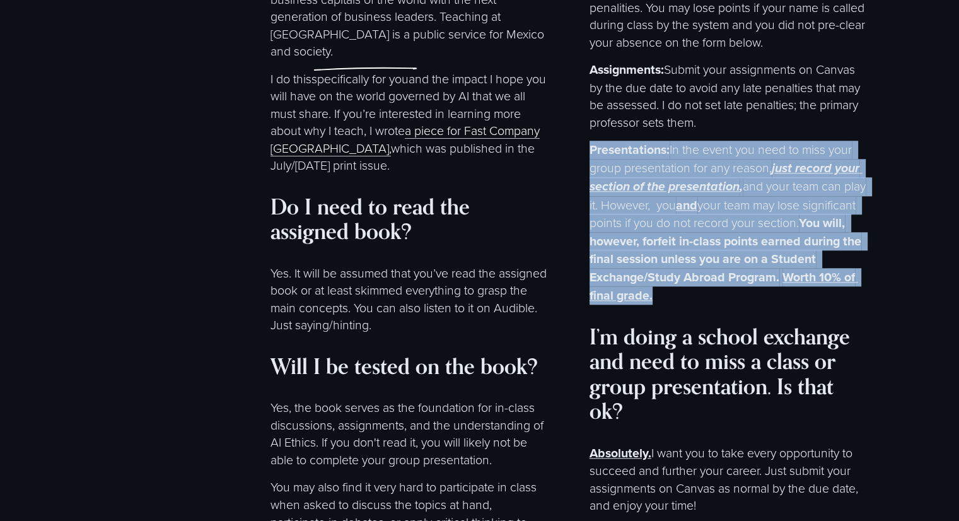
click at [782, 286] on strong "You will, however, forfeit in-class points earned during the final session unle…" at bounding box center [726, 250] width 275 height 72
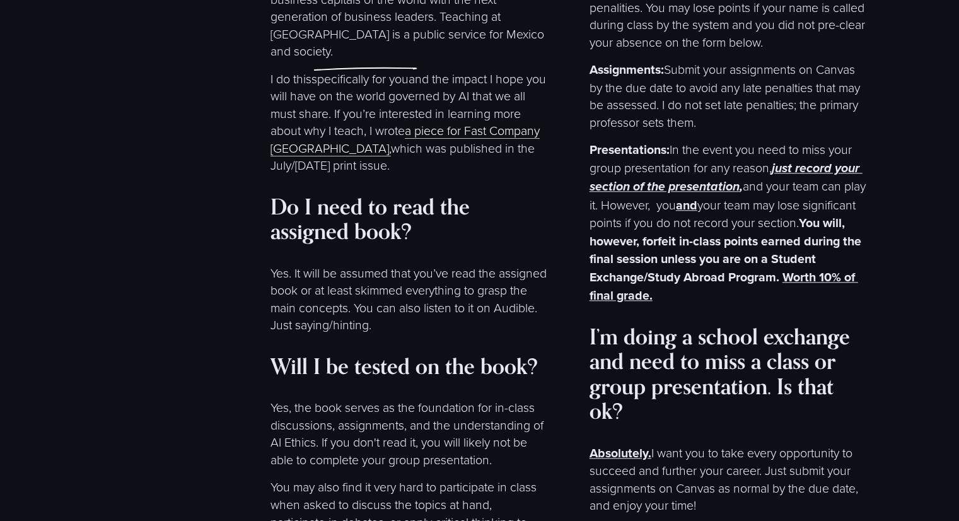
click at [816, 51] on p "Classes: You don’t need to make up the class. But you must complete all work on…" at bounding box center [727, 7] width 277 height 88
click at [758, 267] on p "Presentations: In the event you need to miss your group presentation for any re…" at bounding box center [727, 222] width 277 height 163
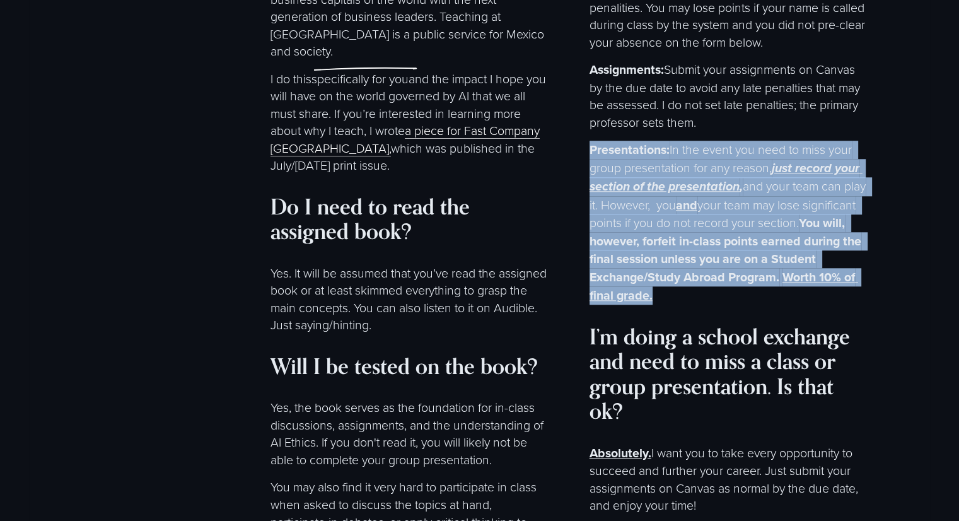
click at [758, 267] on p "Presentations: In the event you need to miss your group presentation for any re…" at bounding box center [727, 222] width 277 height 163
click at [697, 286] on strong "You will, however, forfeit in-class points earned during the final session unle…" at bounding box center [726, 250] width 275 height 72
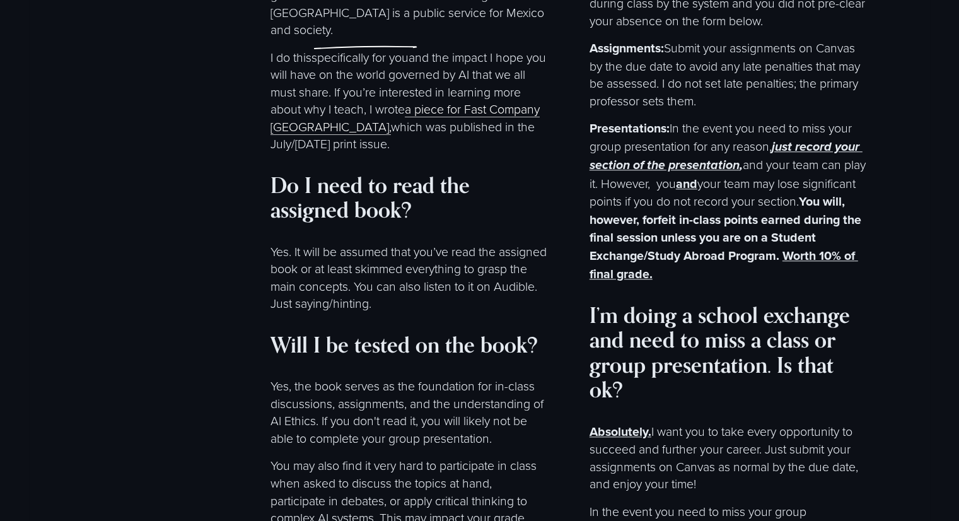
scroll to position [6003, 0]
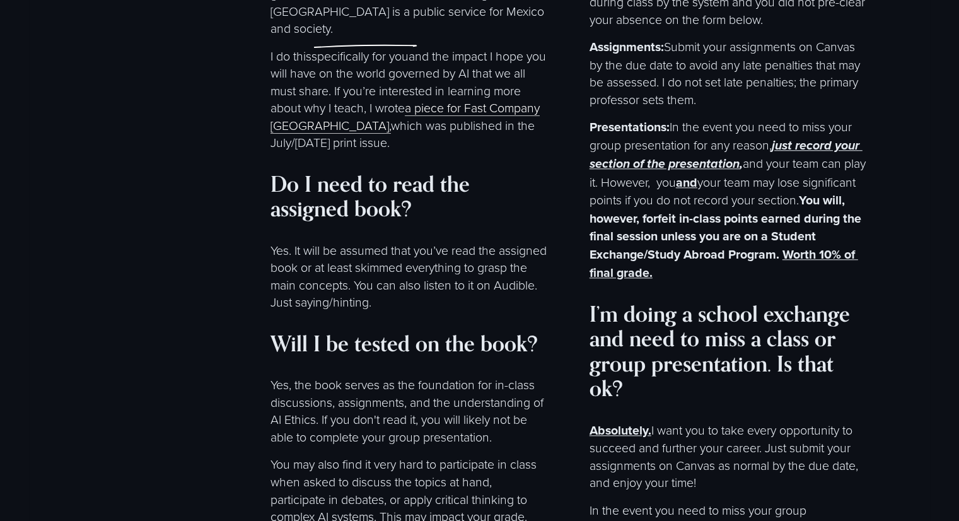
click at [664, 281] on strong "Worth 10% of final grade." at bounding box center [723, 263] width 269 height 36
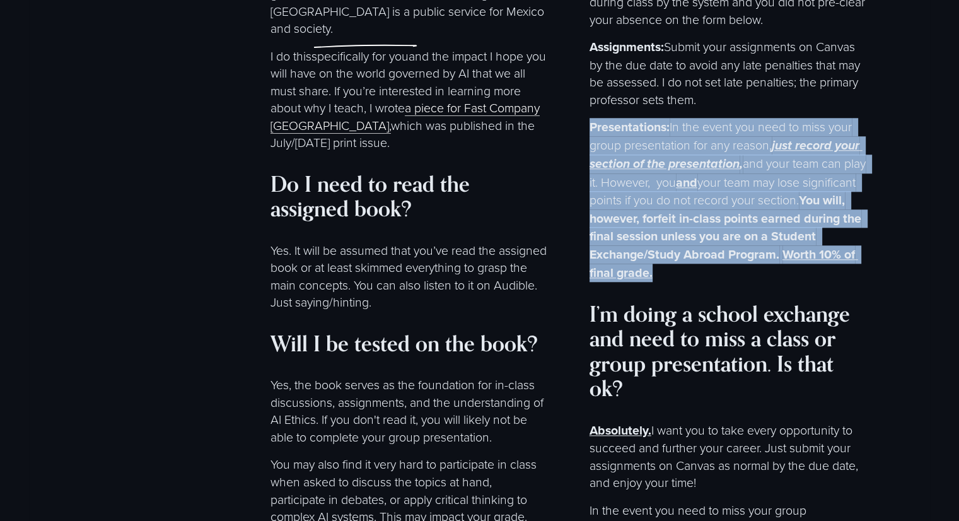
click at [664, 281] on strong "Worth 10% of final grade." at bounding box center [723, 263] width 269 height 36
click at [709, 263] on strong "You will, however, forfeit in-class points earned during the final session unle…" at bounding box center [726, 227] width 275 height 72
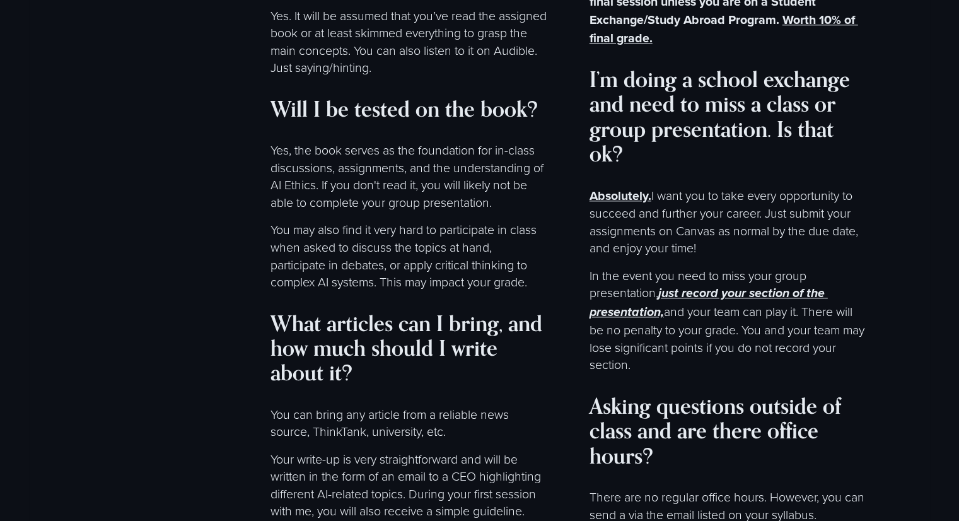
scroll to position [6238, 0]
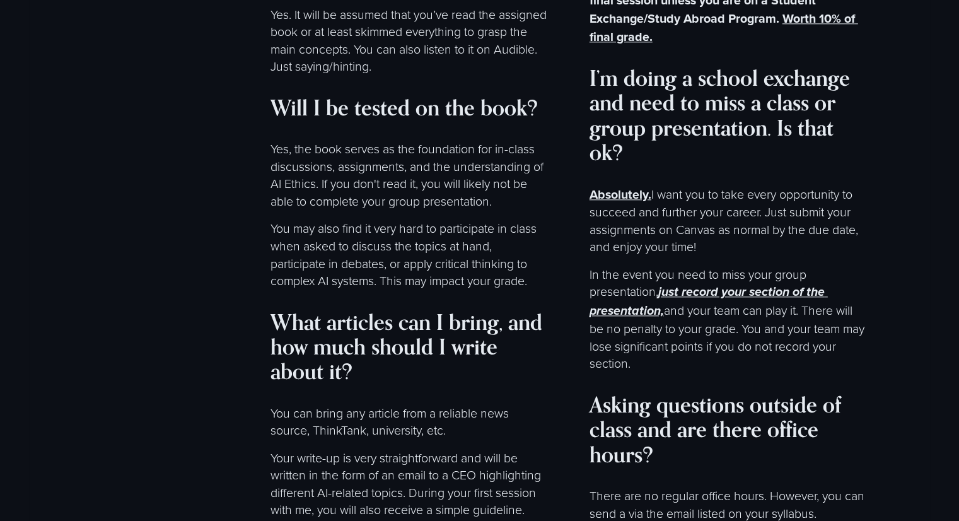
click at [686, 362] on p "In the event you need to miss your group presentation, just record your section…" at bounding box center [727, 318] width 277 height 107
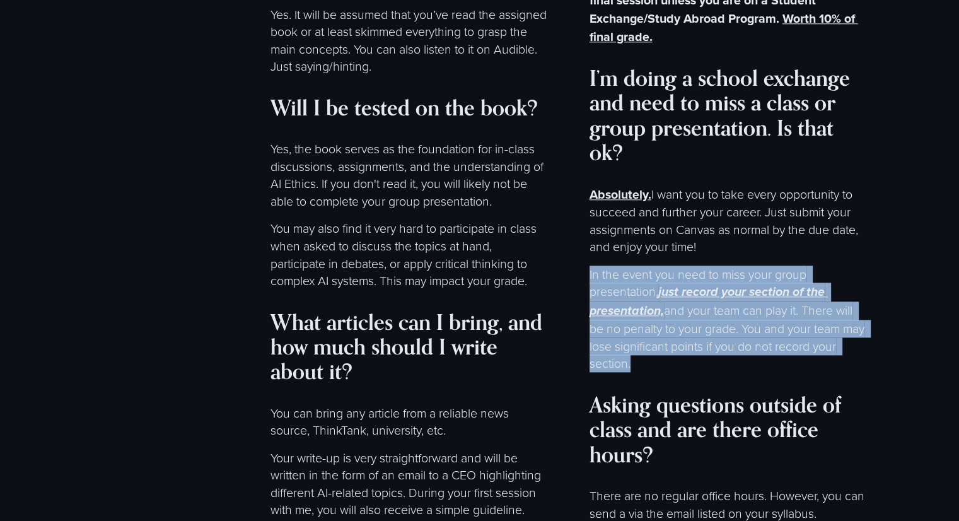
click at [686, 362] on p "In the event you need to miss your group presentation, just record your section…" at bounding box center [727, 318] width 277 height 107
click at [691, 372] on p "In the event you need to miss your group presentation, just record your section…" at bounding box center [727, 318] width 277 height 107
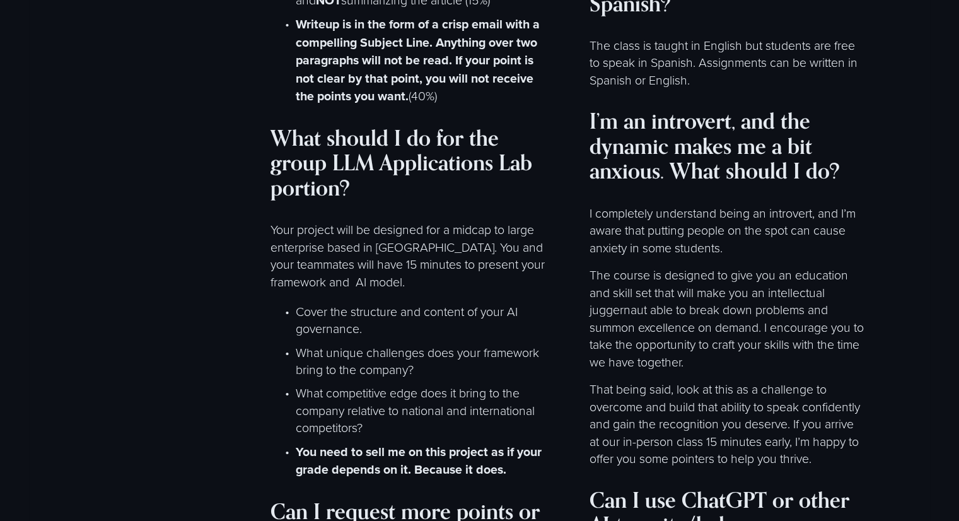
scroll to position [6999, 0]
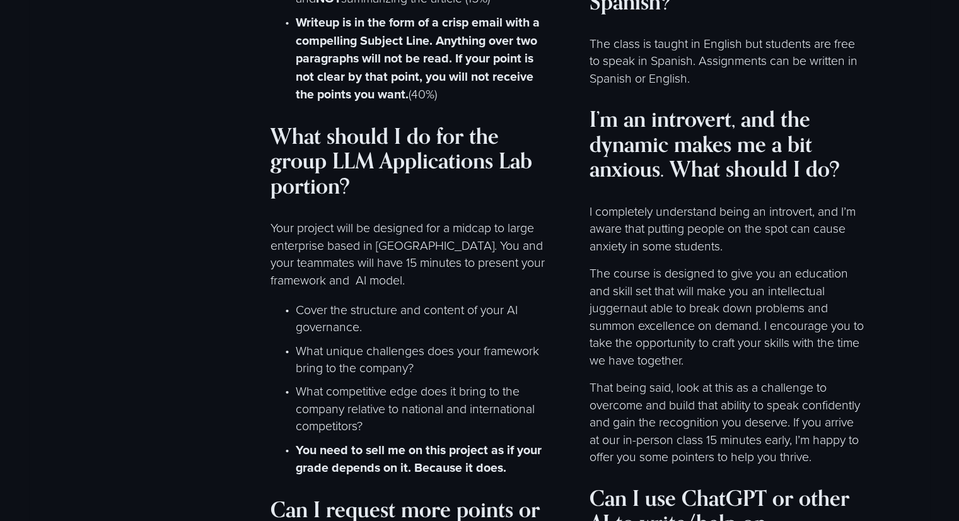
click at [690, 182] on strong "I’m an introvert, and the dynamic makes me a bit anxious. What should I do?" at bounding box center [714, 143] width 250 height 77
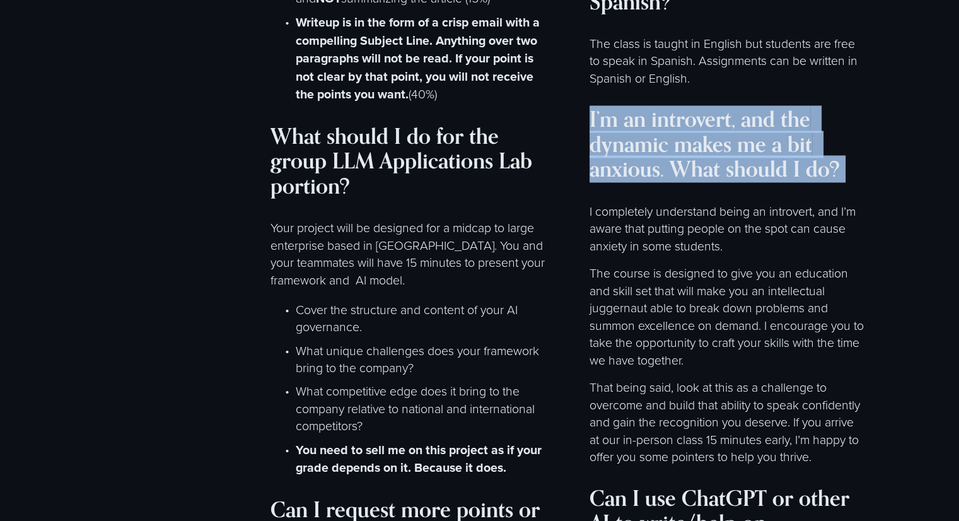
click at [690, 182] on strong "I’m an introvert, and the dynamic makes me a bit anxious. What should I do?" at bounding box center [714, 143] width 250 height 77
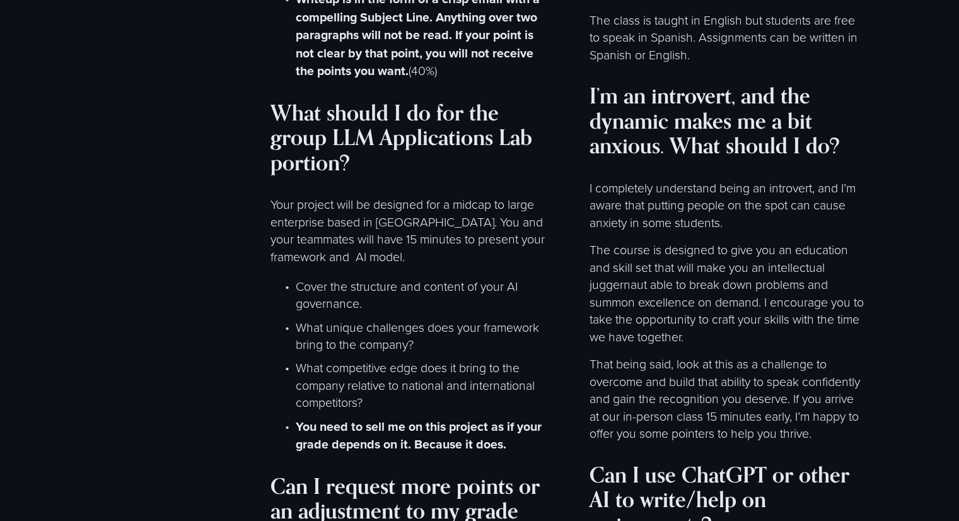
click at [685, 210] on div "Can I make up a class, assignment, or group presentation? Classes: You don’t ne…" at bounding box center [727, 87] width 277 height 2523
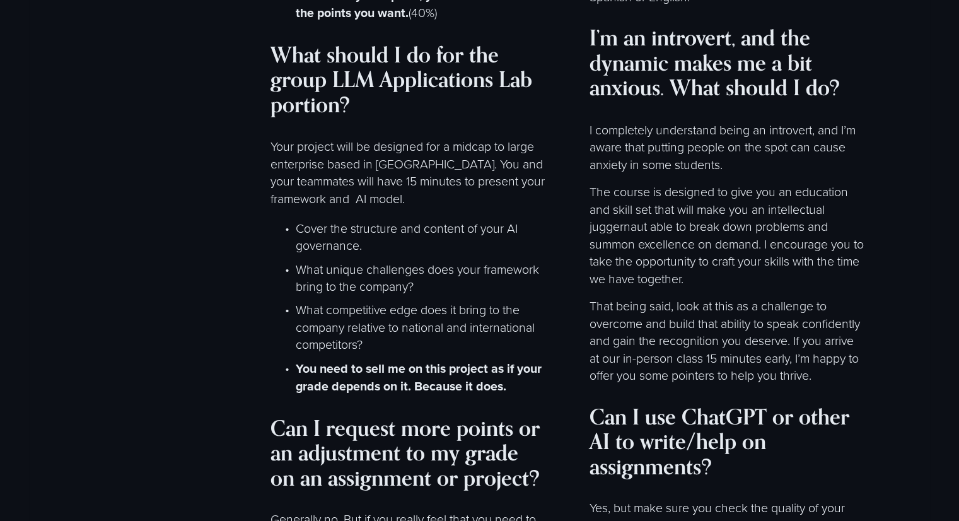
scroll to position [7081, 0]
click at [666, 233] on p "The course is designed to give you an education and skill set that will make yo…" at bounding box center [727, 234] width 277 height 104
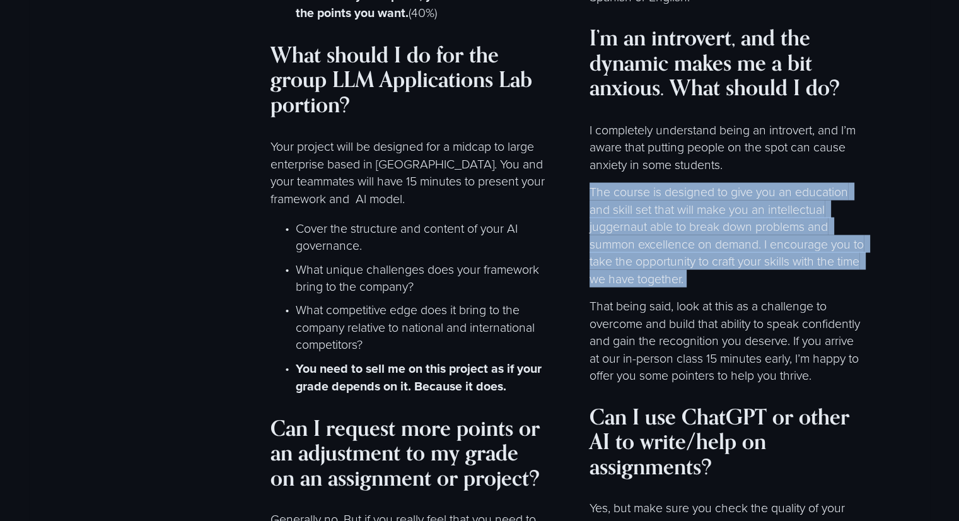
click at [666, 233] on p "The course is designed to give you an education and skill set that will make yo…" at bounding box center [727, 234] width 277 height 104
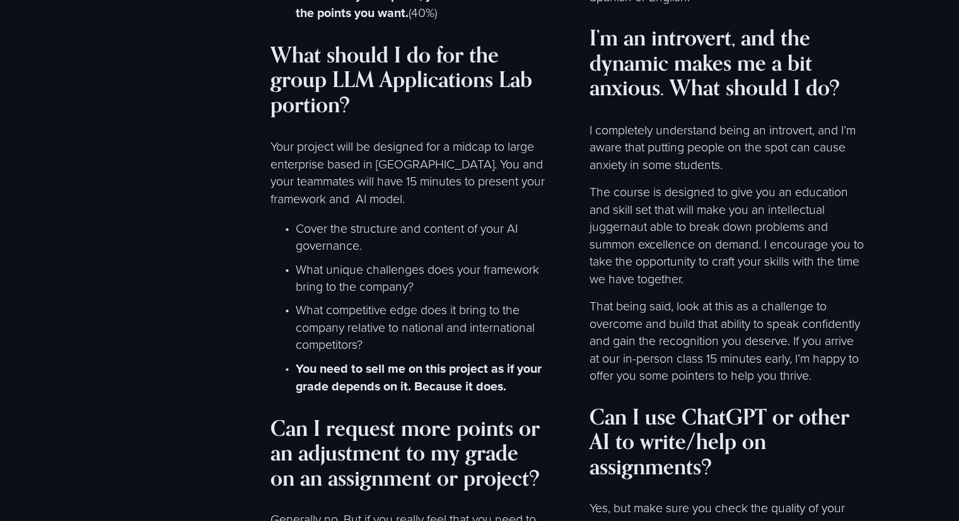
click at [637, 255] on p "The course is designed to give you an education and skill set that will make yo…" at bounding box center [727, 234] width 277 height 104
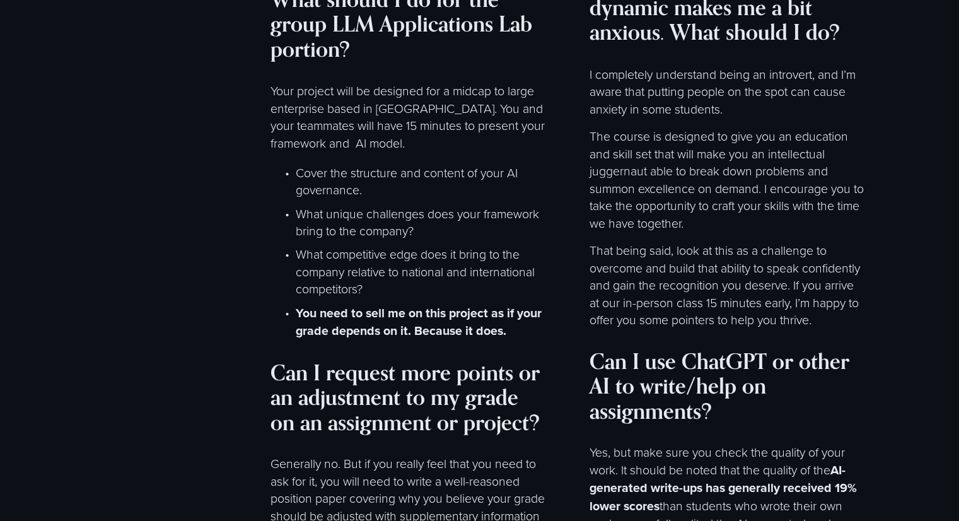
scroll to position [7141, 0]
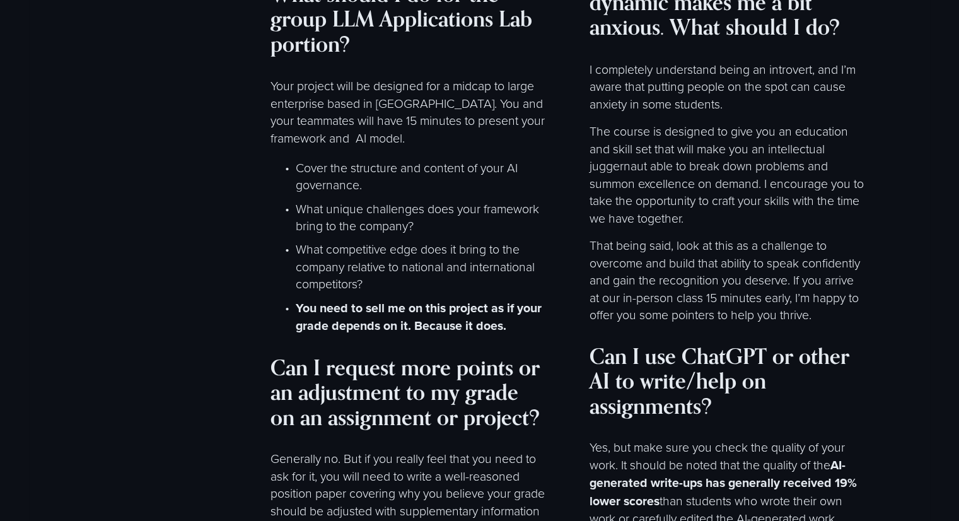
click at [691, 226] on p "The course is designed to give you an education and skill set that will make yo…" at bounding box center [727, 174] width 277 height 104
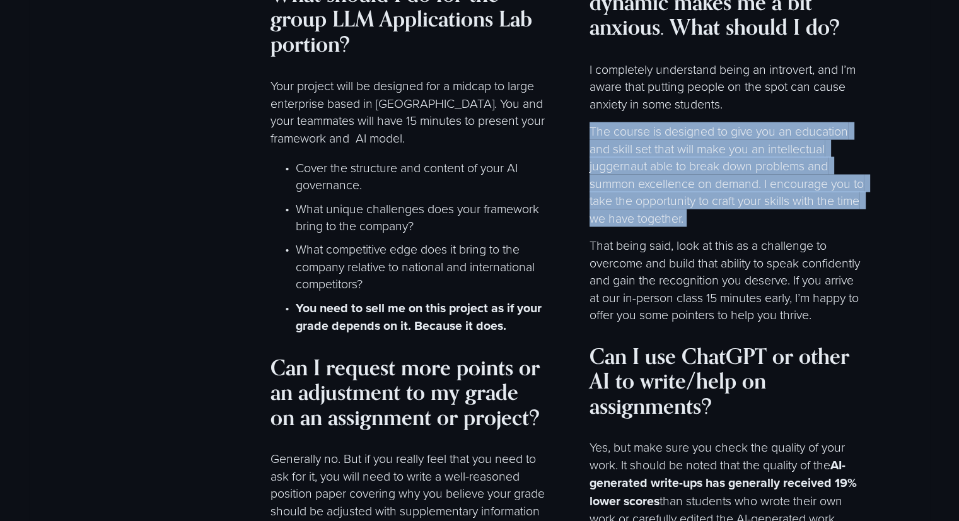
click at [691, 226] on p "The course is designed to give you an education and skill set that will make yo…" at bounding box center [727, 174] width 277 height 104
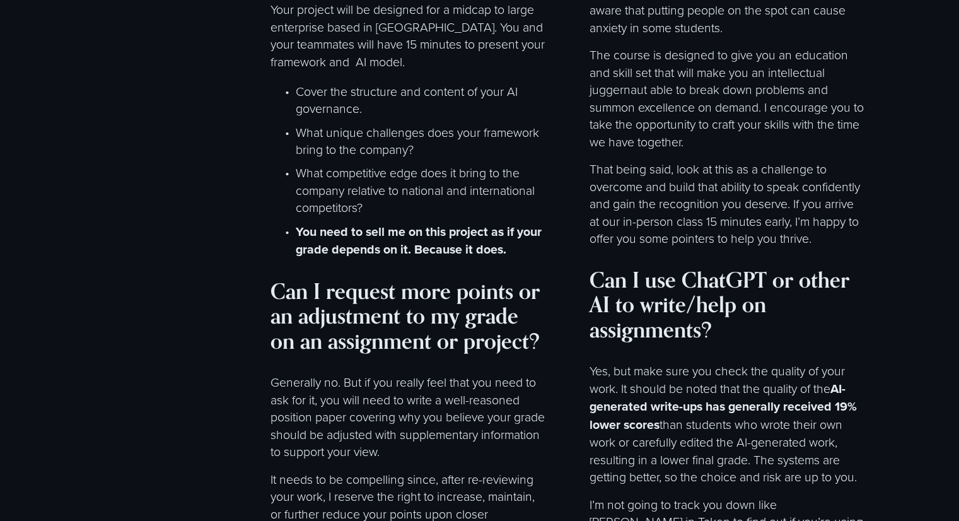
scroll to position [7219, 0]
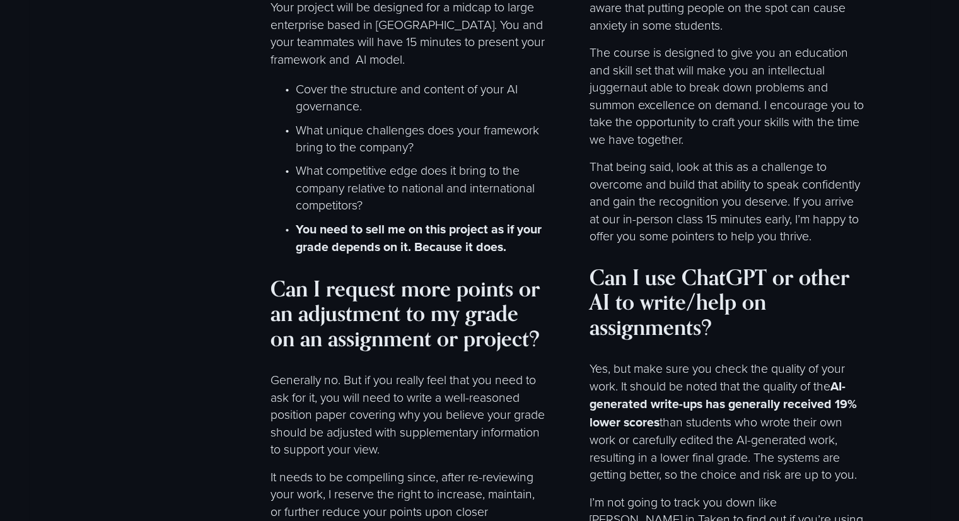
click at [681, 245] on p "That being said, look at this as a challenge to overcome and build that ability…" at bounding box center [727, 201] width 277 height 87
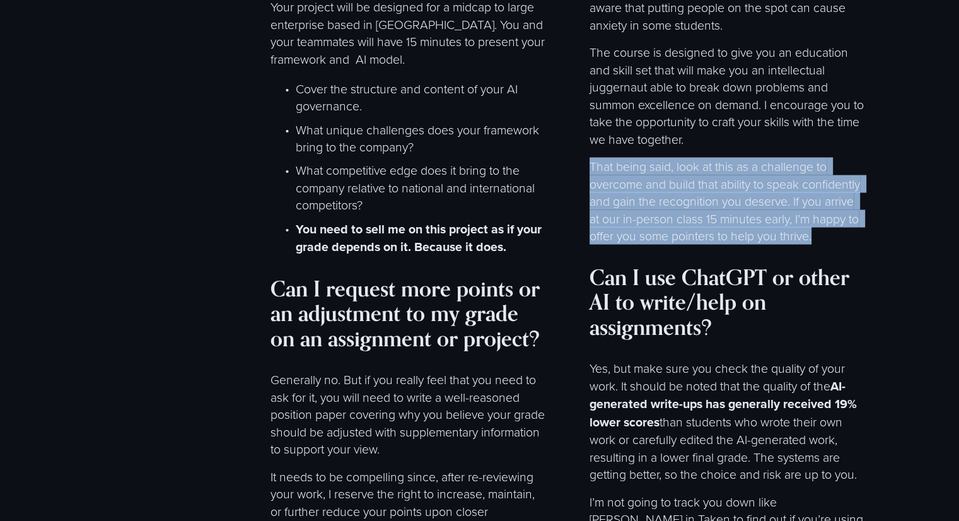
click at [681, 245] on p "That being said, look at this as a challenge to overcome and build that ability…" at bounding box center [727, 201] width 277 height 87
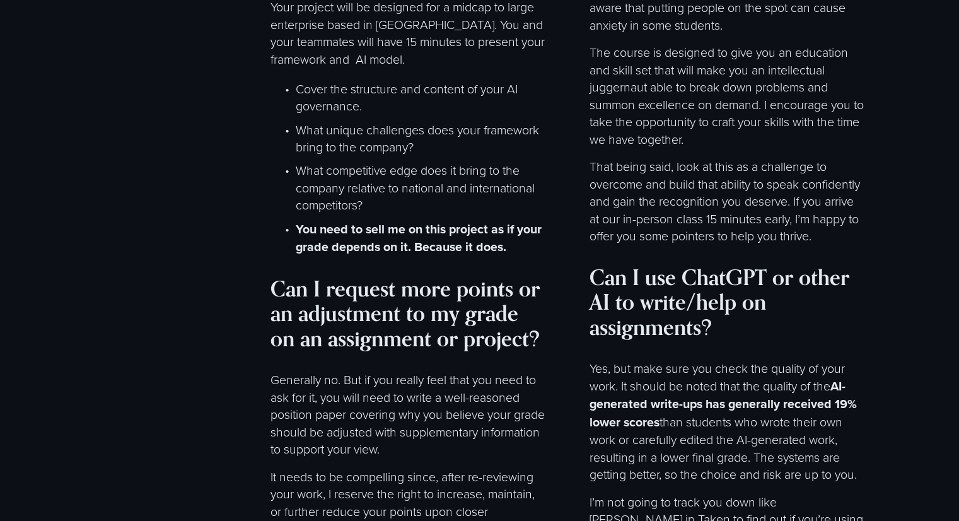
click at [697, 245] on p "That being said, look at this as a challenge to overcome and build that ability…" at bounding box center [727, 201] width 277 height 87
click at [648, 245] on p "That being said, look at this as a challenge to overcome and build that ability…" at bounding box center [727, 201] width 277 height 87
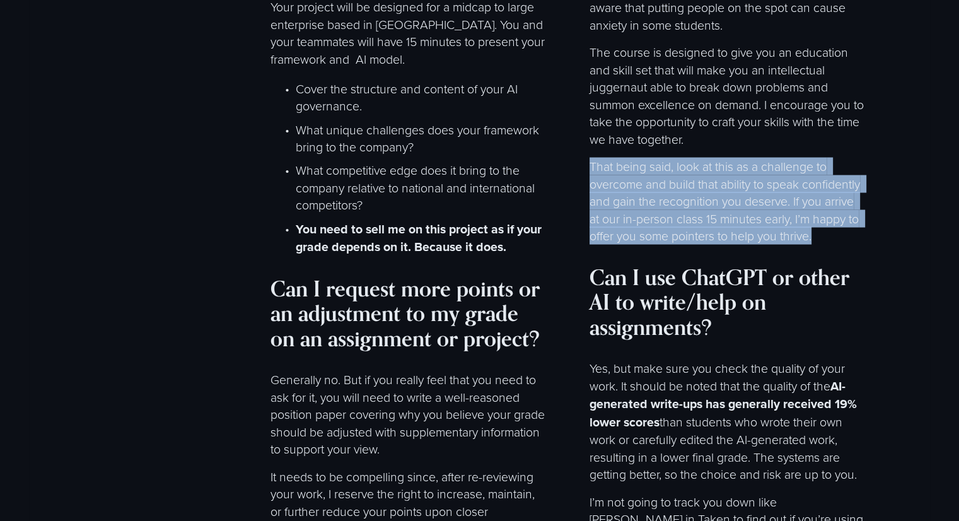
click at [648, 245] on p "That being said, look at this as a challenge to overcome and build that ability…" at bounding box center [727, 201] width 277 height 87
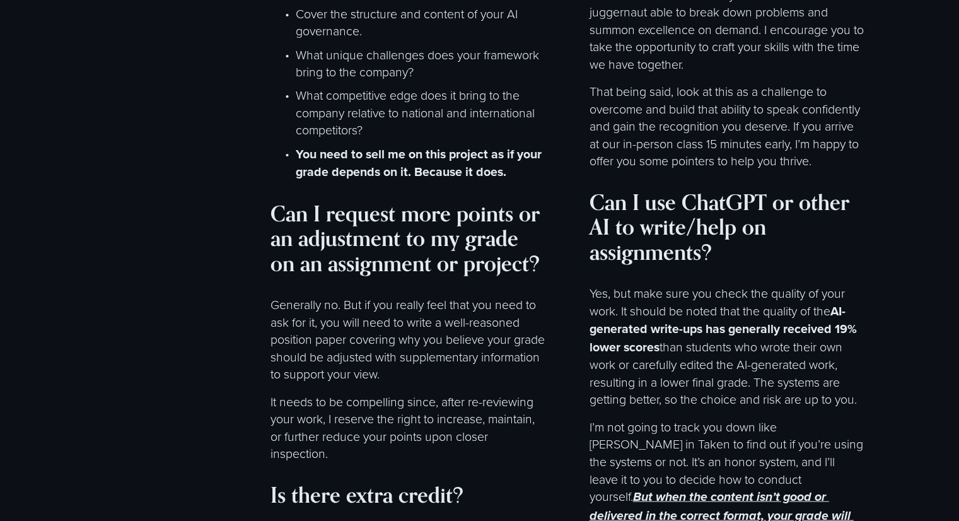
scroll to position [7294, 0]
click at [648, 263] on strong "Can I use ChatGPT or other AI to write/help on assignments?" at bounding box center [721, 227] width 265 height 77
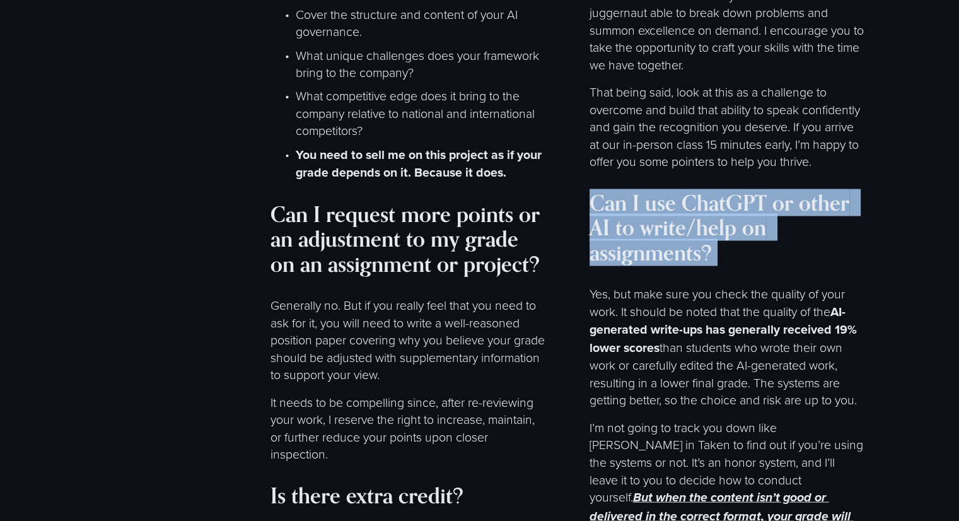
click at [648, 263] on strong "Can I use ChatGPT or other AI to write/help on assignments?" at bounding box center [721, 227] width 265 height 77
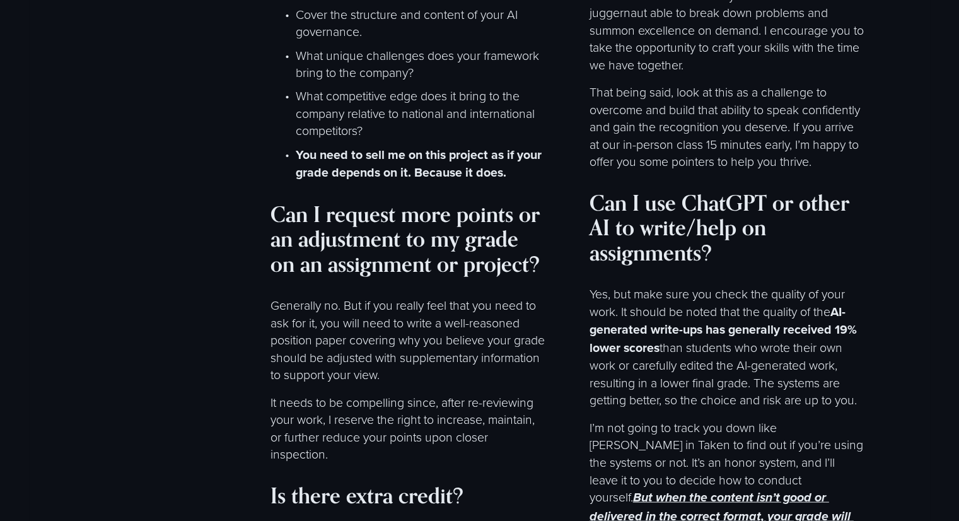
click at [708, 170] on p "That being said, look at this as a challenge to overcome and build that ability…" at bounding box center [727, 126] width 277 height 87
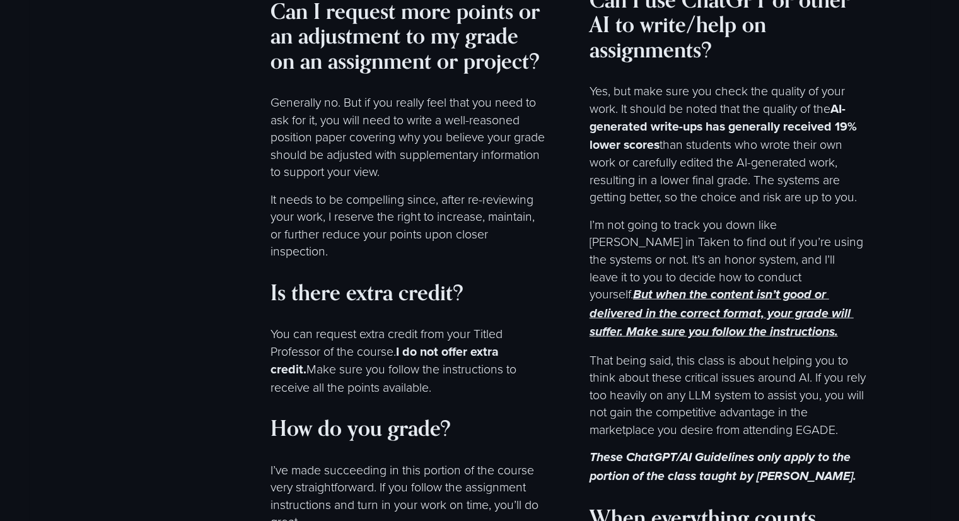
scroll to position [7497, 0]
click at [694, 206] on p "Yes, but make sure you check the quality of your work. It should be noted that …" at bounding box center [727, 144] width 277 height 124
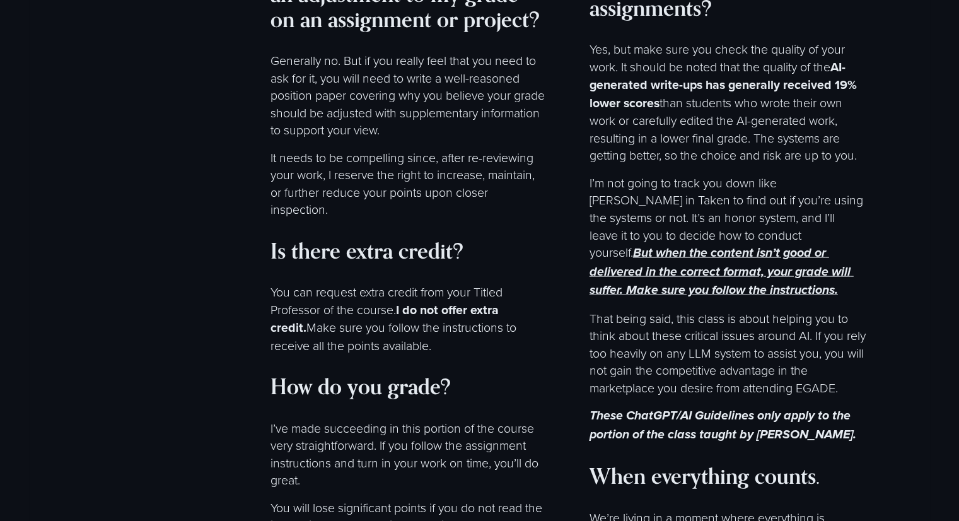
scroll to position [7539, 0]
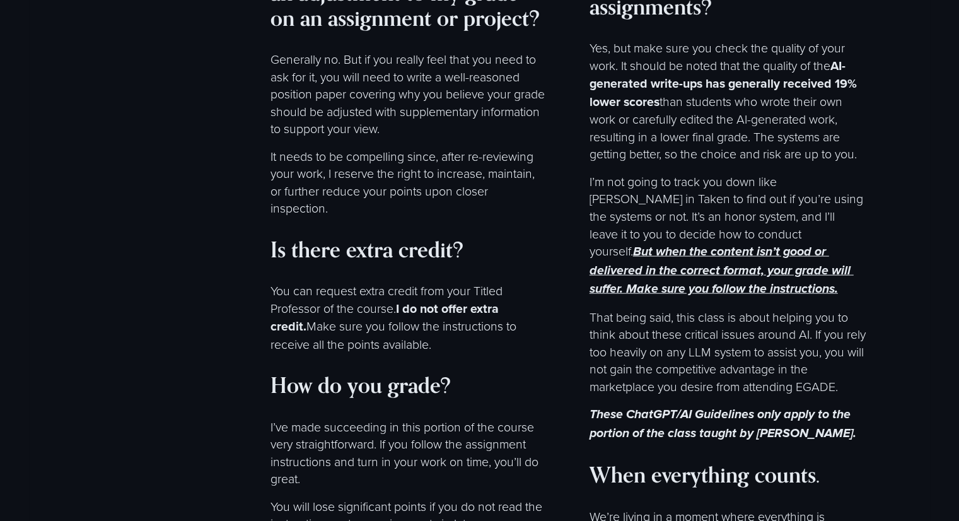
click at [661, 233] on p "I’m not going to track you down like Liam Neeson in Taken to find out if you’re…" at bounding box center [727, 235] width 277 height 125
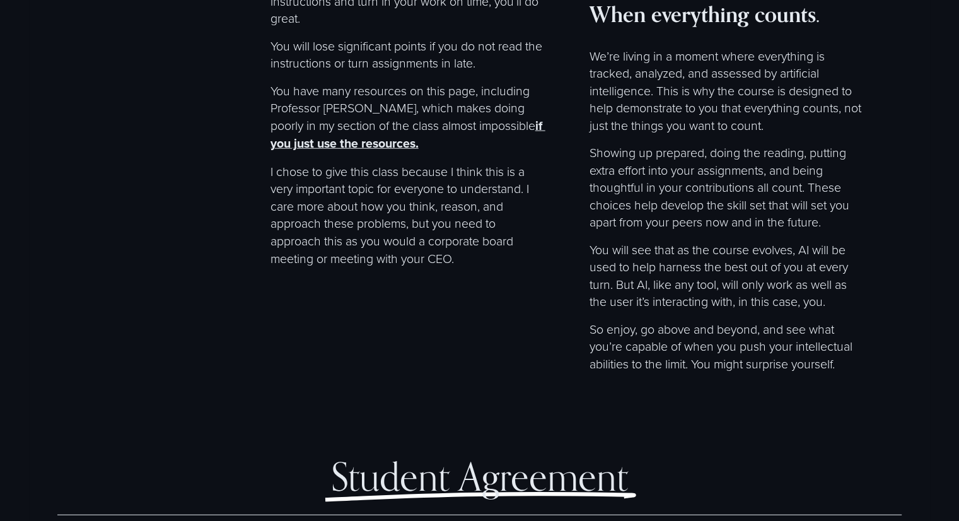
scroll to position [8000, 0]
click at [758, 310] on p "You will see that as the course evolves, AI will be used to help harness the be…" at bounding box center [727, 274] width 277 height 69
click at [724, 134] on p "We’re living in a moment where everything is tracked, analyzed, and assessed by…" at bounding box center [727, 90] width 277 height 87
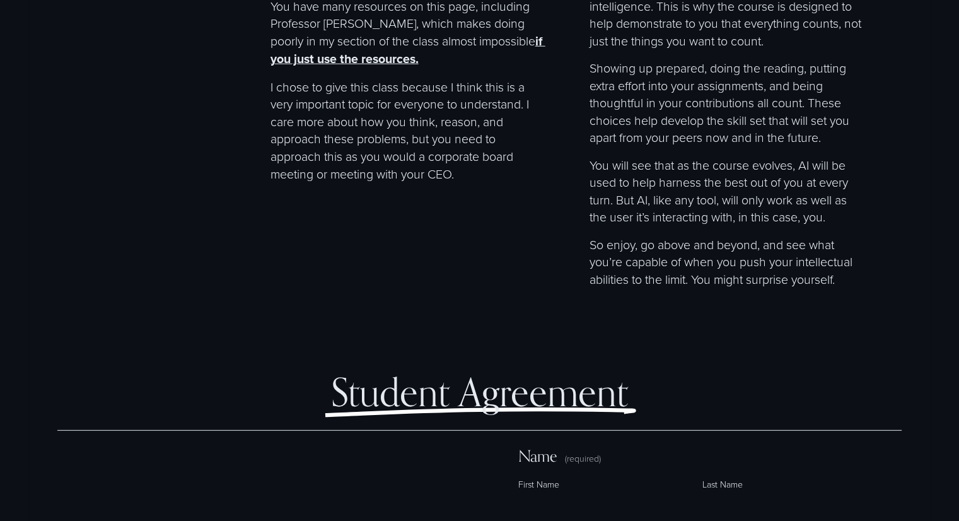
scroll to position [8085, 0]
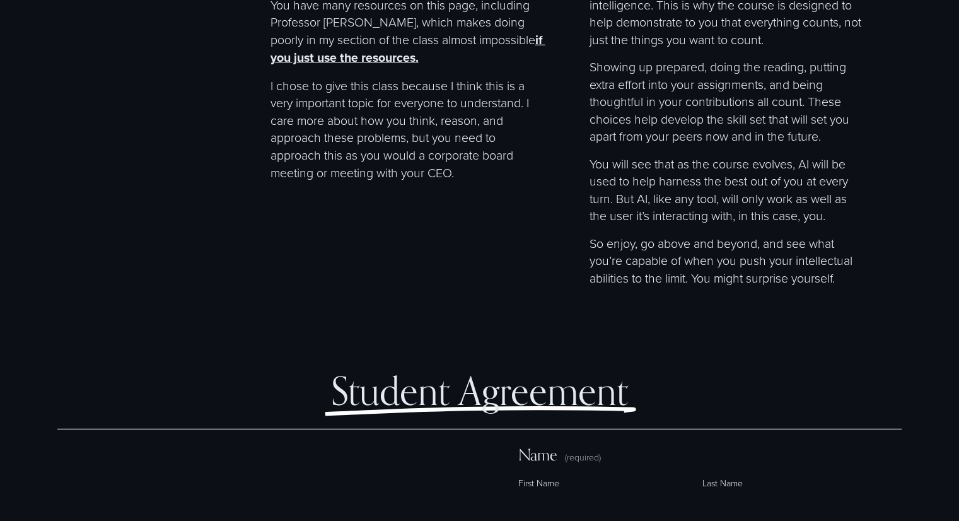
click at [653, 224] on p "You will see that as the course evolves, AI will be used to help harness the be…" at bounding box center [727, 189] width 277 height 69
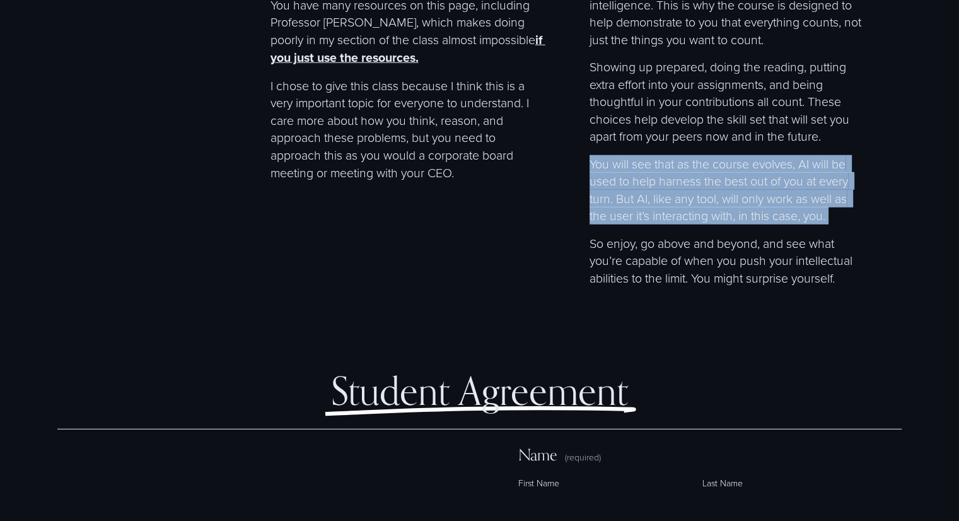
click at [653, 224] on p "You will see that as the course evolves, AI will be used to help harness the be…" at bounding box center [727, 189] width 277 height 69
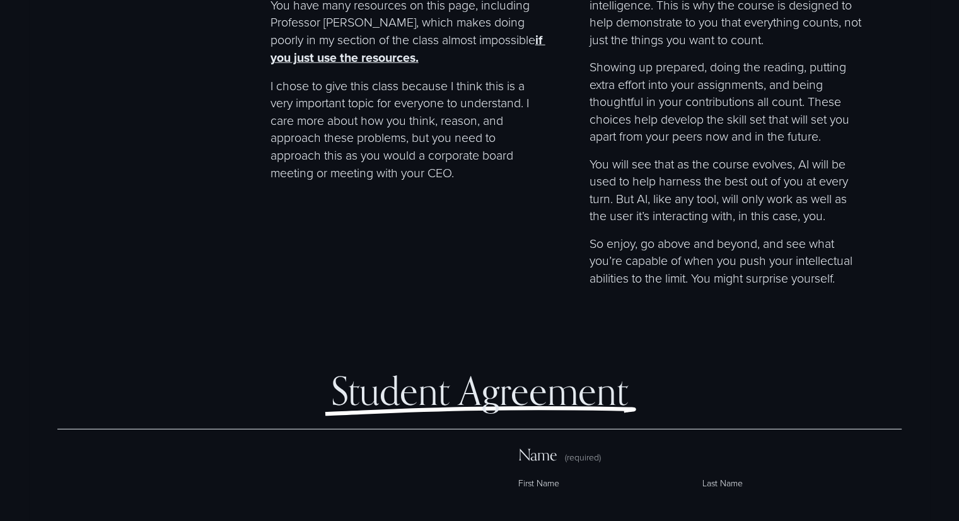
click at [662, 224] on p "You will see that as the course evolves, AI will be used to help harness the be…" at bounding box center [727, 189] width 277 height 69
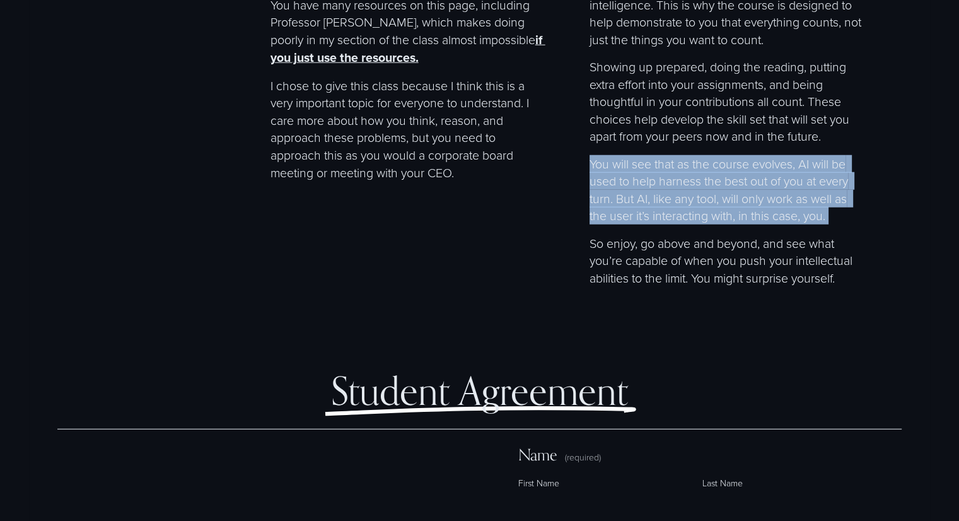
click at [662, 224] on p "You will see that as the course evolves, AI will be used to help harness the be…" at bounding box center [727, 189] width 277 height 69
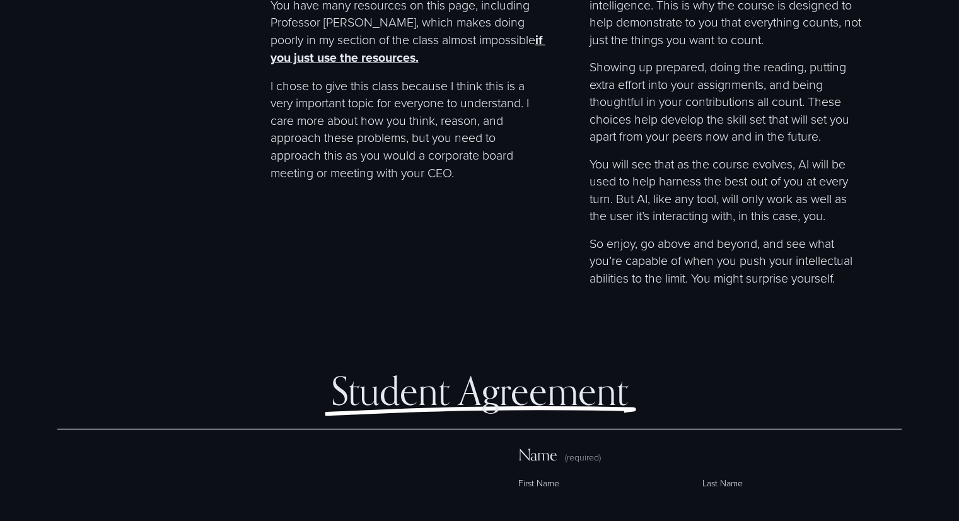
click at [666, 287] on p "So enjoy, go above and beyond, and see what you’re capable of when you push you…" at bounding box center [727, 261] width 277 height 52
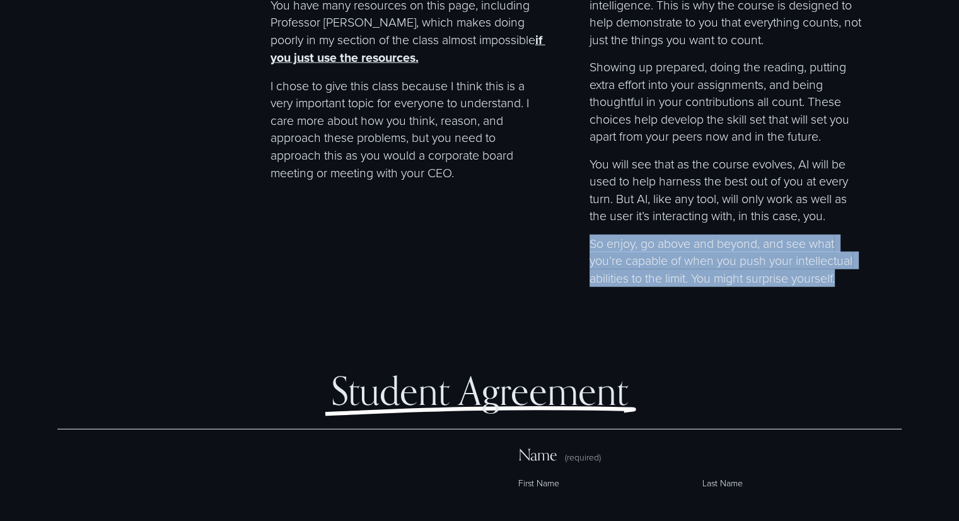
click at [666, 287] on p "So enjoy, go above and beyond, and see what you’re capable of when you push you…" at bounding box center [727, 261] width 277 height 52
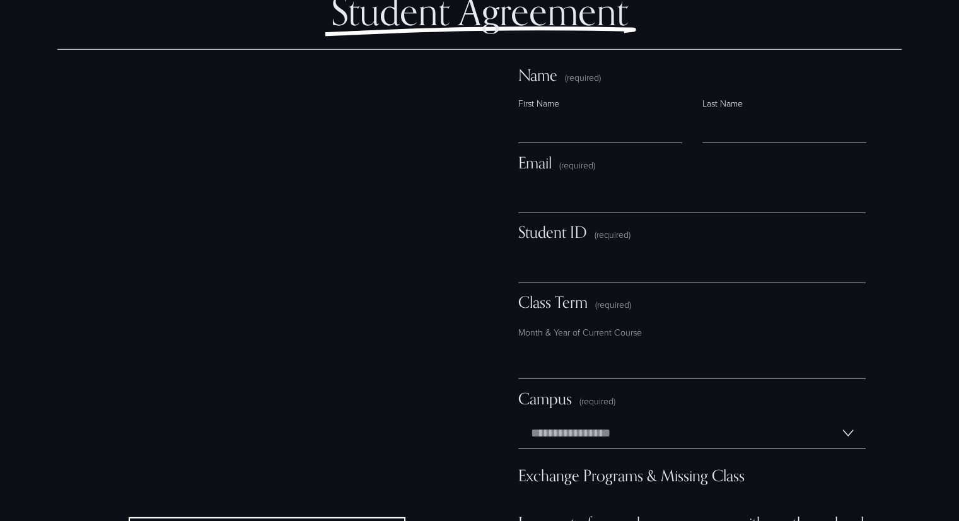
scroll to position [8475, 0]
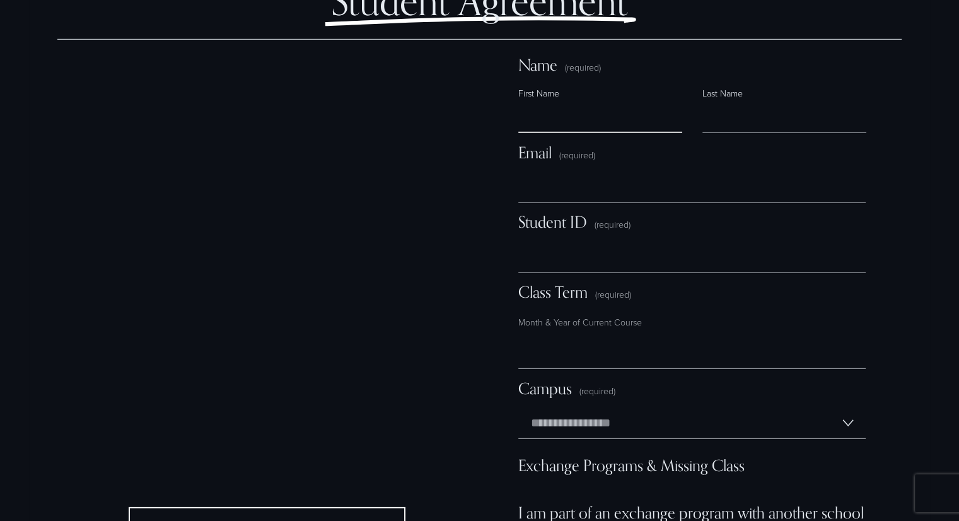
click at [560, 133] on input "First Name" at bounding box center [600, 117] width 164 height 31
type input "*******"
type input "**********"
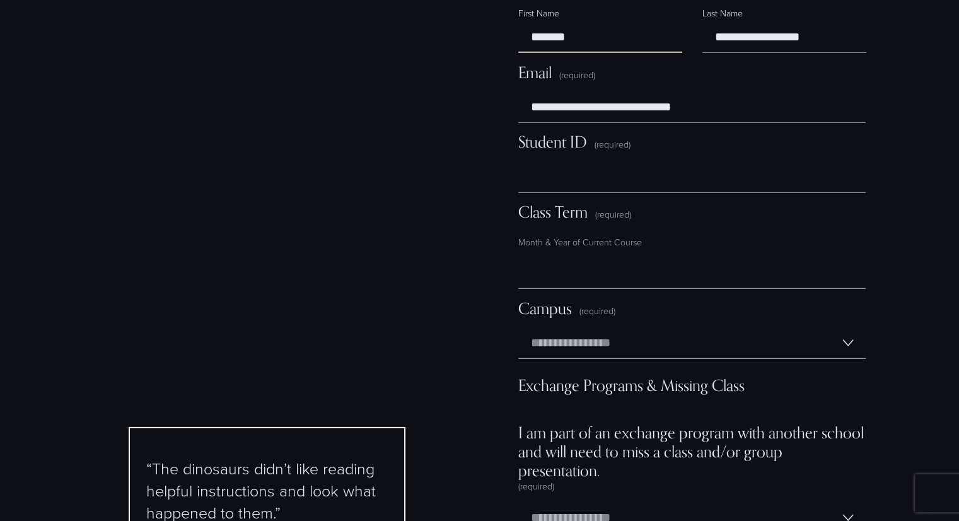
scroll to position [8556, 0]
click at [610, 192] on input "Student ID (required)" at bounding box center [691, 176] width 347 height 31
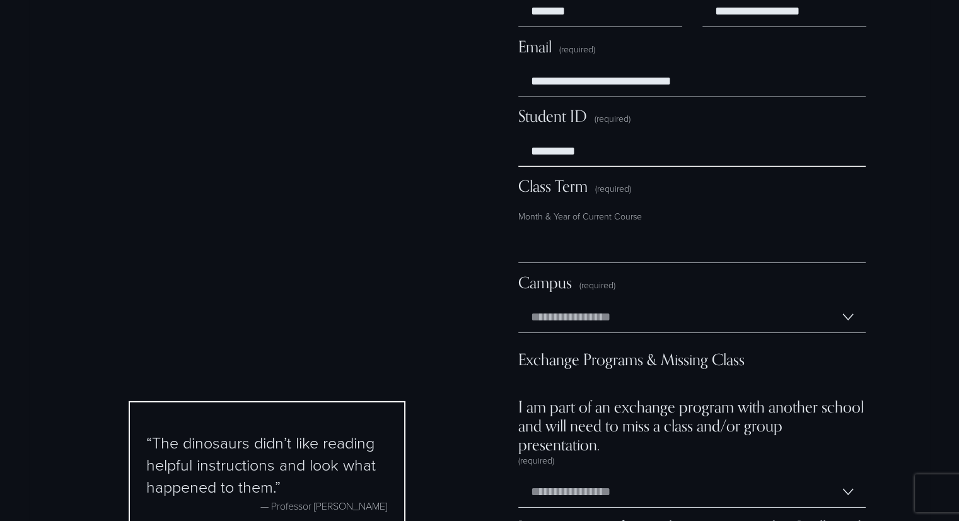
scroll to position [8581, 0]
click at [601, 167] on input "*********" at bounding box center [691, 151] width 347 height 31
type input "*********"
click at [563, 263] on input "Class Term (required)" at bounding box center [691, 247] width 347 height 31
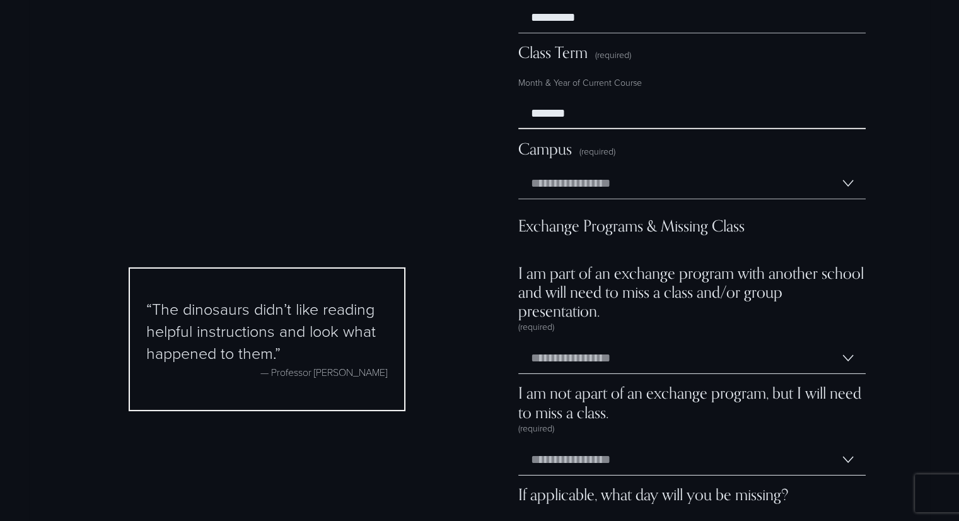
scroll to position [8715, 0]
type input "*******"
click at [590, 199] on select "**********" at bounding box center [691, 183] width 347 height 31
click at [854, 199] on select "**********" at bounding box center [691, 183] width 347 height 31
click at [845, 199] on select "**********" at bounding box center [691, 183] width 347 height 31
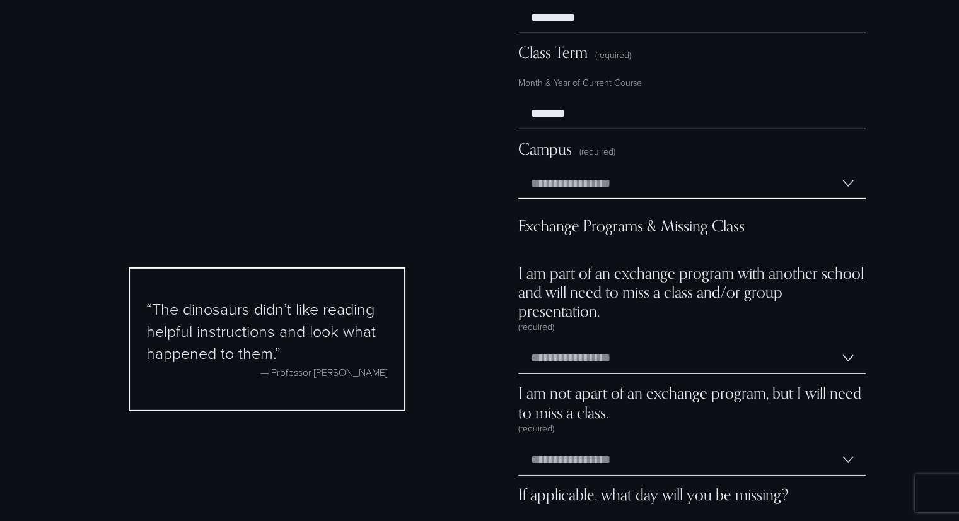
select select "*********"
click at [518, 199] on select "**********" at bounding box center [691, 183] width 347 height 31
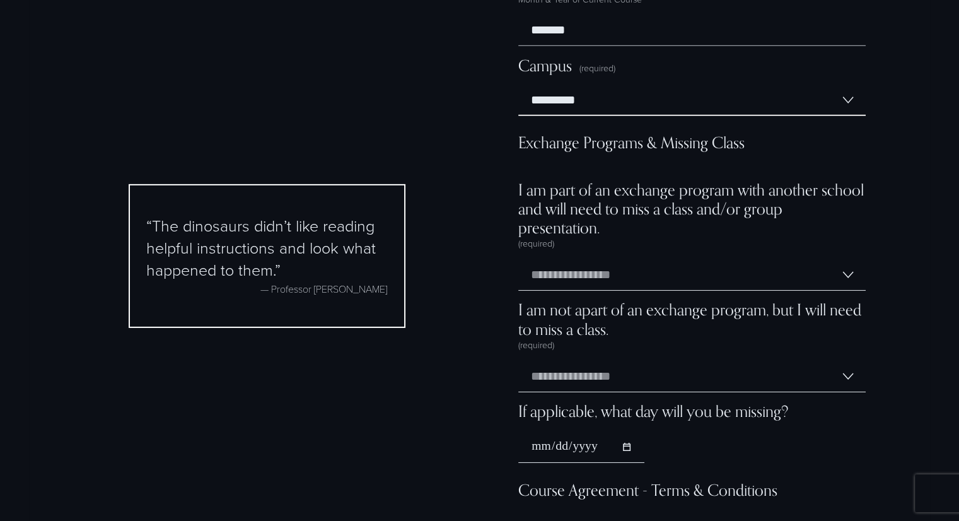
scroll to position [8836, 0]
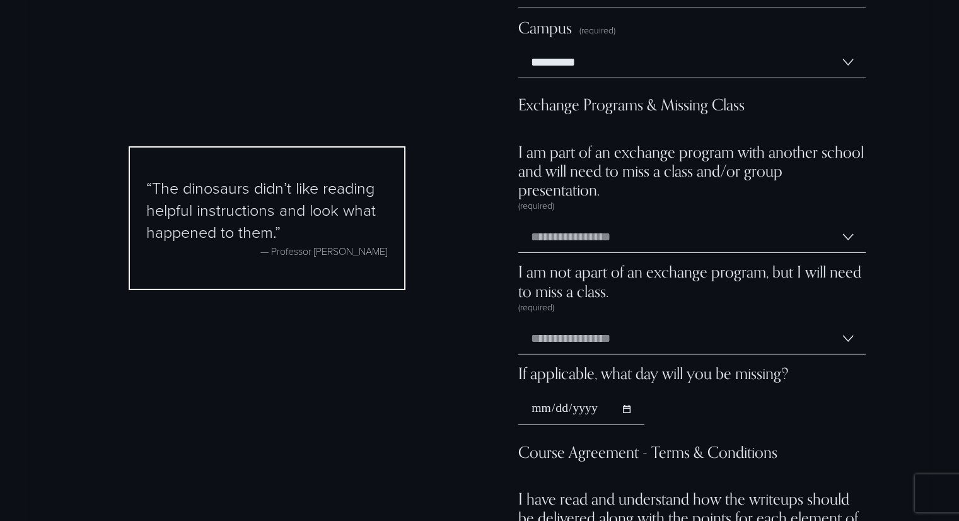
click at [651, 199] on span "I am part of an exchange program with another school and will need to miss a cl…" at bounding box center [691, 170] width 347 height 57
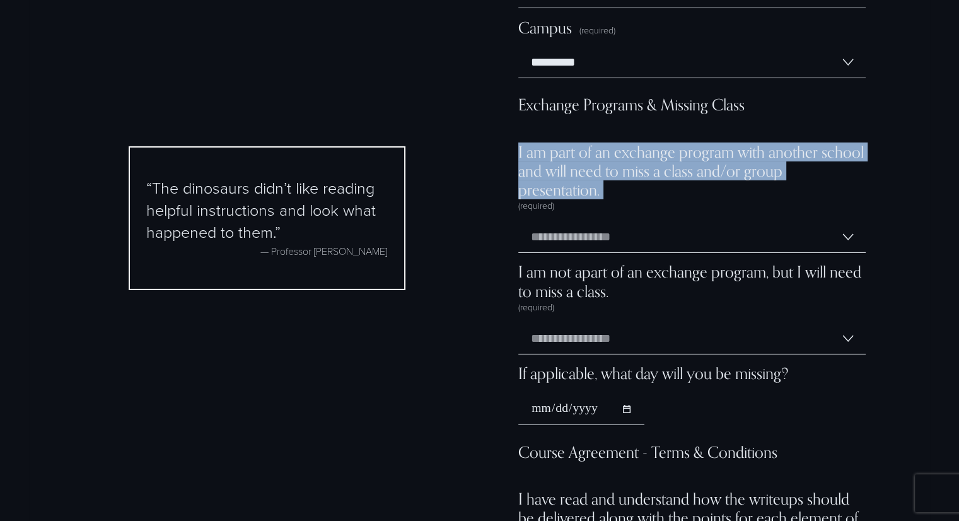
click at [651, 199] on span "I am part of an exchange program with another school and will need to miss a cl…" at bounding box center [691, 170] width 347 height 57
click at [649, 212] on div "I am part of an exchange program with another school and will need to miss a cl…" at bounding box center [691, 176] width 347 height 69
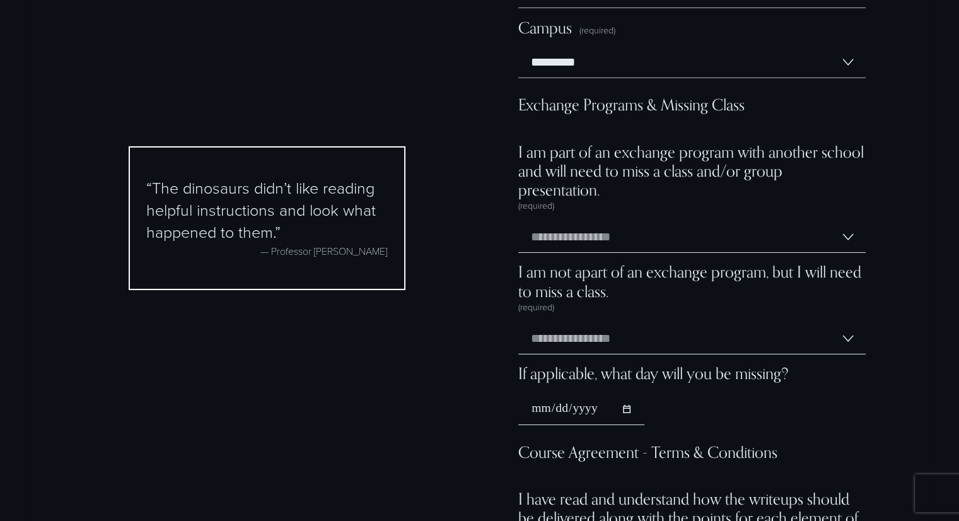
scroll to position [8850, 0]
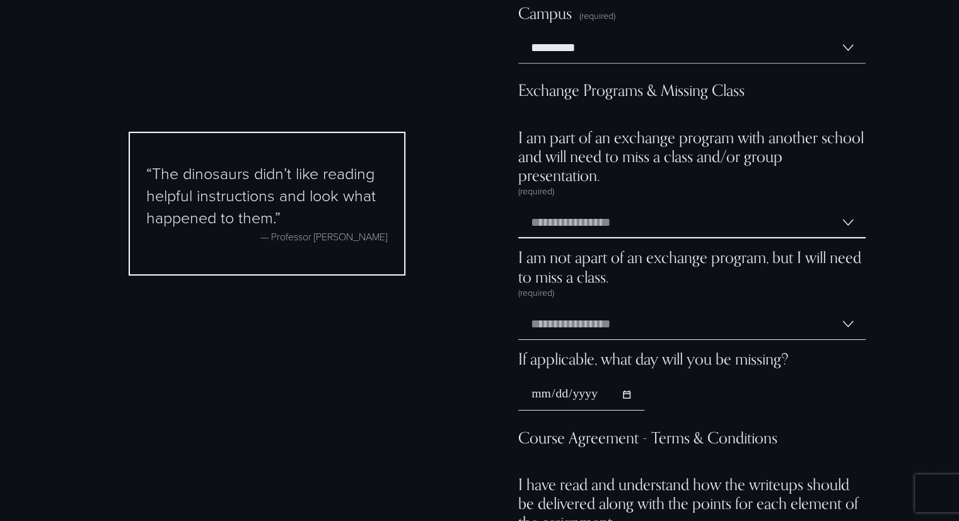
click at [847, 238] on select "**********" at bounding box center [691, 222] width 347 height 31
select select "**"
click at [518, 238] on select "**********" at bounding box center [691, 222] width 347 height 31
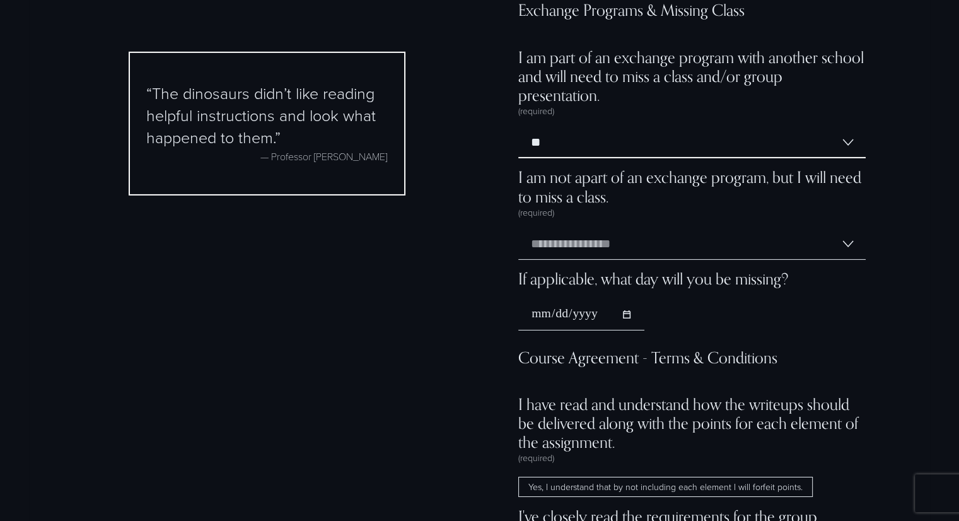
scroll to position [8936, 0]
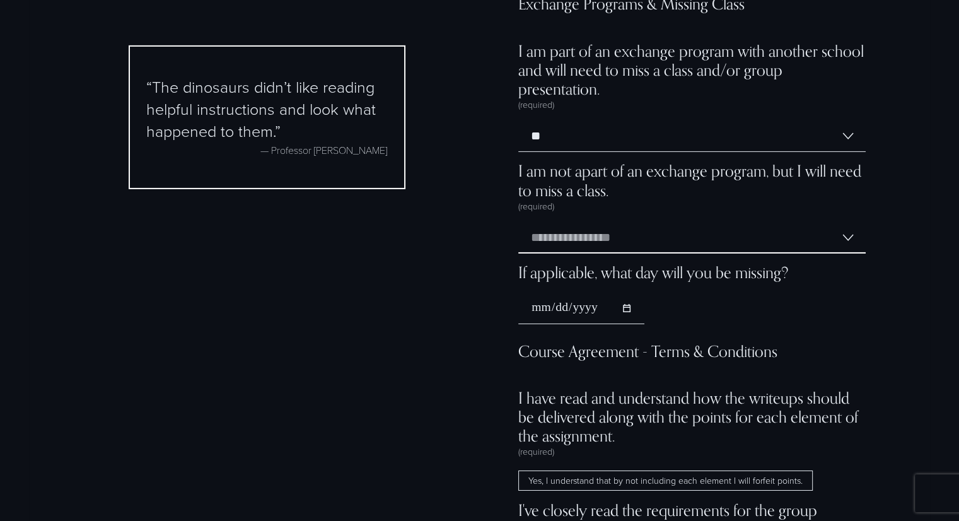
click at [841, 253] on select "**********" at bounding box center [691, 238] width 347 height 31
select select "**********"
click at [518, 253] on select "**********" at bounding box center [691, 238] width 347 height 31
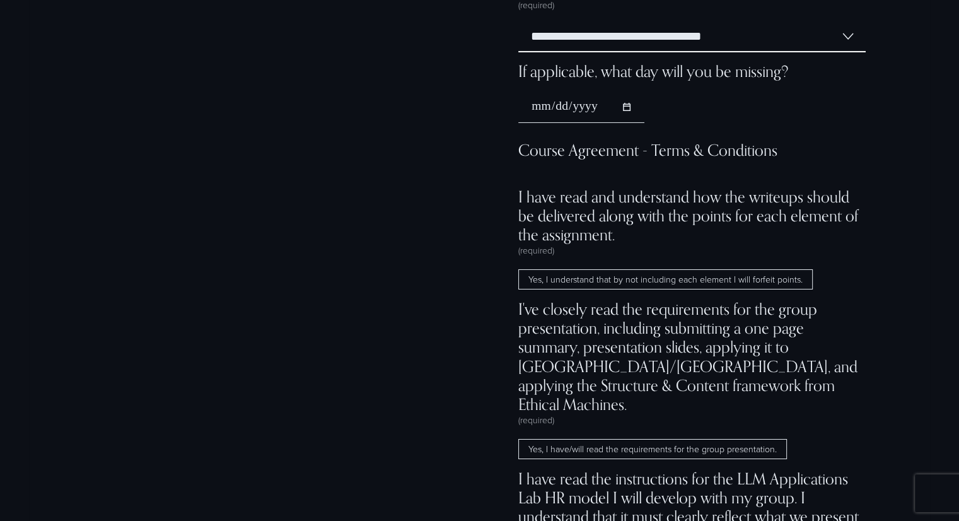
scroll to position [9141, 0]
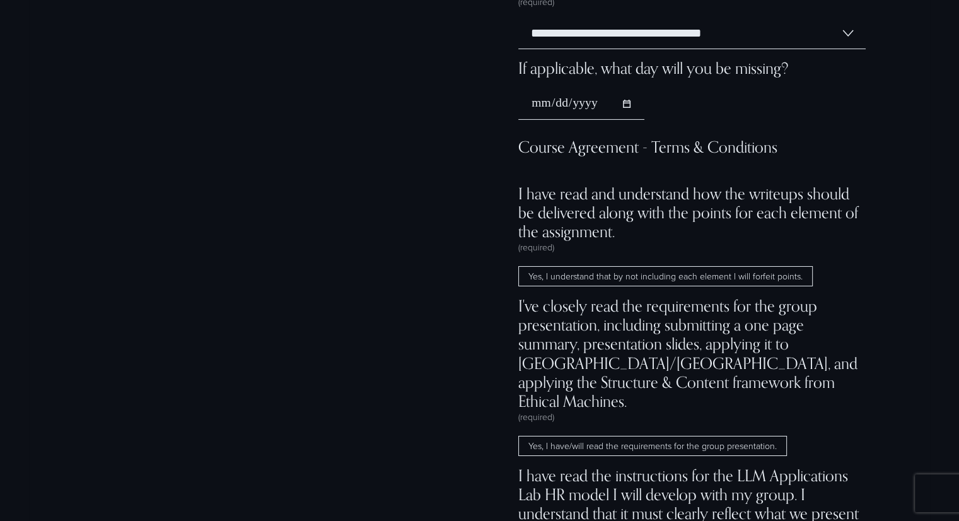
click at [666, 286] on span "Yes, I understand that by not including each element I will forfeit points." at bounding box center [665, 276] width 294 height 20
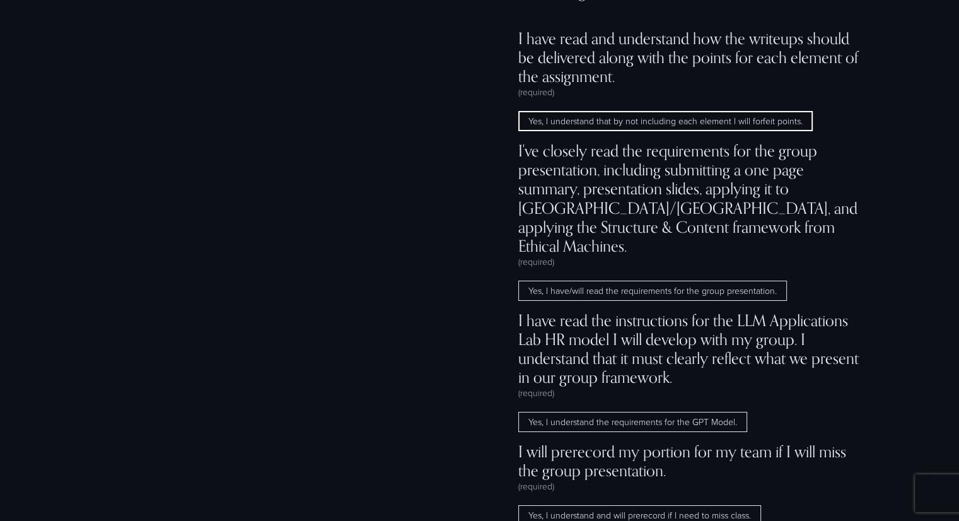
scroll to position [9295, 0]
click at [655, 302] on span "Yes, I have/will read the requirements for the group presentation." at bounding box center [652, 292] width 269 height 20
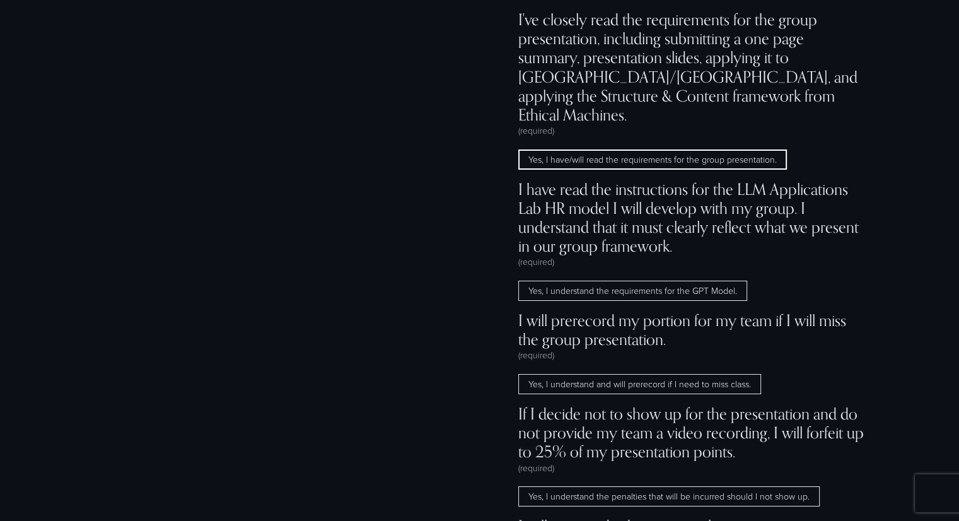
scroll to position [9426, 0]
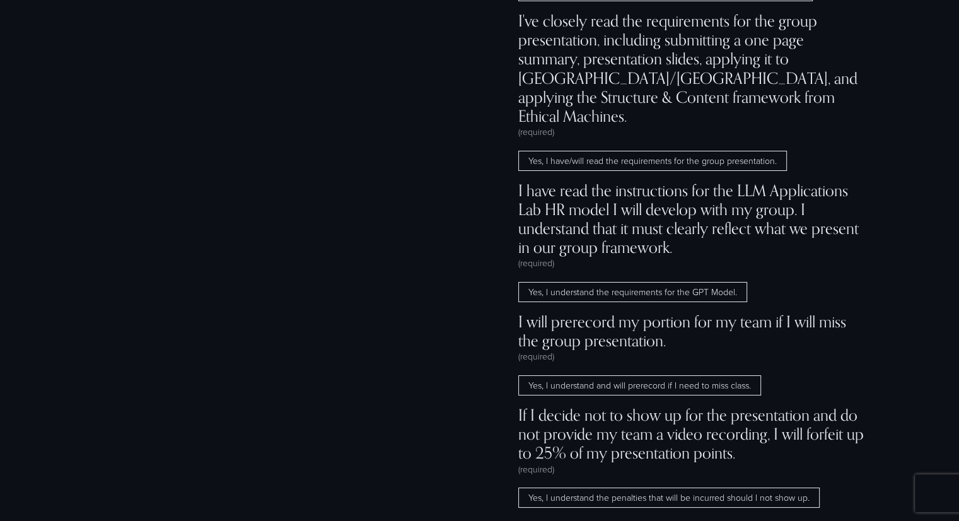
click at [676, 302] on span "Yes, I understand the requirements for the GPT Model." at bounding box center [632, 292] width 229 height 20
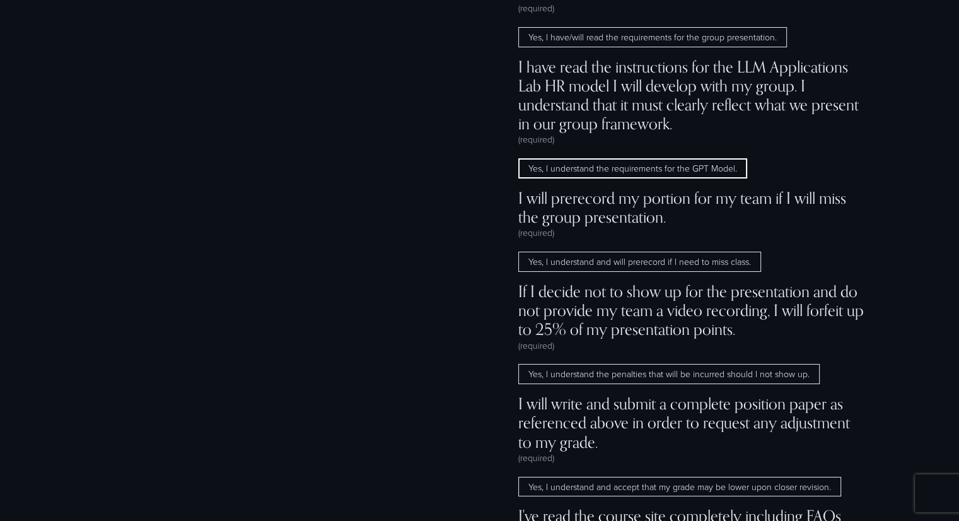
scroll to position [9548, 0]
click at [734, 273] on span "Yes, I understand and will prerecord if I need to miss class." at bounding box center [639, 263] width 243 height 20
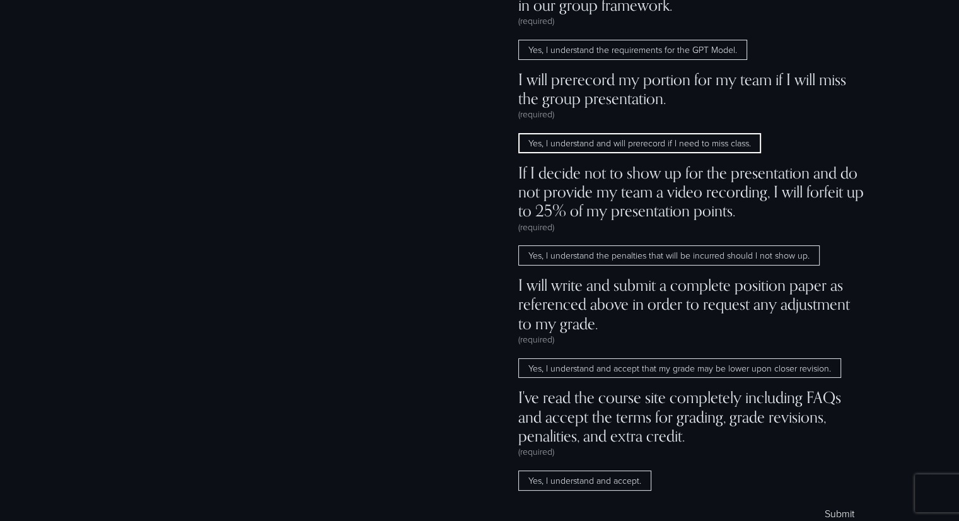
scroll to position [9670, 0]
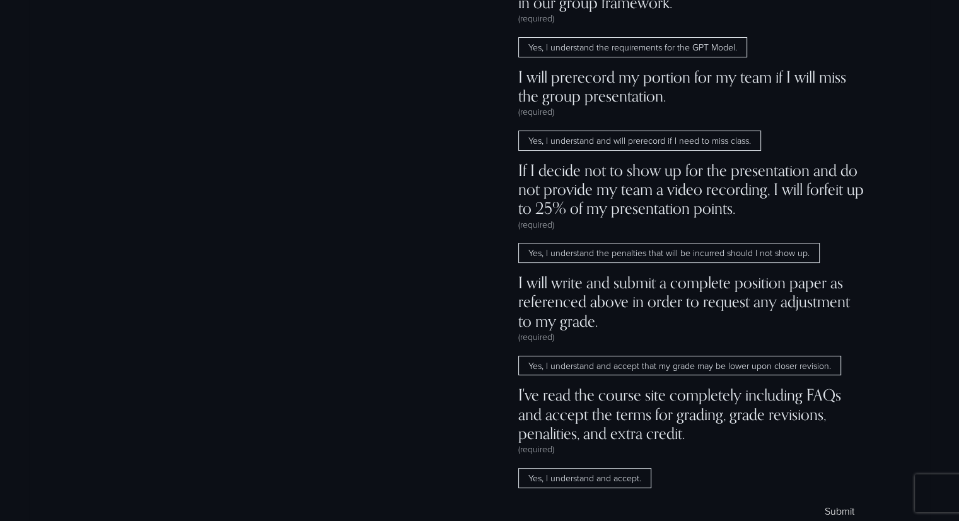
click at [740, 263] on span "Yes, I understand the penalties that will be incurred should I not show up." at bounding box center [668, 253] width 301 height 20
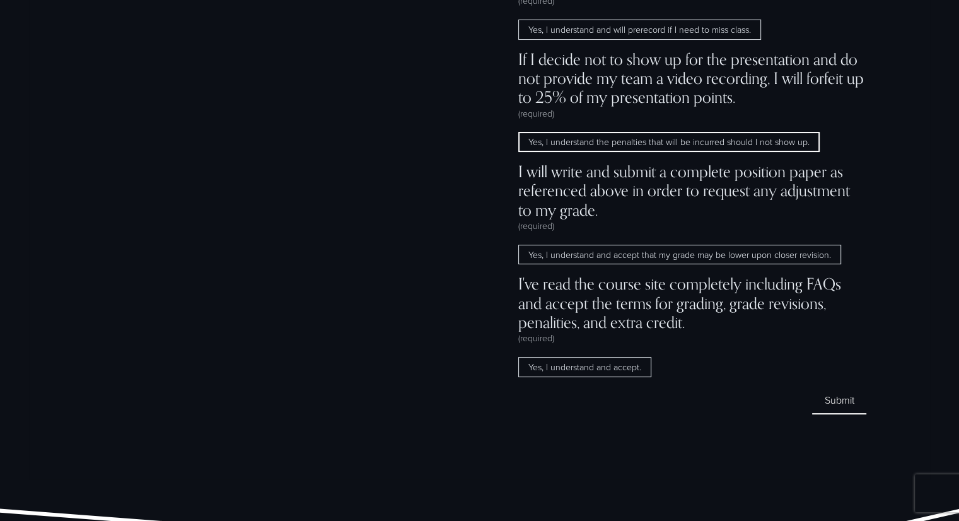
scroll to position [9784, 0]
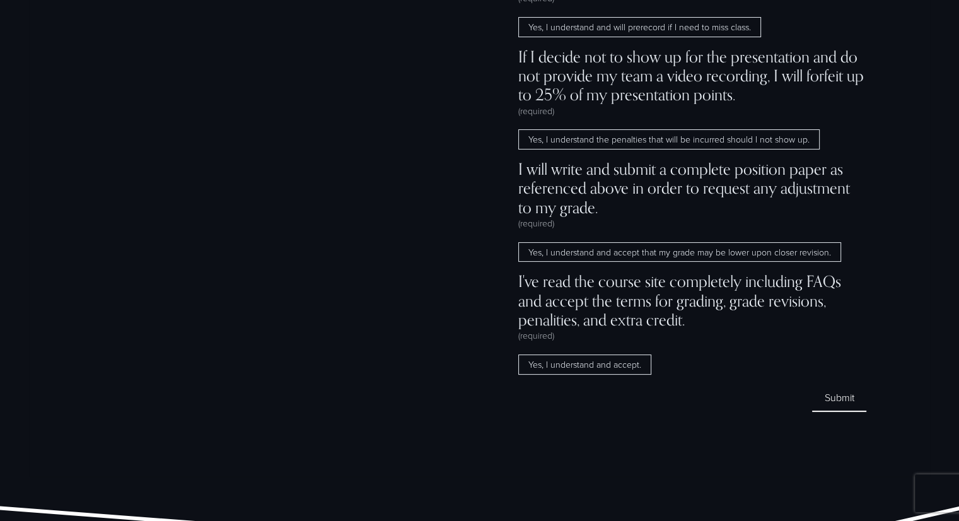
click at [796, 262] on span "Yes, I understand and accept that my grade may be lower upon closer revision." at bounding box center [679, 252] width 323 height 20
click at [604, 374] on span "Yes, I understand and accept." at bounding box center [584, 364] width 133 height 20
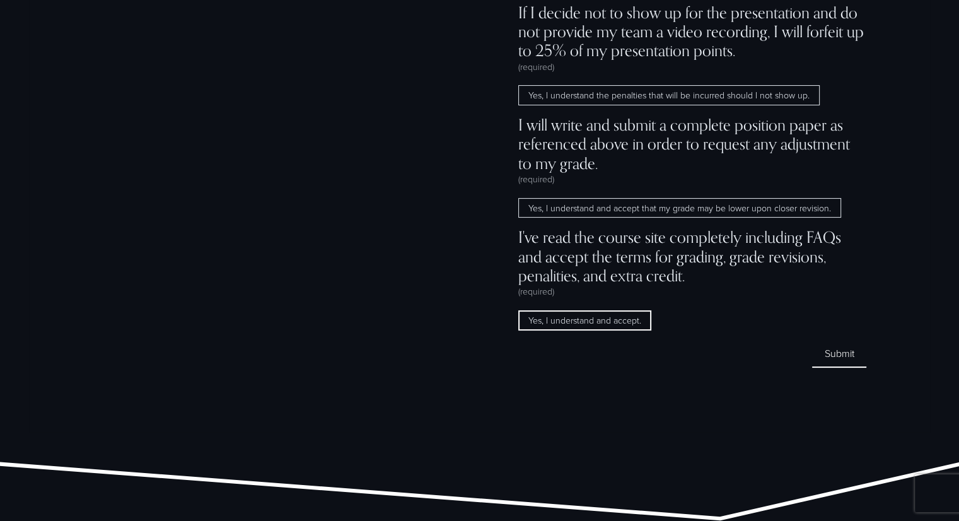
scroll to position [9833, 0]
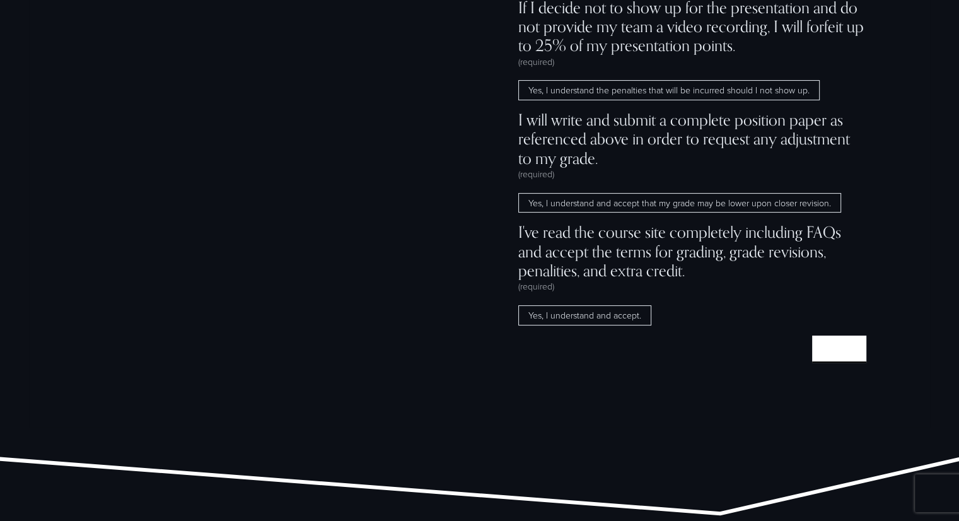
click at [845, 362] on button "Submit Submit" at bounding box center [839, 348] width 54 height 27
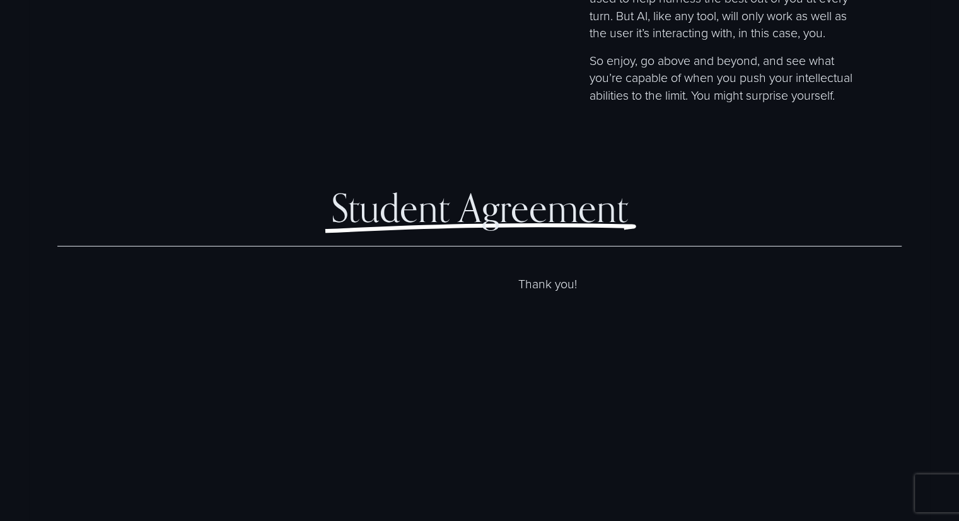
scroll to position [8269, 0]
click at [552, 230] on span "Student Agreement" at bounding box center [479, 207] width 297 height 46
click at [558, 230] on span "Student Agreement" at bounding box center [479, 207] width 297 height 46
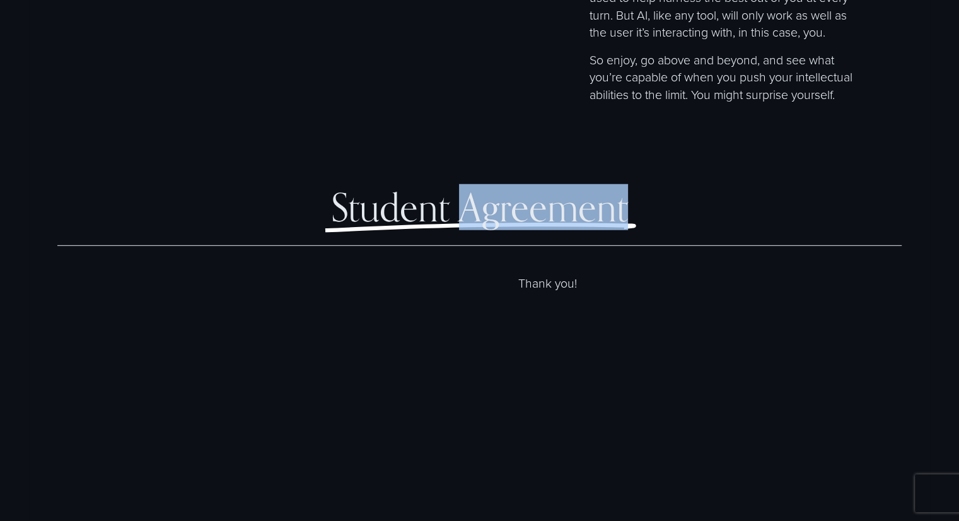
click at [558, 230] on span "Student Agreement" at bounding box center [479, 207] width 297 height 46
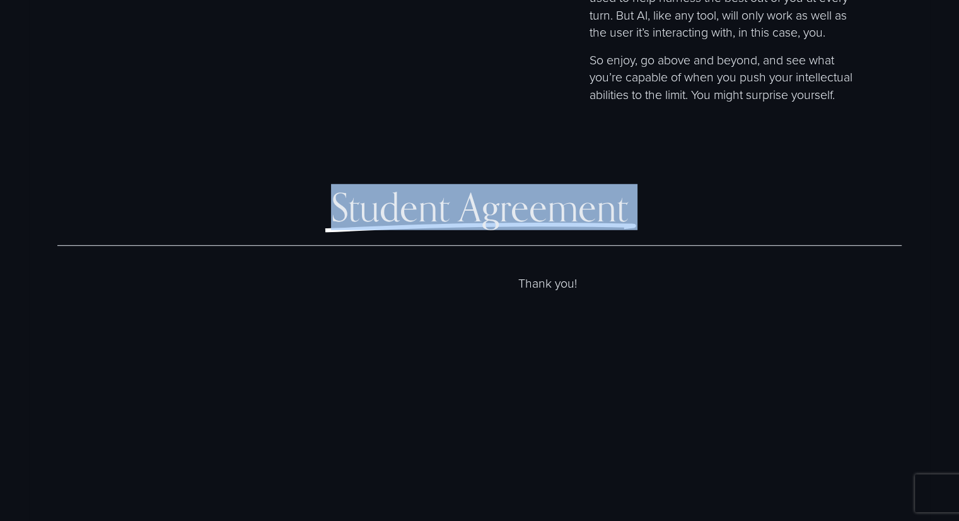
click at [558, 230] on span "Student Agreement" at bounding box center [479, 207] width 297 height 46
click at [634, 255] on div "Student Agreement" at bounding box center [479, 221] width 419 height 68
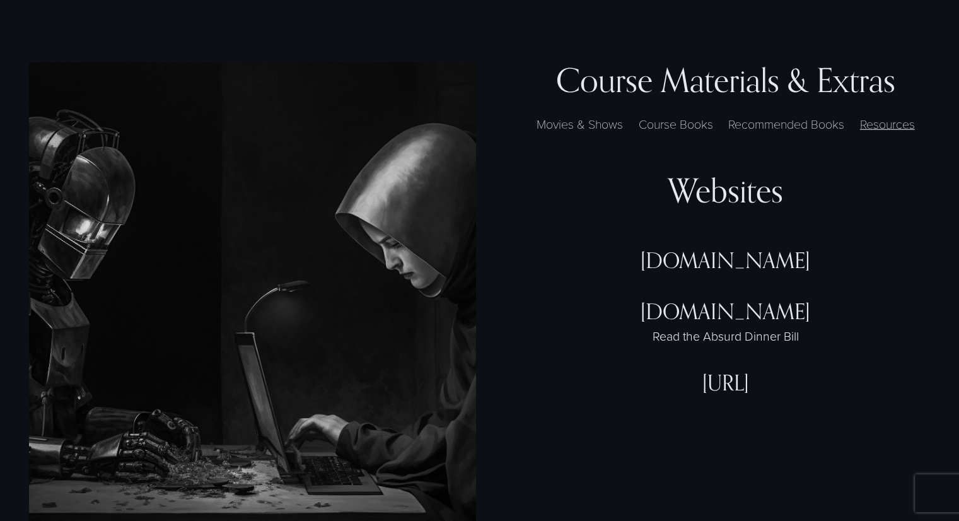
scroll to position [3359, 0]
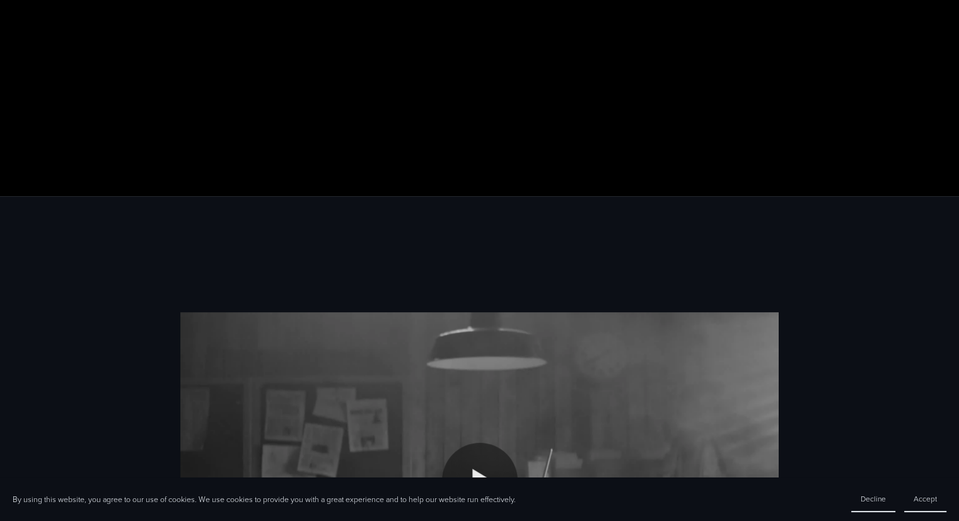
scroll to position [325, 0]
click at [922, 495] on span "Accept" at bounding box center [924, 498] width 23 height 11
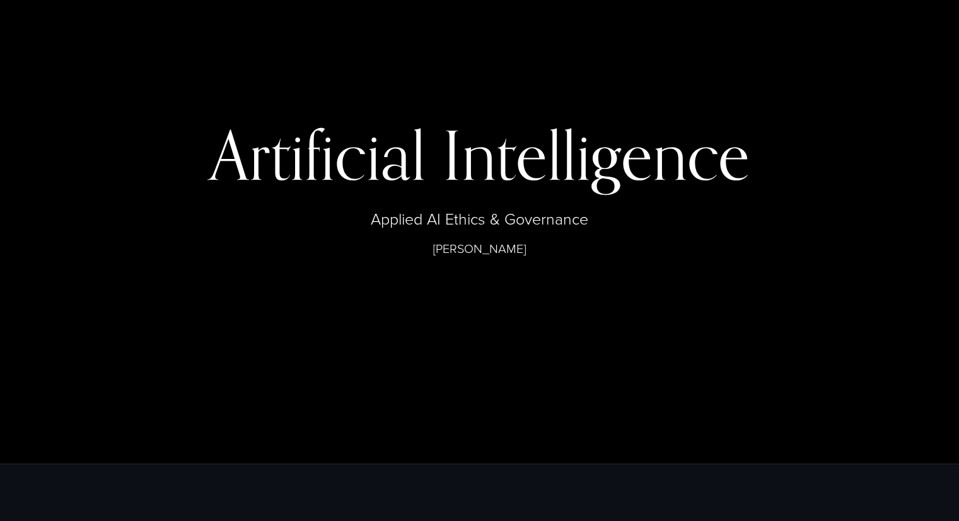
scroll to position [0, 0]
